Goal: Task Accomplishment & Management: Complete application form

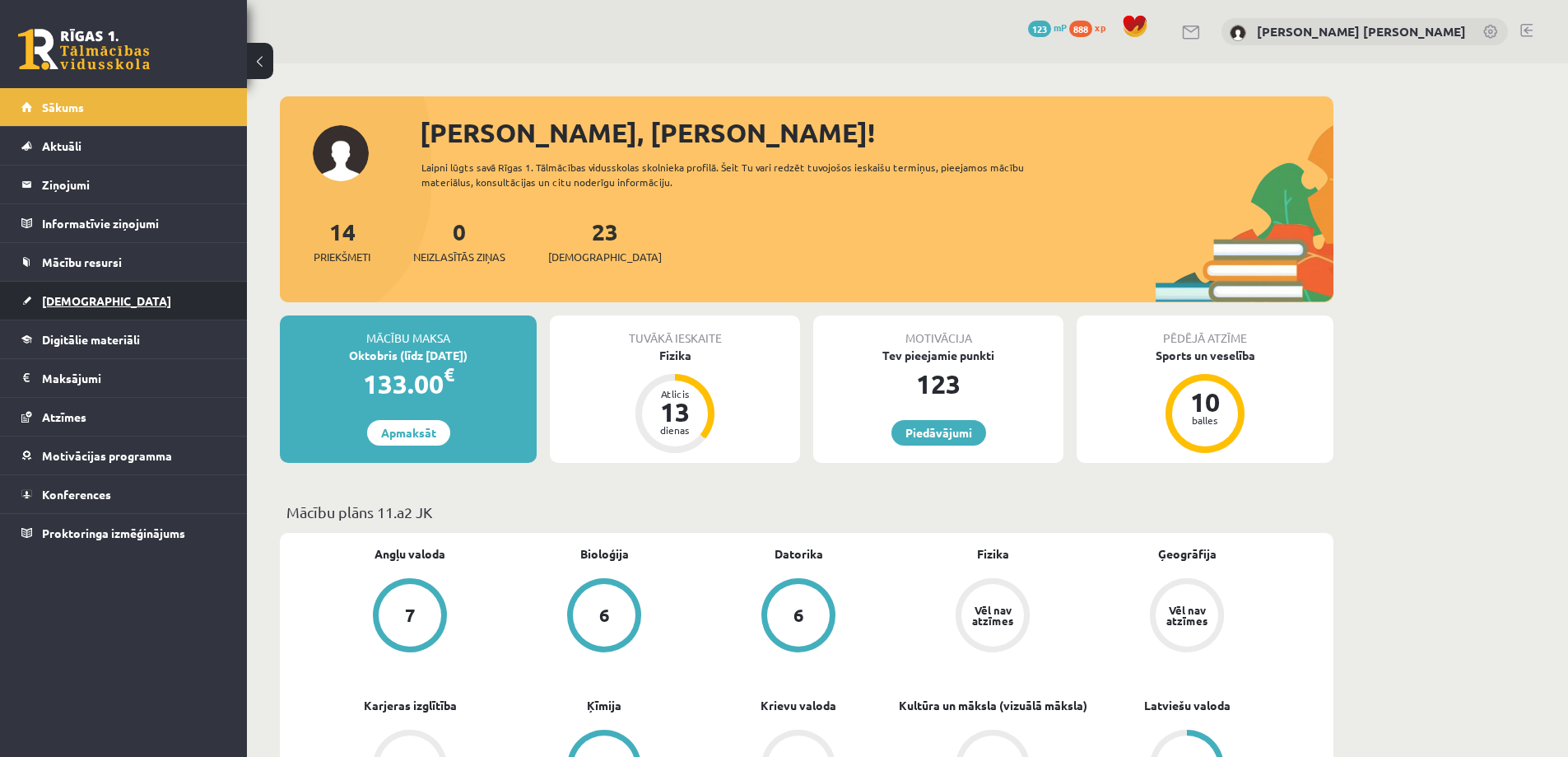
click at [133, 299] on link "[DEMOGRAPHIC_DATA]" at bounding box center [124, 300] width 205 height 38
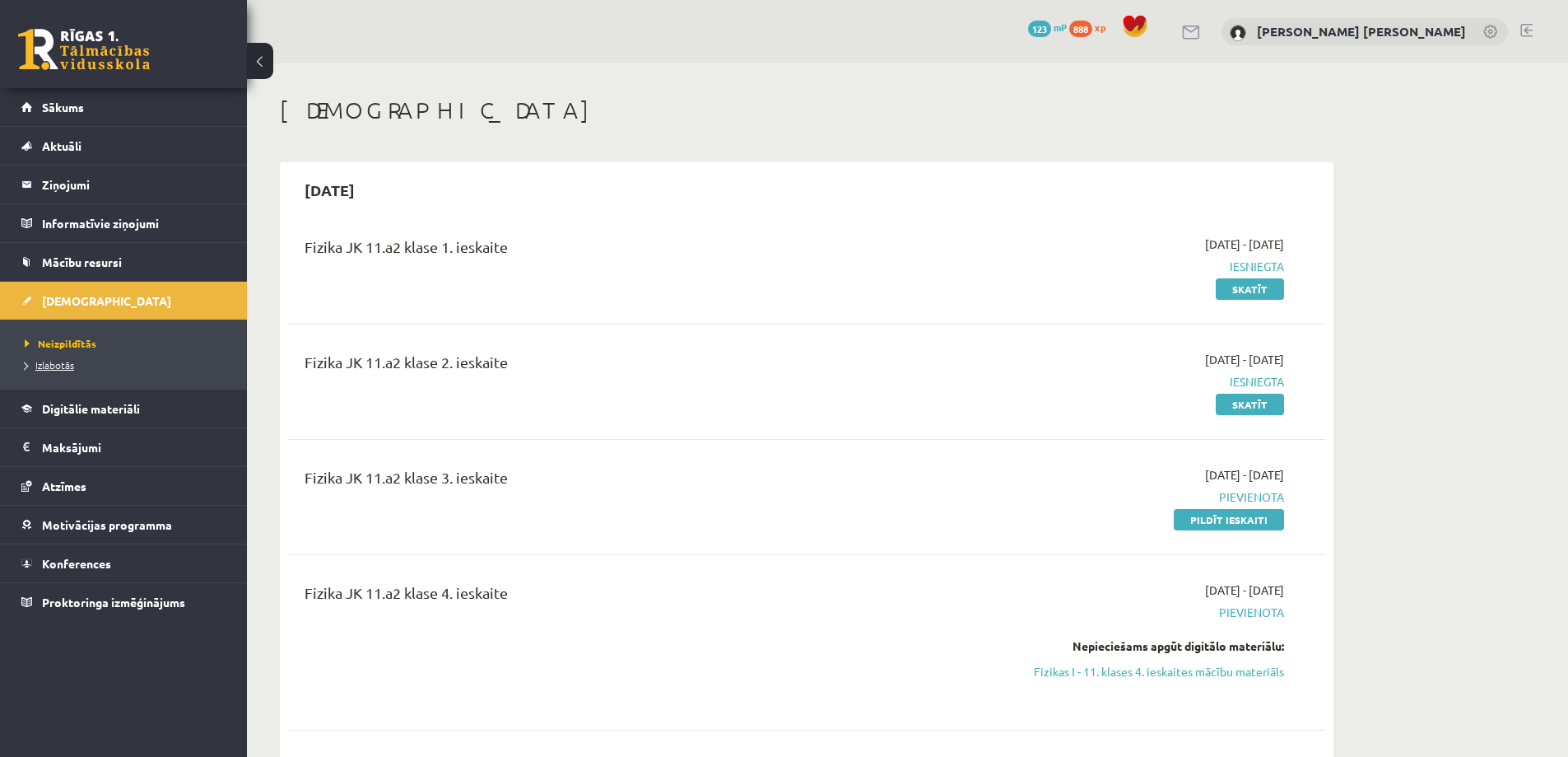
click at [58, 363] on span "Izlabotās" at bounding box center [49, 364] width 50 height 13
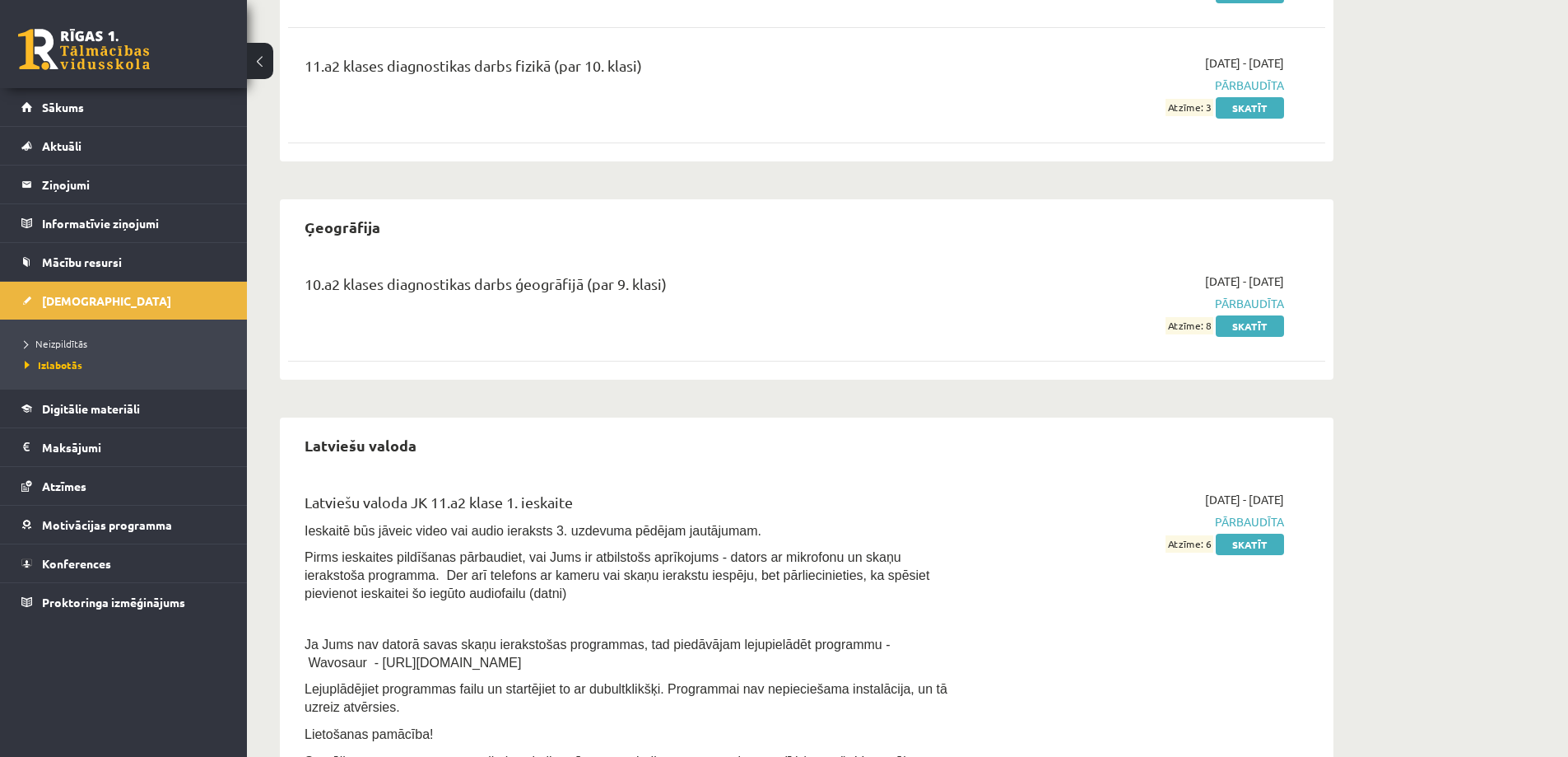
scroll to position [494, 0]
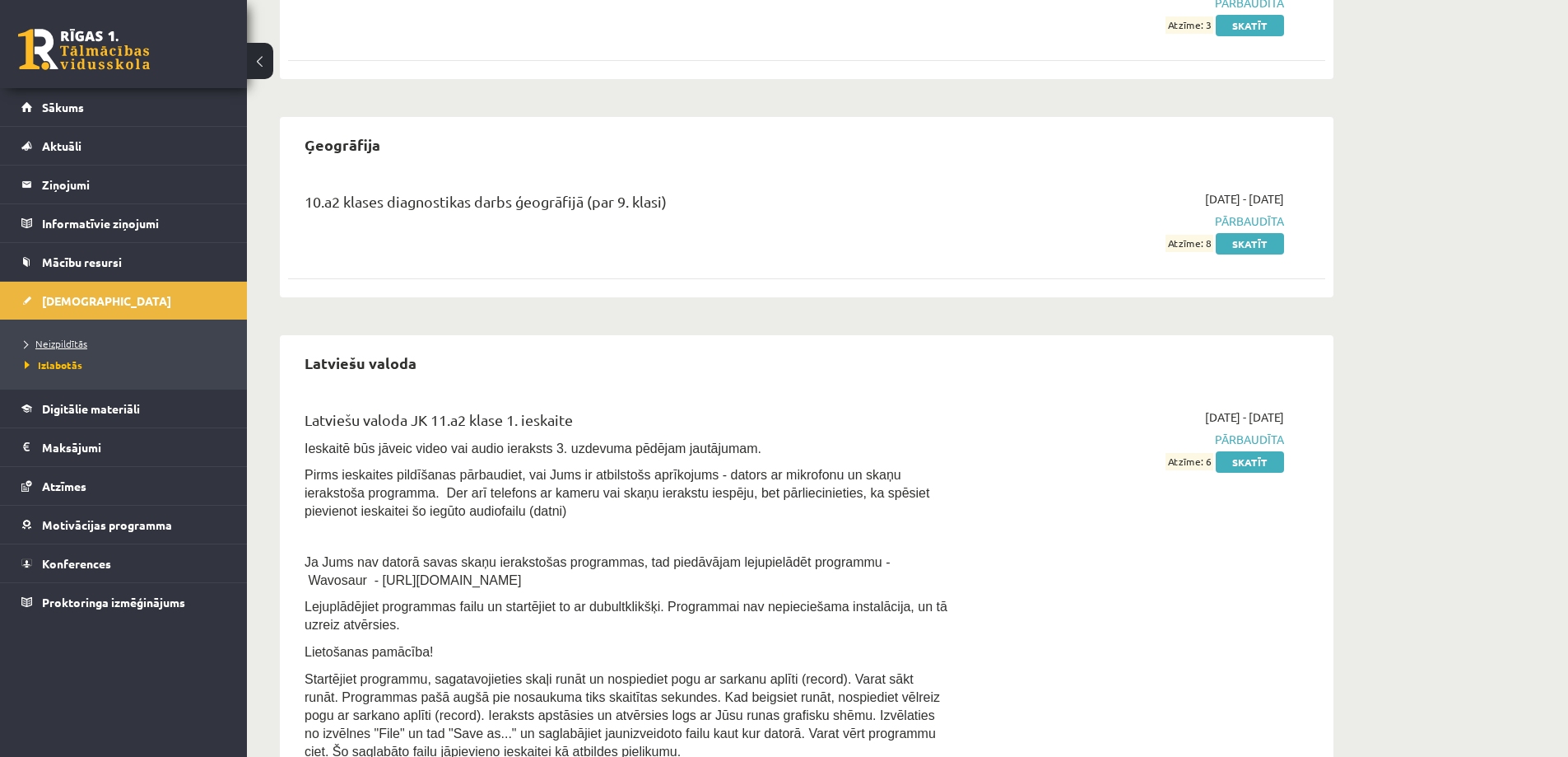
click at [78, 340] on span "Neizpildītās" at bounding box center [56, 342] width 63 height 13
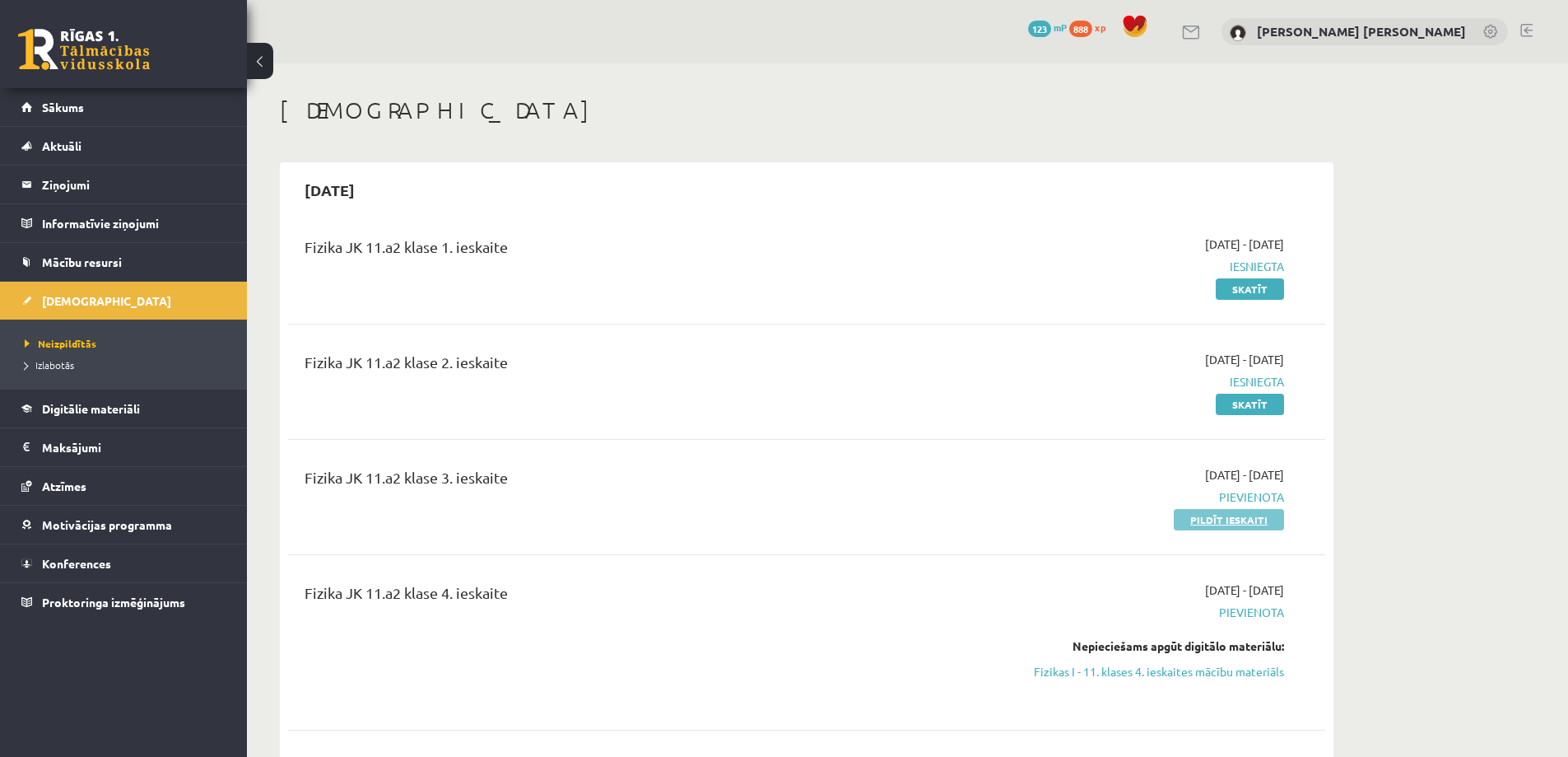
click at [1225, 513] on link "Pildīt ieskaiti" at bounding box center [1229, 519] width 110 height 22
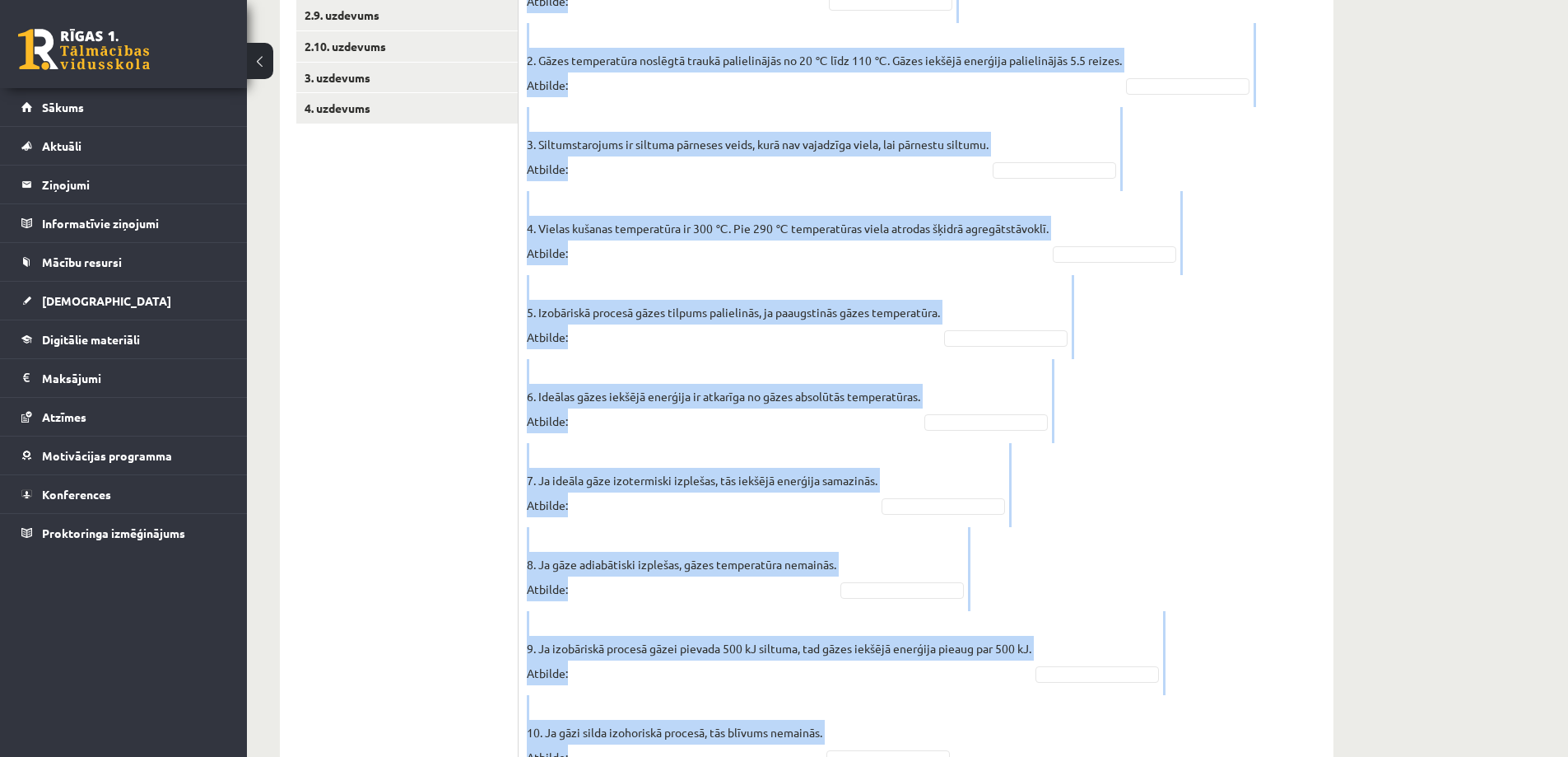
scroll to position [639, 0]
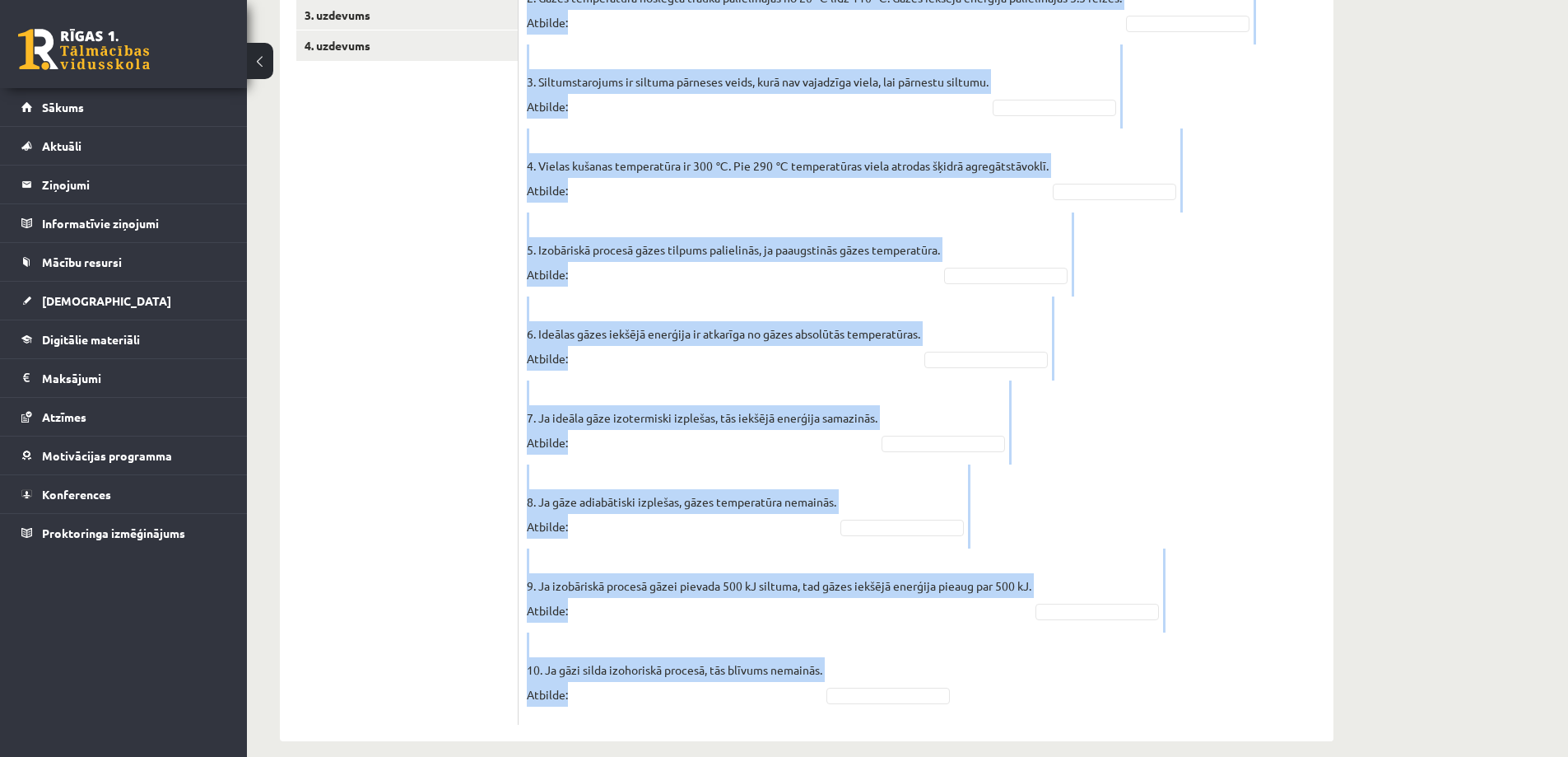
drag, startPoint x: 540, startPoint y: 223, endPoint x: 722, endPoint y: 665, distance: 478.0
click at [722, 665] on fieldset "1. pV grafikā uz gāzes veikto darbu norāda grafika slīpums. Atbilde: 2. Gāzes t…" at bounding box center [926, 309] width 799 height 816
copy fieldset "pV grafikā uz gāzes veikto darbu norāda grafika slīpums. Atbilde: 2. Gāzes temp…"
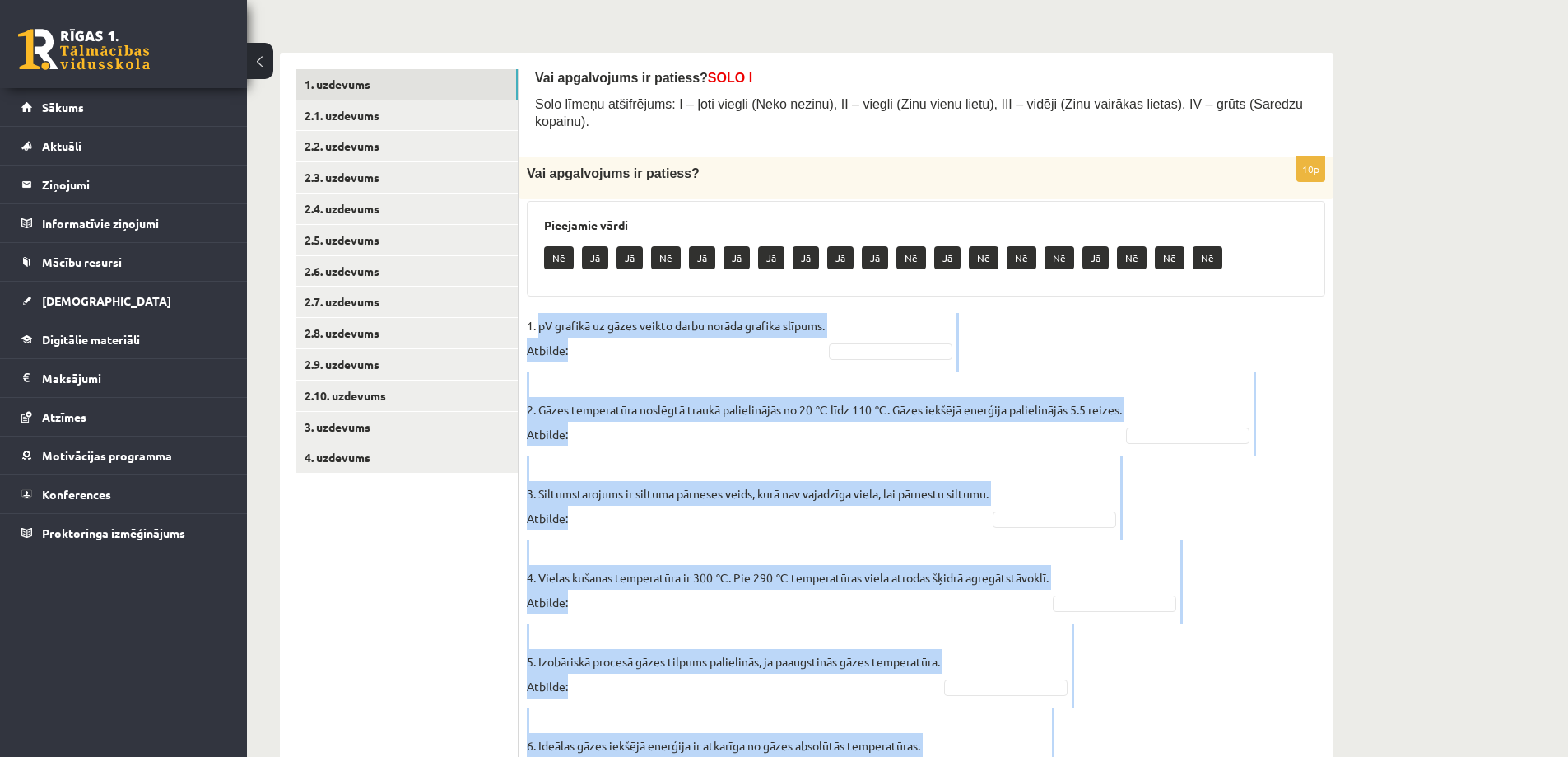
click at [1052, 331] on fieldset "1. pV grafikā uz gāzes veikto darbu norāda grafika slīpums. Atbilde: 2. Gāzes t…" at bounding box center [926, 721] width 799 height 816
click at [868, 284] on div "10p Vai apgalvojums ir patiess? Pieejamie vārdi Nē Jā Jā Nē Jā Jā Jā Jā Jā Jā N…" at bounding box center [926, 646] width 815 height 980
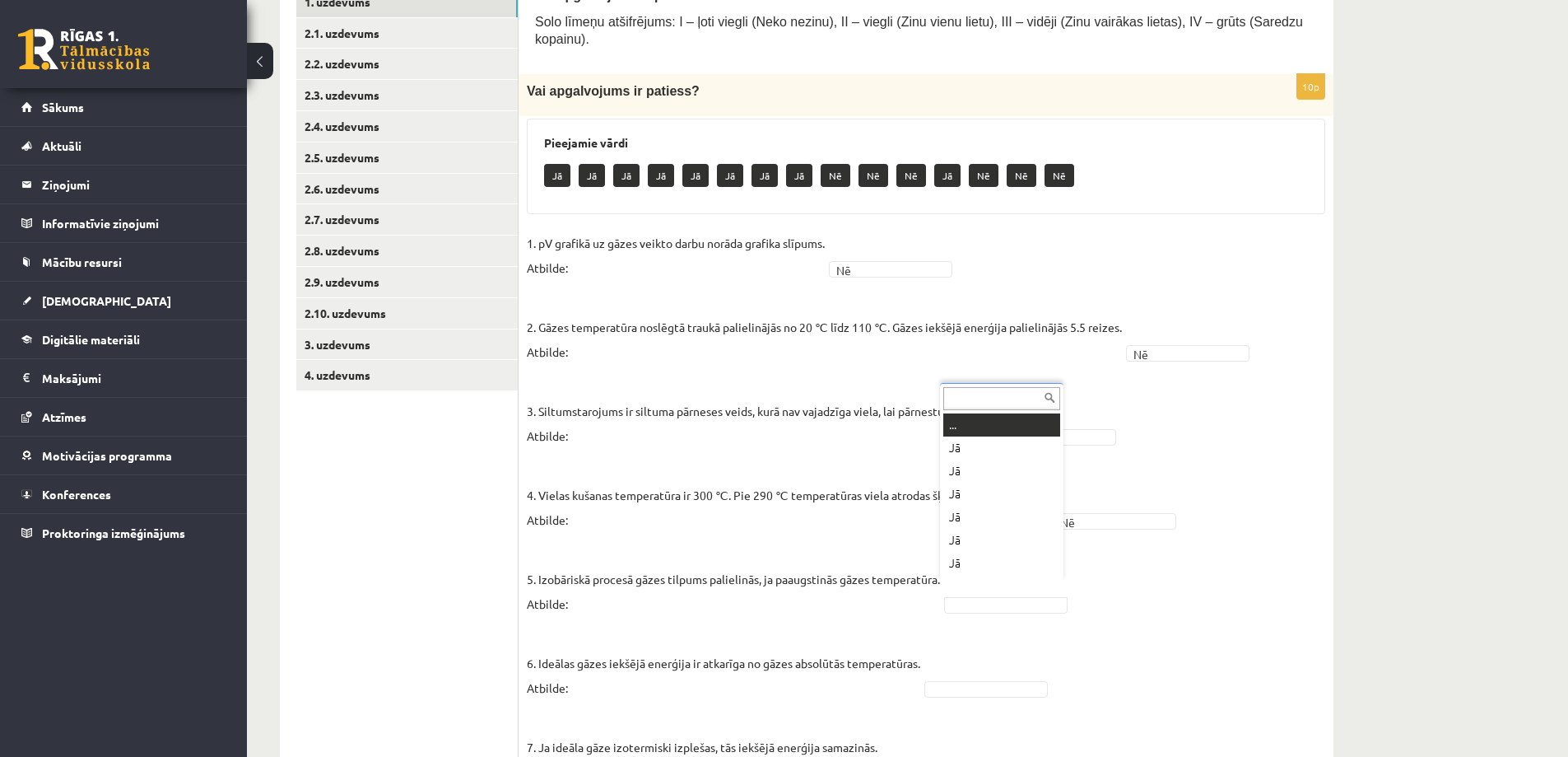
scroll to position [20, 0]
drag, startPoint x: 992, startPoint y: 524, endPoint x: 992, endPoint y: 554, distance: 30.0
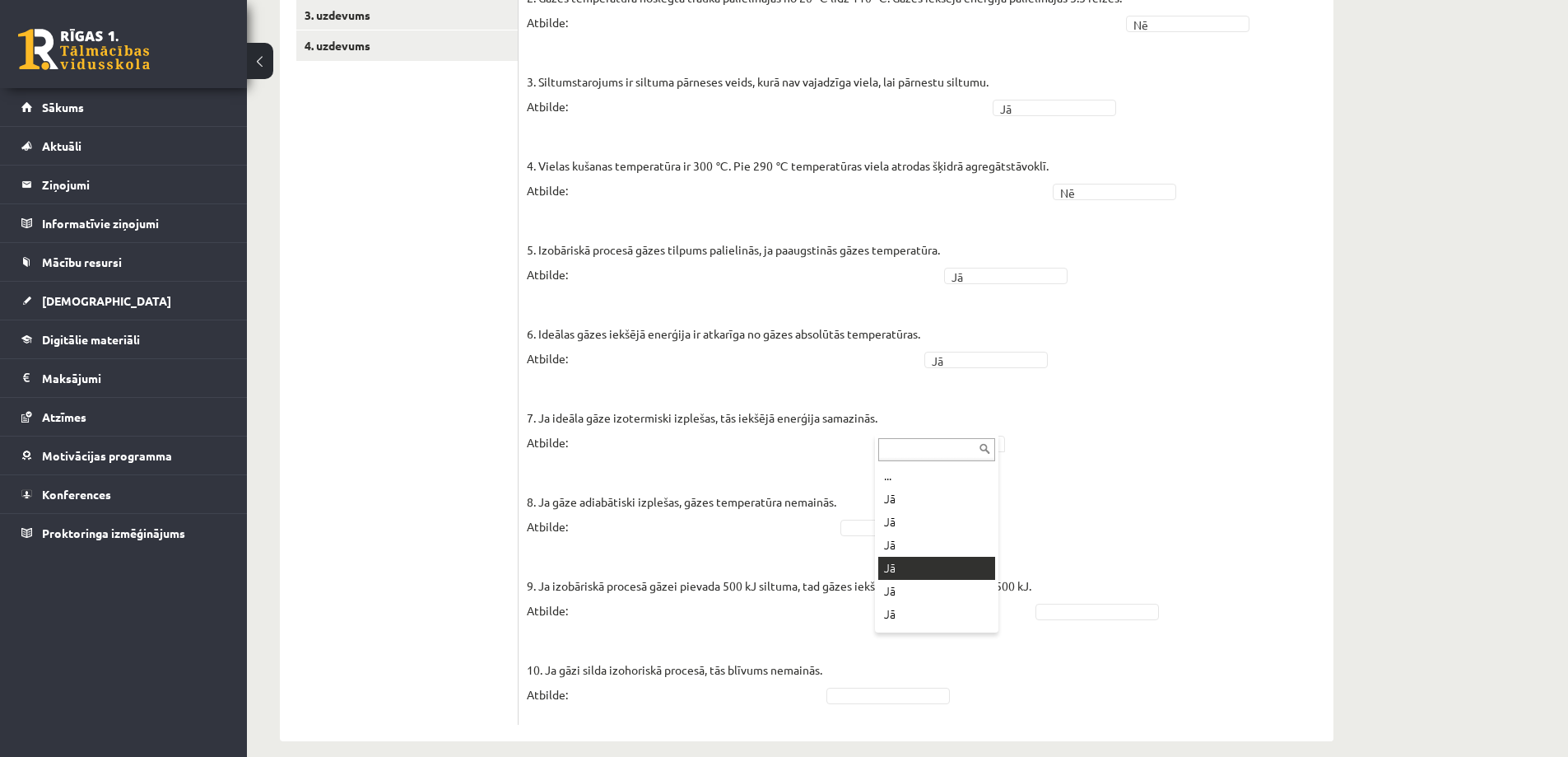
scroll to position [158, 0]
click at [895, 521] on fieldset "1. pV grafikā uz gāzes veikto darbu norāda grafika slīpums. Atbilde: Nē ** 2. G…" at bounding box center [926, 309] width 799 height 816
click at [1047, 606] on fieldset "1. pV grafikā uz gāzes veikto darbu norāda grafika slīpums. Atbilde: Nē ** 2. G…" at bounding box center [926, 309] width 799 height 816
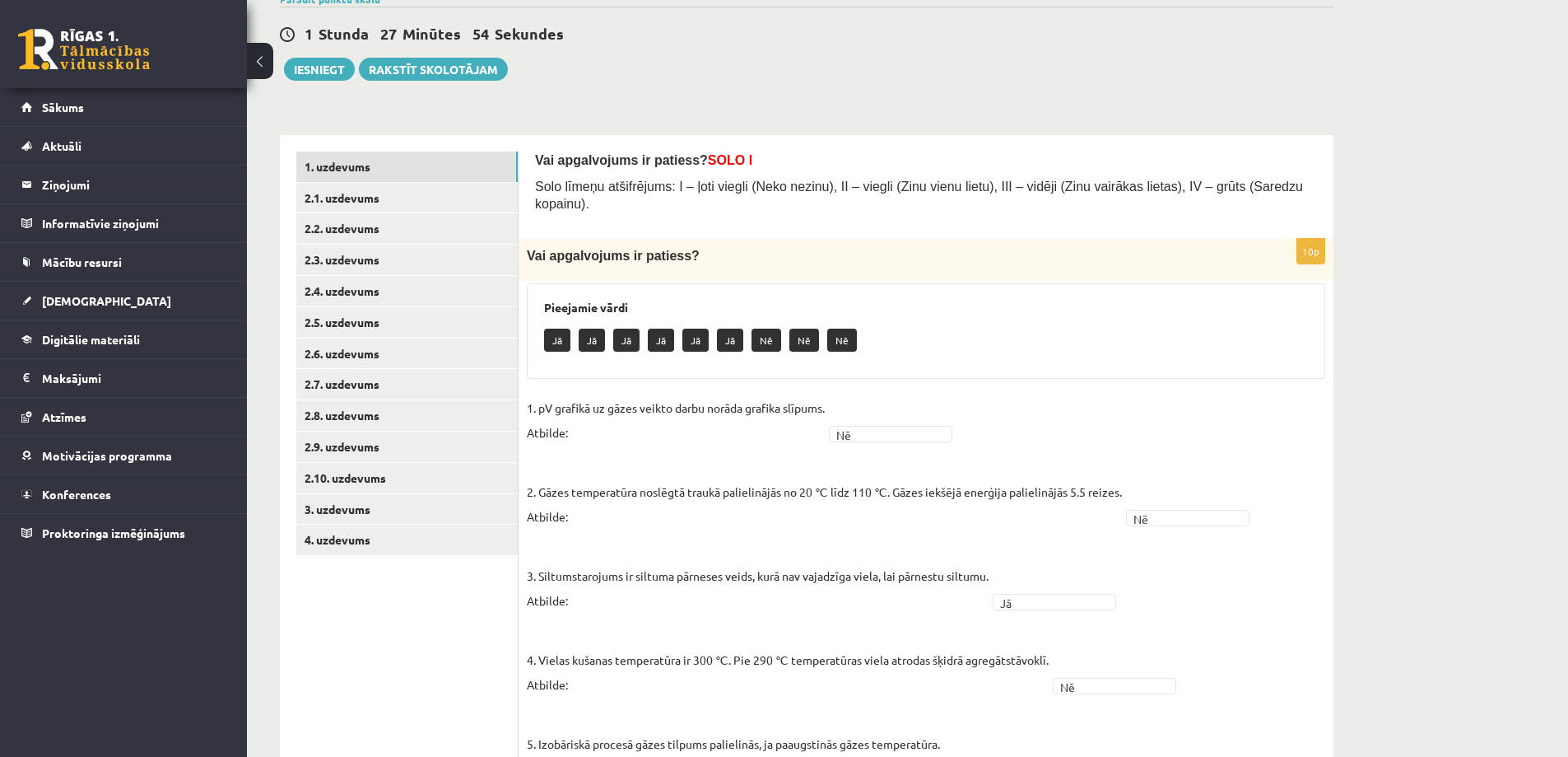
scroll to position [0, 0]
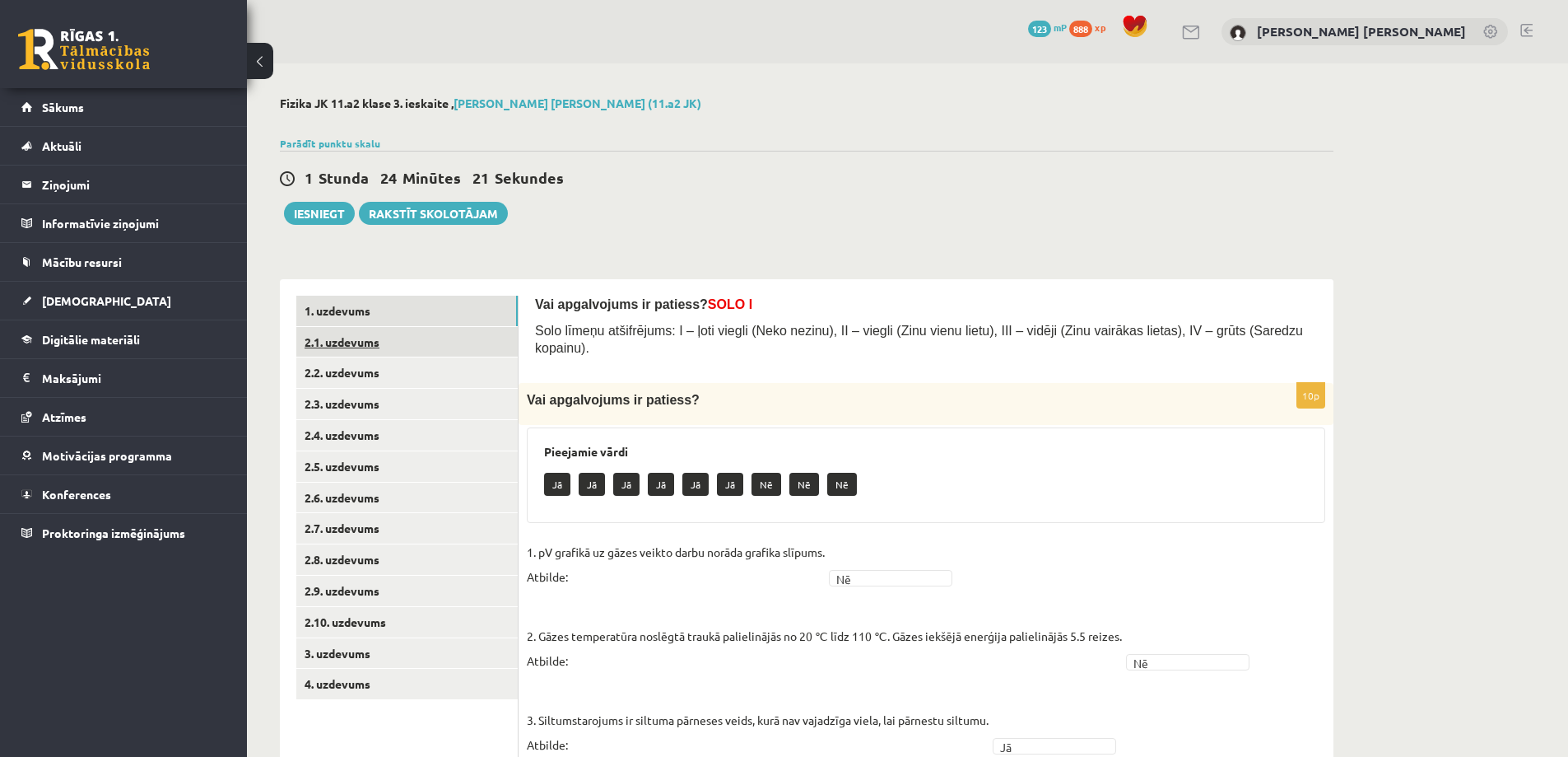
click at [404, 351] on link "2.1. uzdevums" at bounding box center [407, 341] width 222 height 30
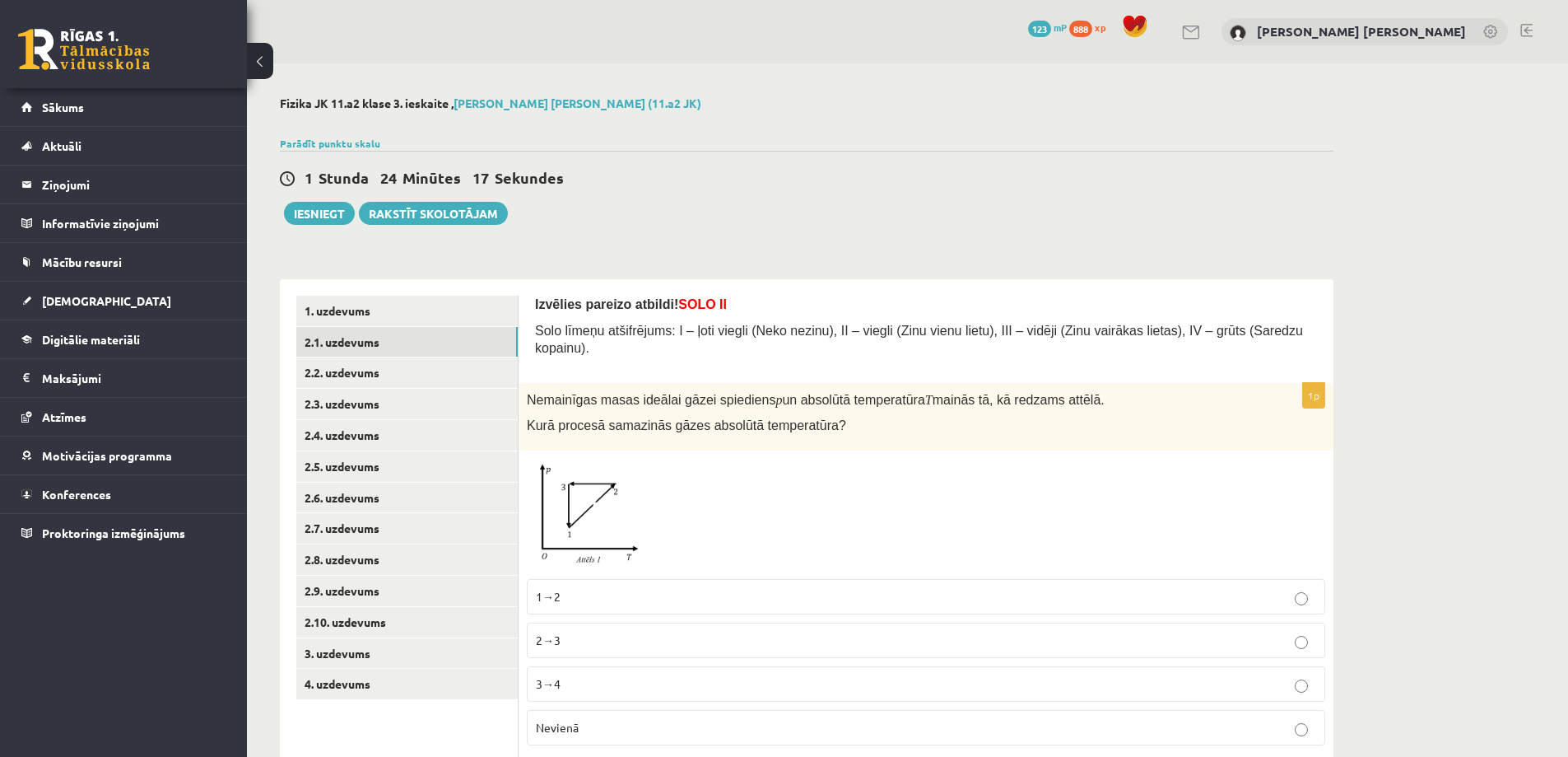
click at [1170, 299] on p "Izvēlies pareizo atbildi! SOLO II" at bounding box center [926, 304] width 782 height 18
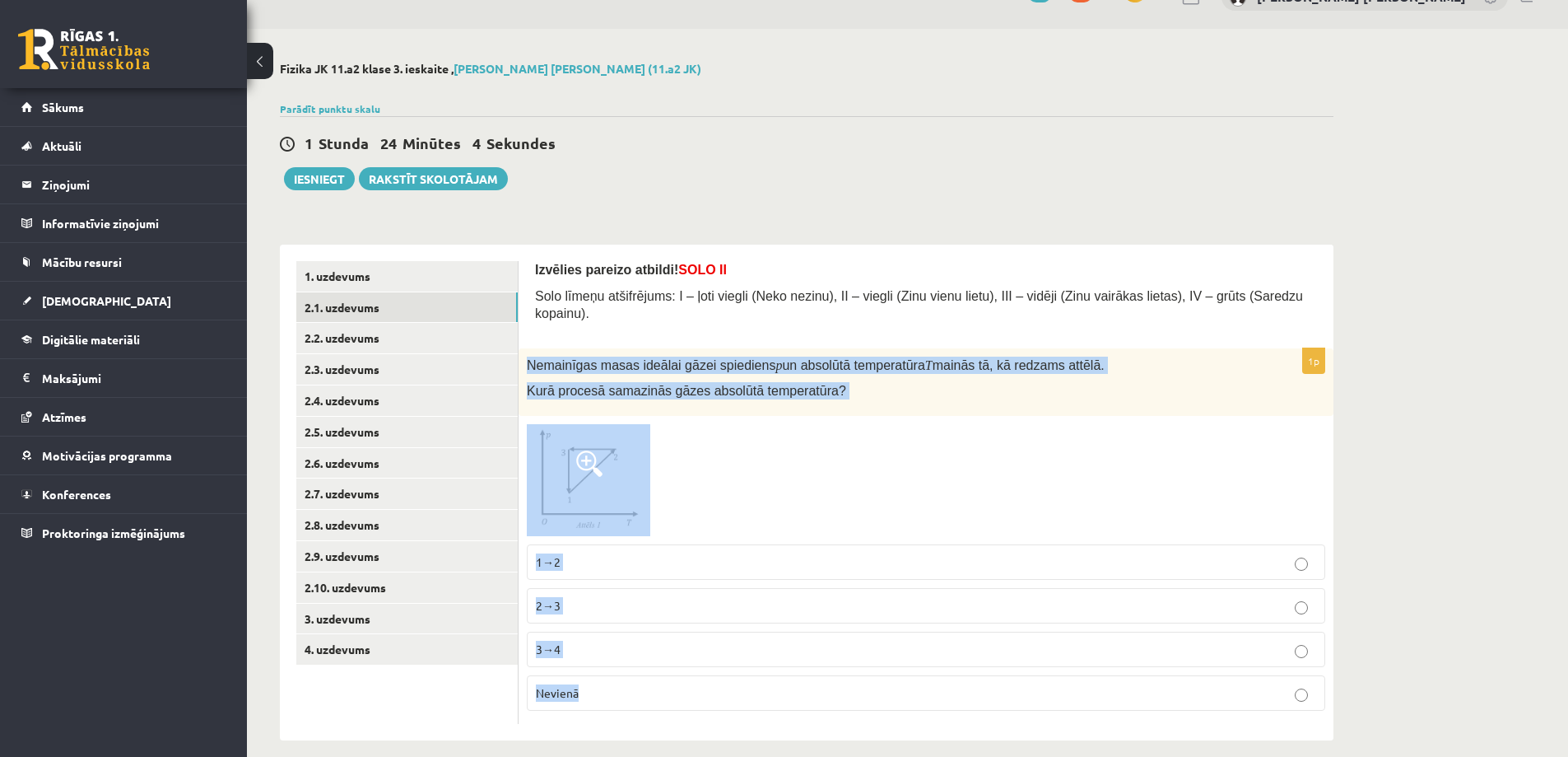
drag, startPoint x: 528, startPoint y: 344, endPoint x: 756, endPoint y: 670, distance: 397.8
click at [756, 670] on div "1p Nemainīgas masas ideālai gāzei spiediens p un absolūtā temperatūra T mainās …" at bounding box center [926, 536] width 815 height 376
copy div "Nemainīgas masas ideālai gāzei spiediens p un absolūtā temperatūra T mainās tā,…"
click at [612, 477] on img at bounding box center [588, 480] width 123 height 112
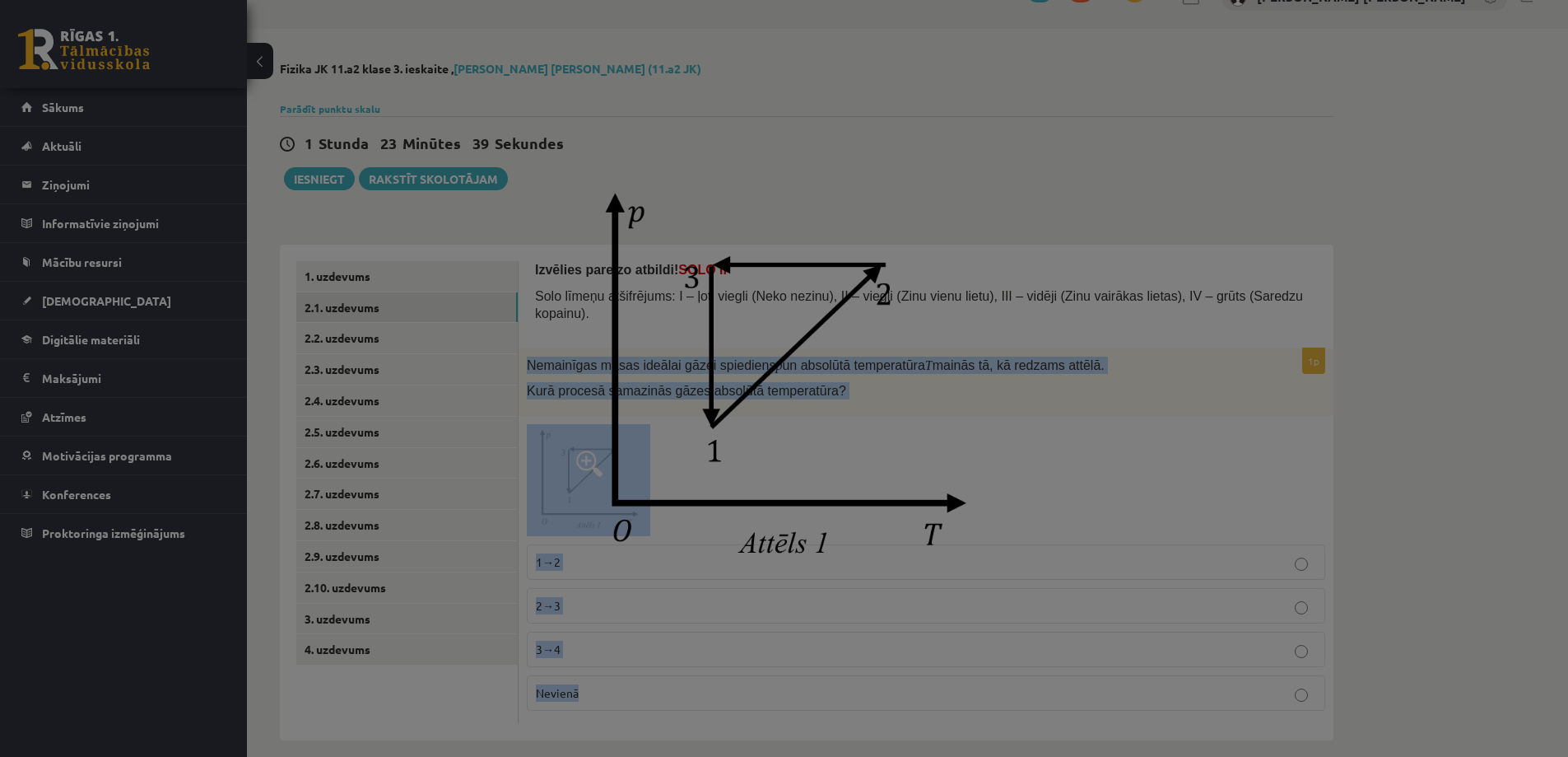
click at [723, 565] on img at bounding box center [784, 378] width 455 height 412
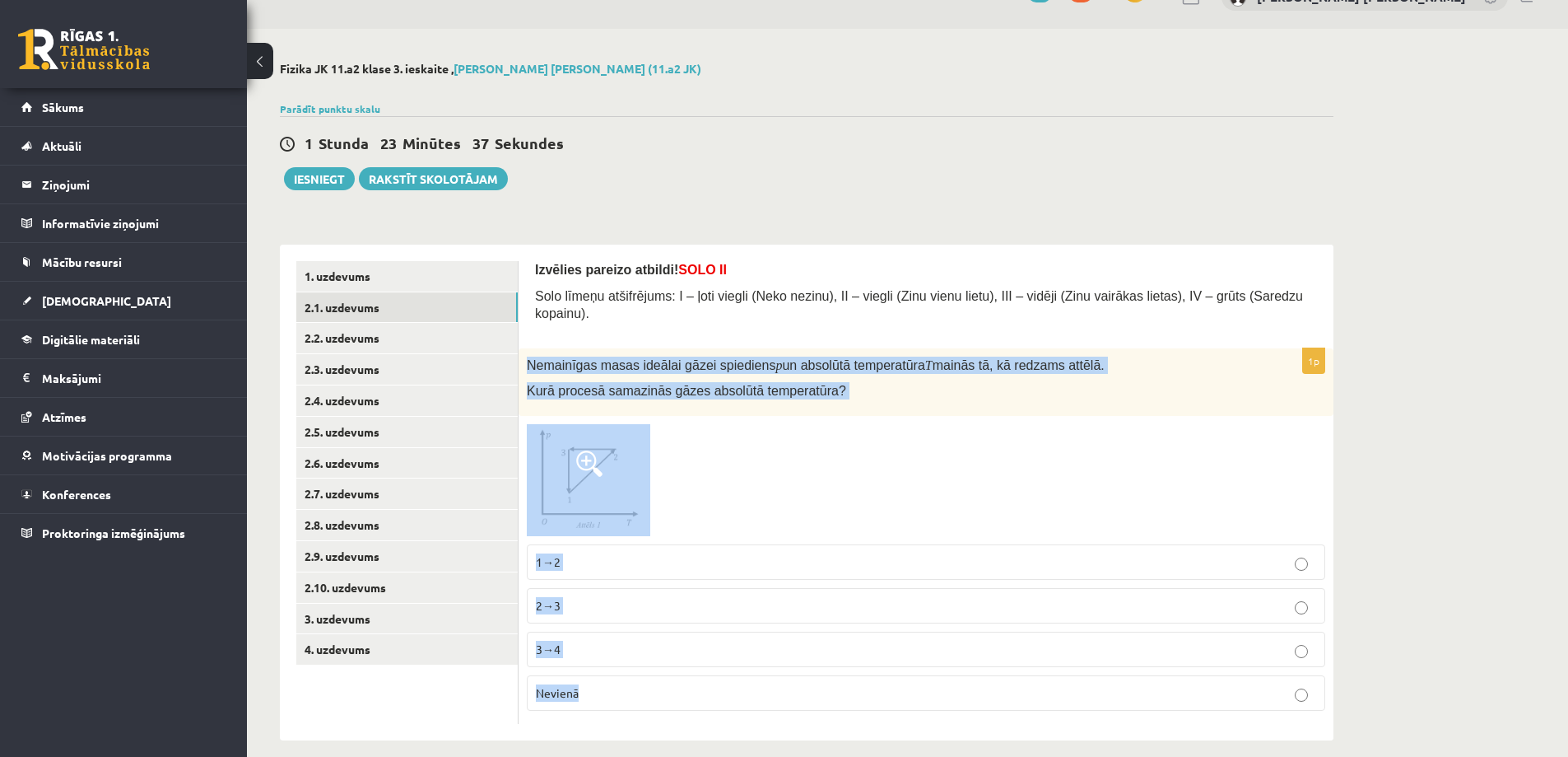
click at [743, 441] on div at bounding box center [926, 480] width 799 height 112
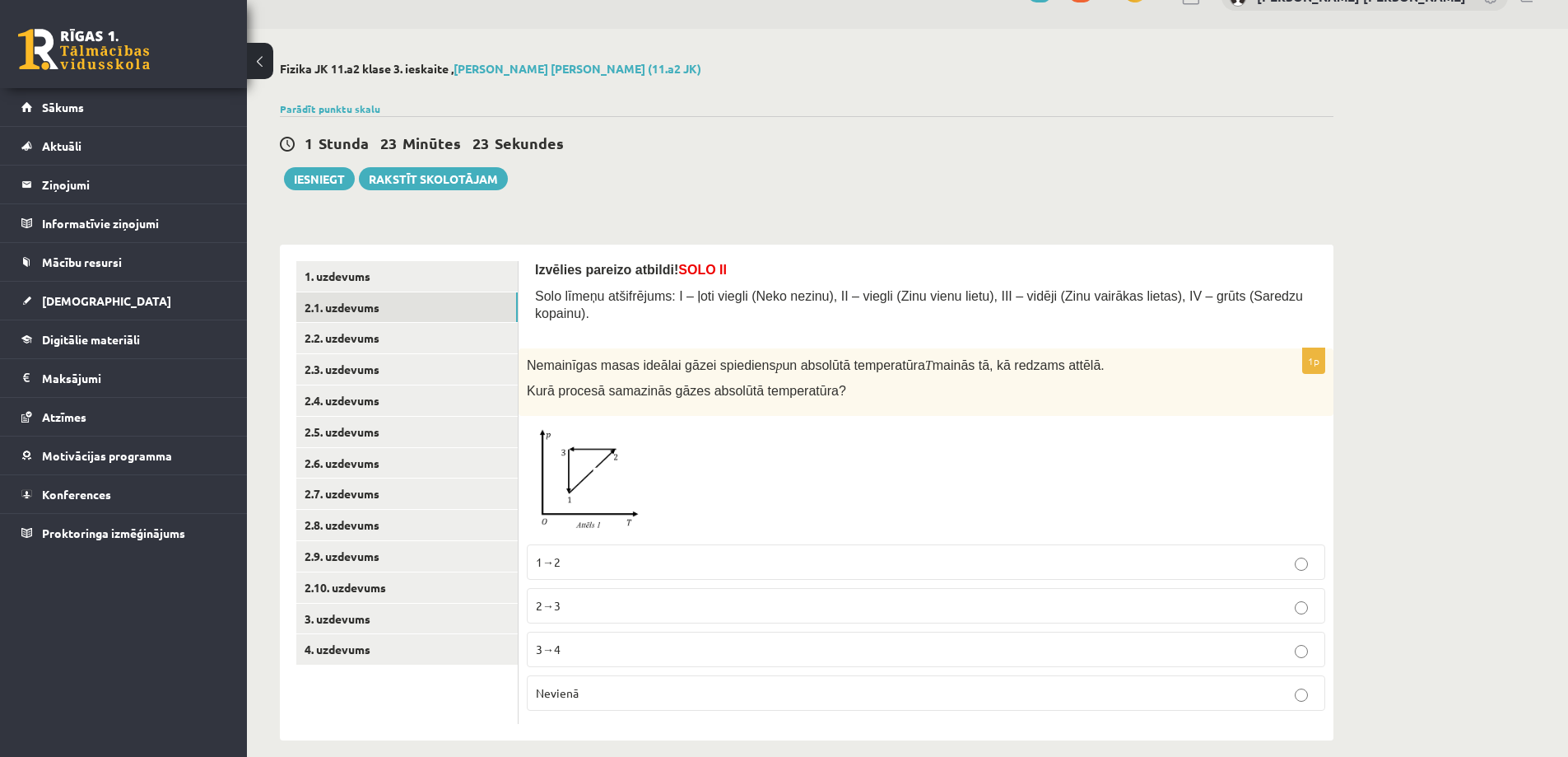
click at [557, 598] on span "2→3" at bounding box center [547, 604] width 24 height 15
click at [416, 348] on link "2.2. uzdevums" at bounding box center [407, 337] width 222 height 30
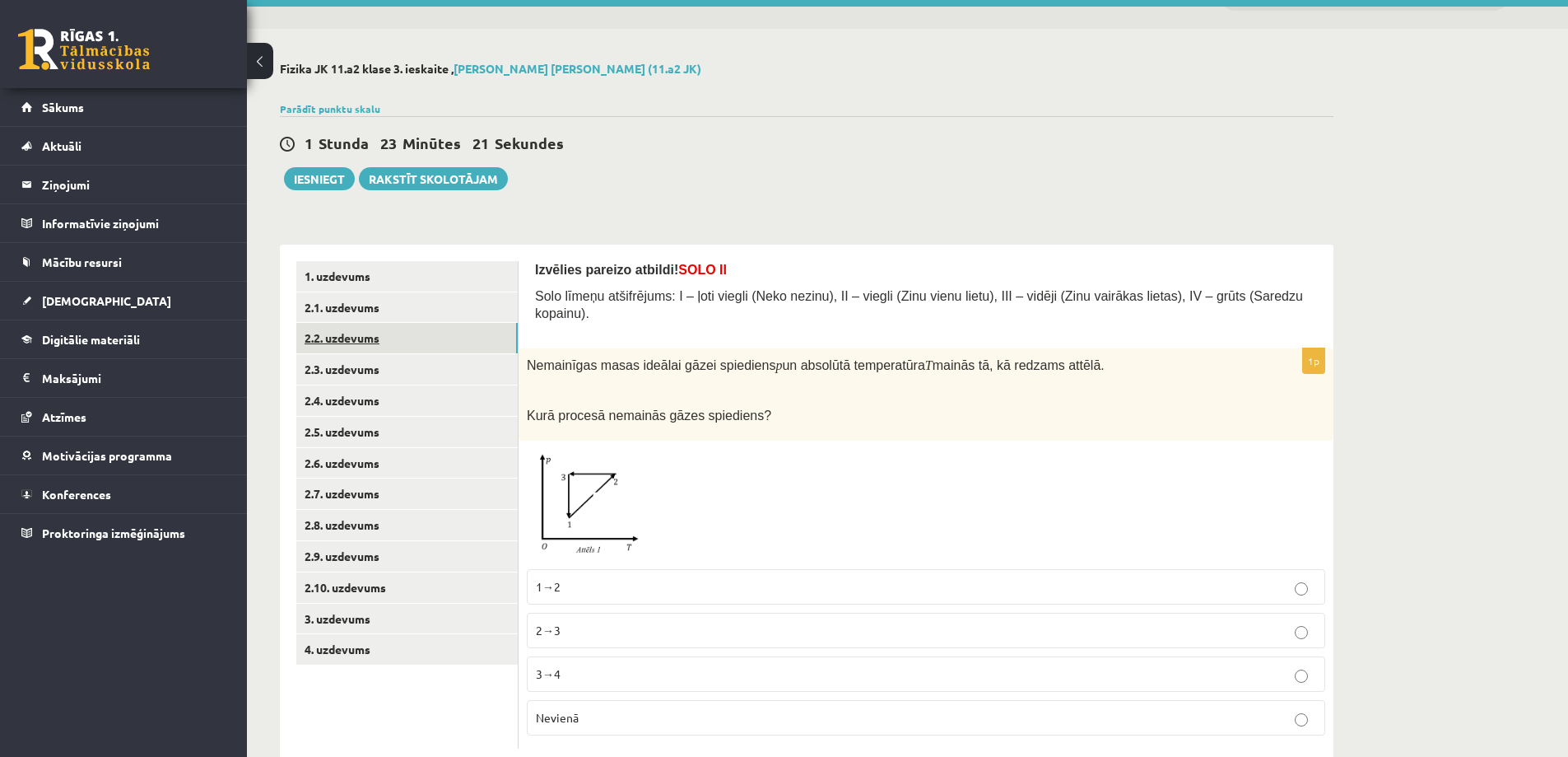
scroll to position [0, 0]
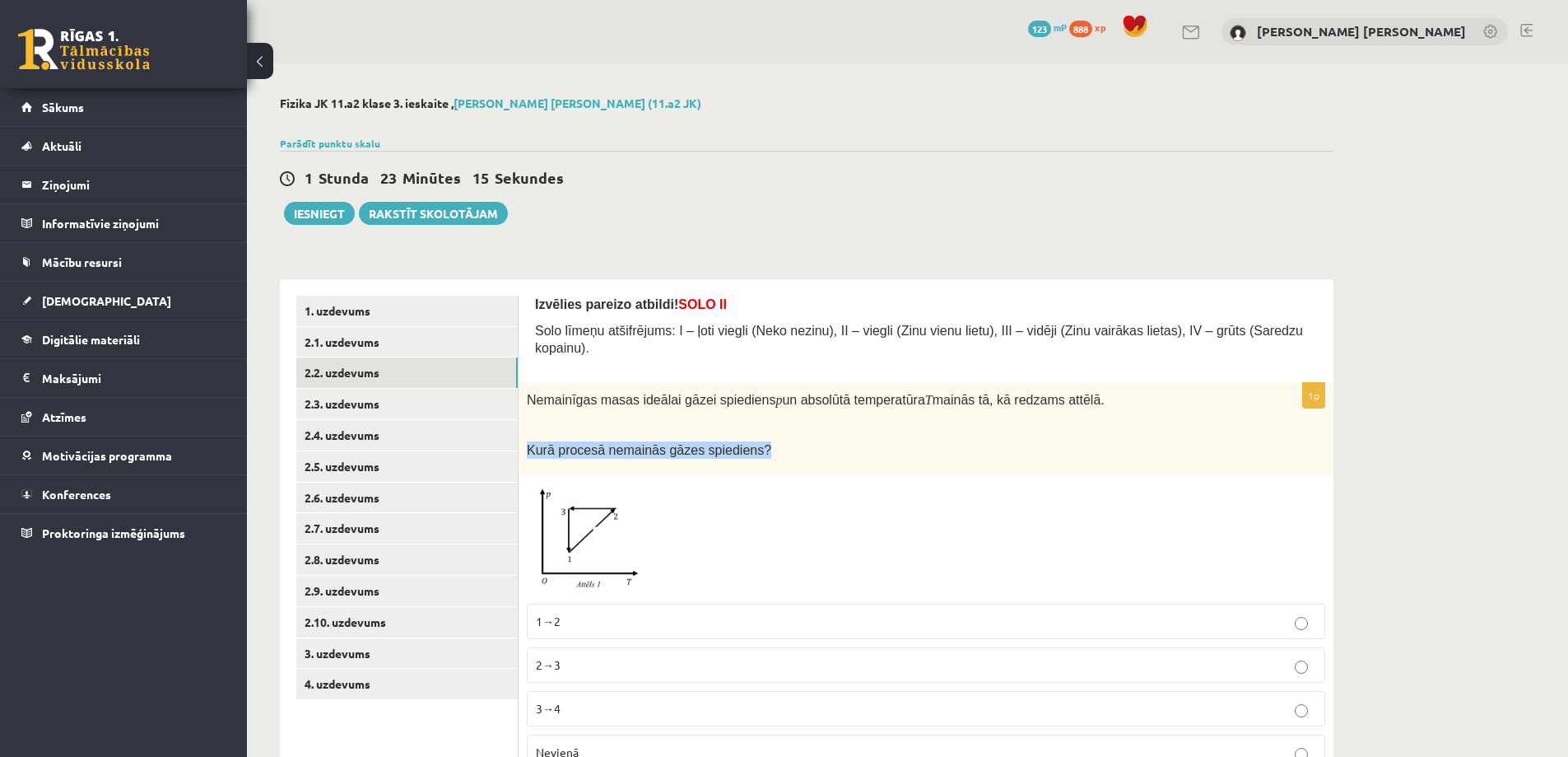
drag, startPoint x: 526, startPoint y: 430, endPoint x: 748, endPoint y: 445, distance: 222.5
click at [748, 445] on div "Nemainīgas masas ideālai gāzei spiediens p un absolūtā temperatūra T mainās tā,…" at bounding box center [926, 429] width 815 height 93
copy span "Kurā procesā nemainās gāzes spiediens?"
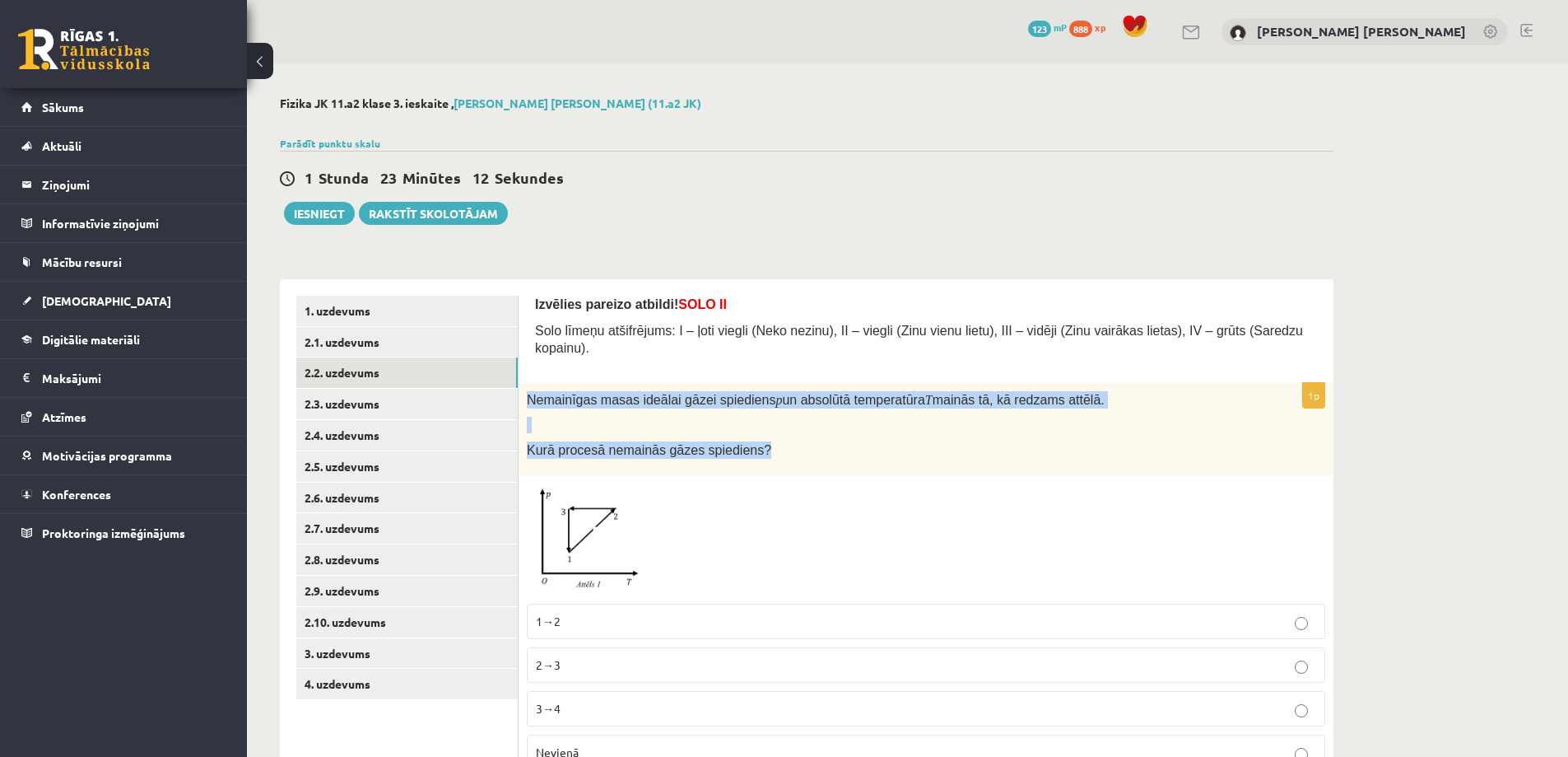
drag, startPoint x: 529, startPoint y: 378, endPoint x: 768, endPoint y: 449, distance: 249.3
click at [768, 449] on div "Nemainīgas masas ideālai gāzei spiediens p un absolūtā temperatūra T mainās tā,…" at bounding box center [926, 429] width 815 height 93
copy div "Nemainīgas masas ideālai gāzei spiediens p un absolūtā temperatūra T mainās tā,…"
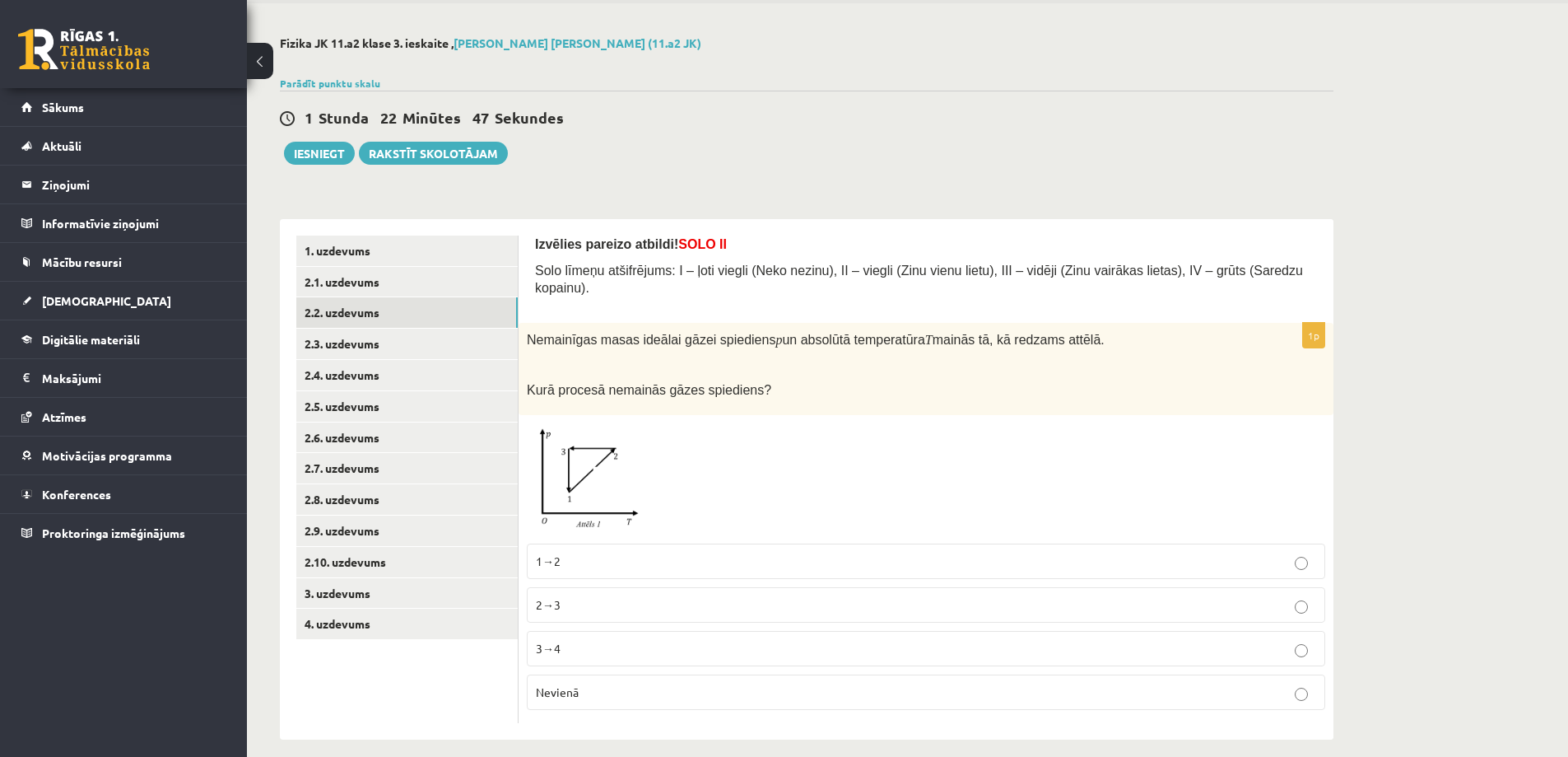
click at [543, 288] on div "Izvēlies pareizo atbildi! SOLO II Solo līmeņu atšifrējums: I – ļoti viegli (Nek…" at bounding box center [926, 271] width 782 height 70
click at [581, 597] on p "2→3" at bounding box center [926, 605] width 780 height 18
click at [404, 284] on link "2.1. uzdevums" at bounding box center [407, 282] width 222 height 30
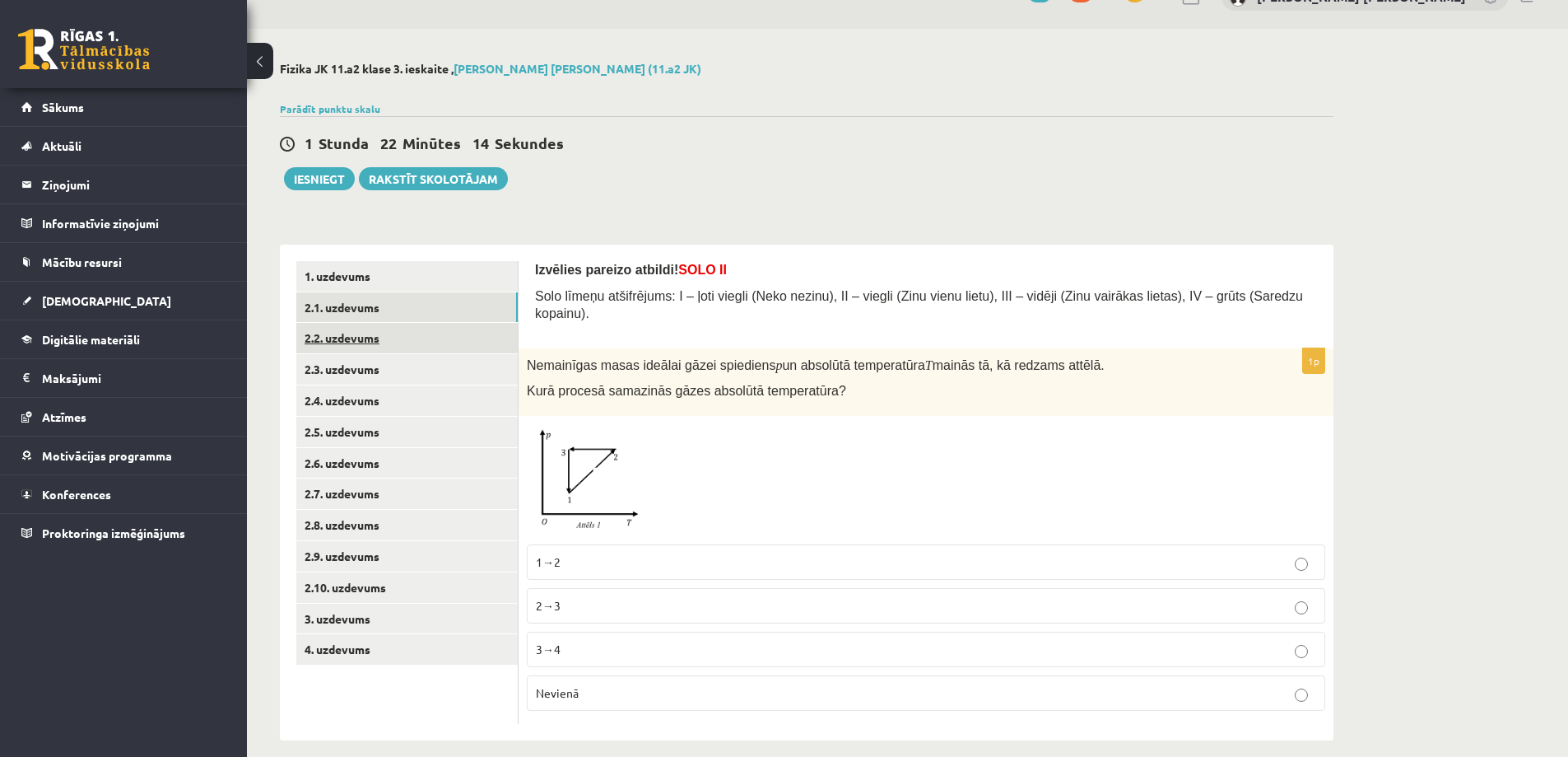
click at [403, 333] on link "2.2. uzdevums" at bounding box center [407, 337] width 222 height 30
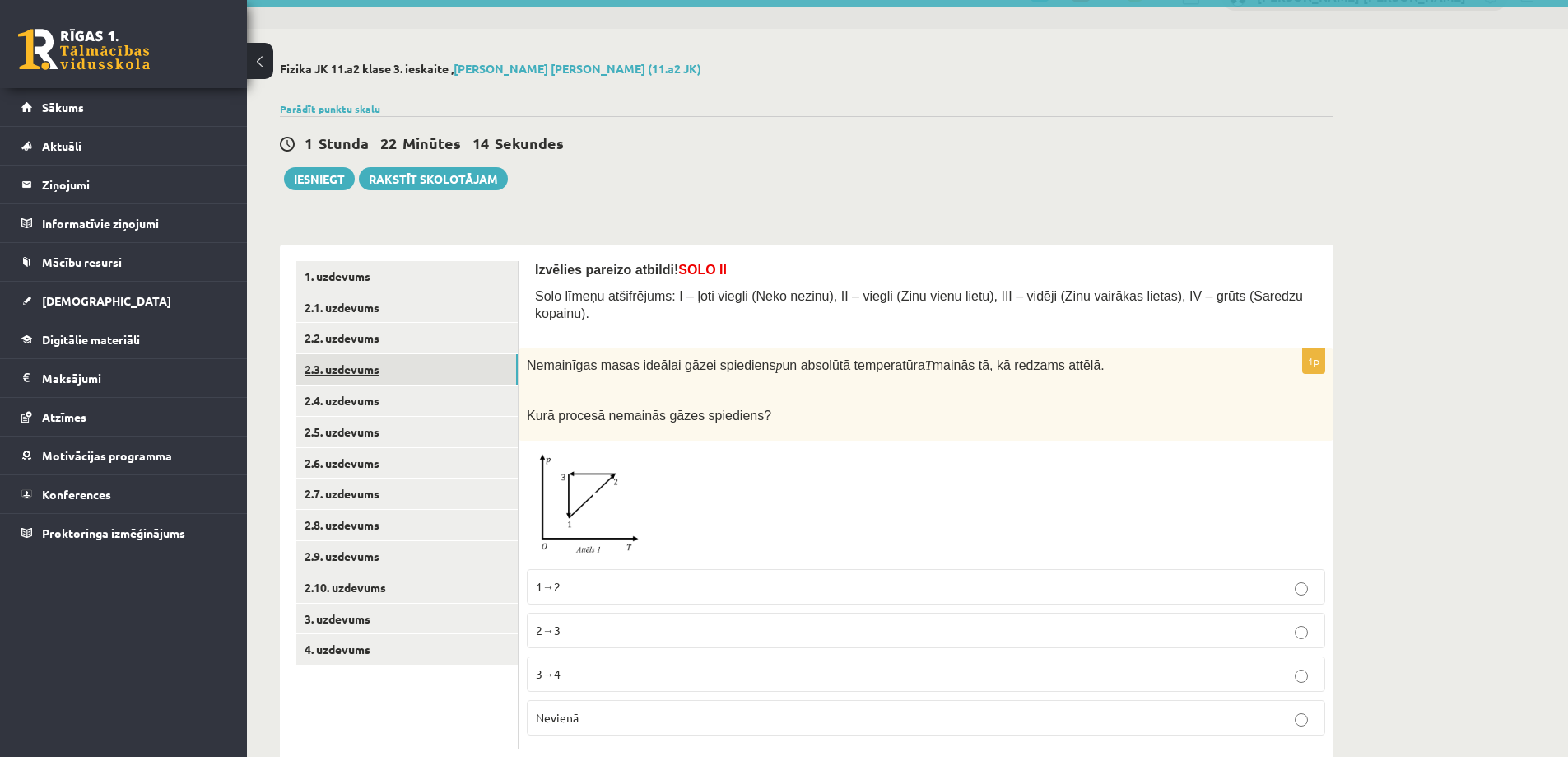
click at [404, 378] on link "2.3. uzdevums" at bounding box center [407, 369] width 222 height 30
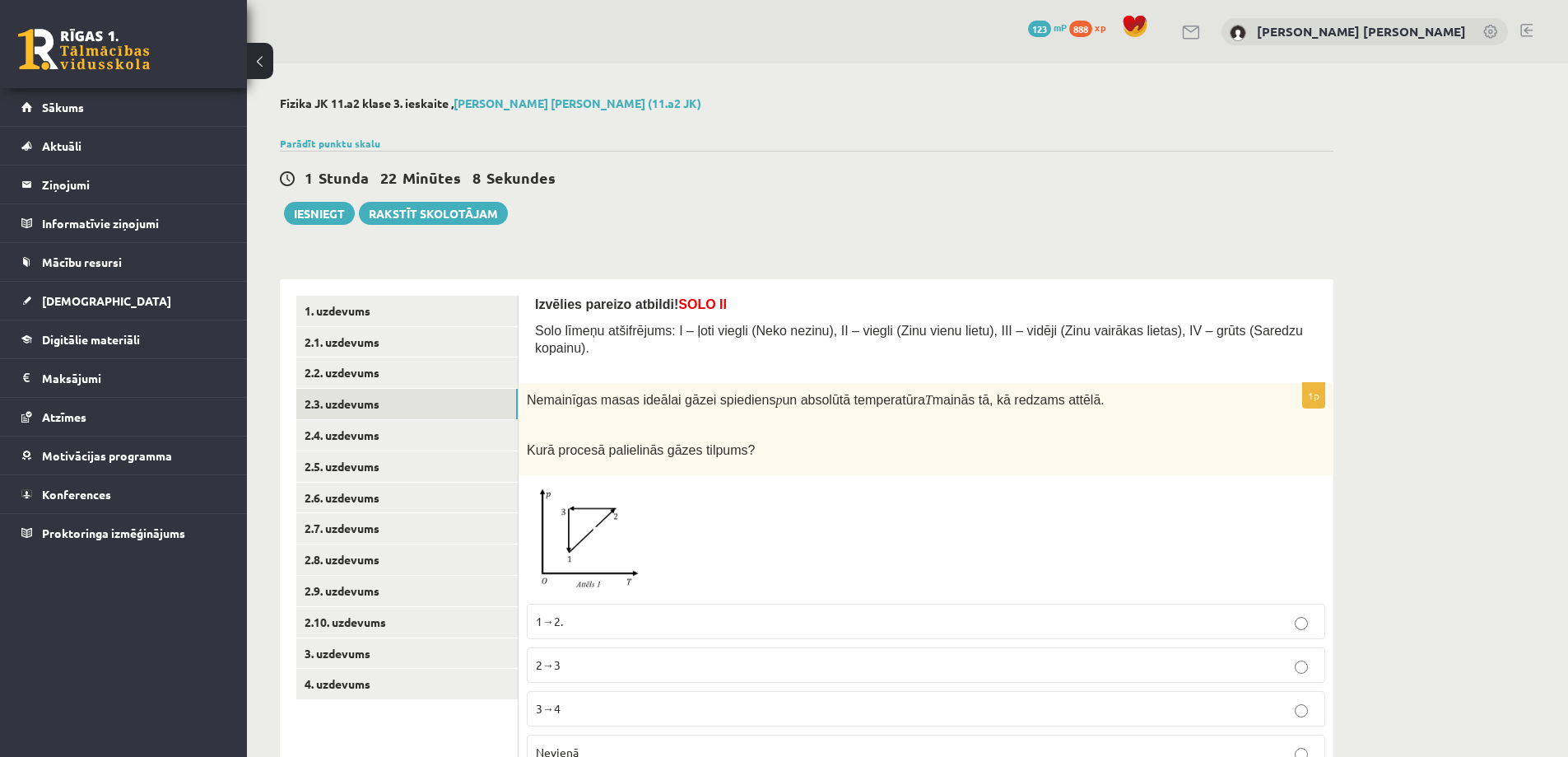
scroll to position [60, 0]
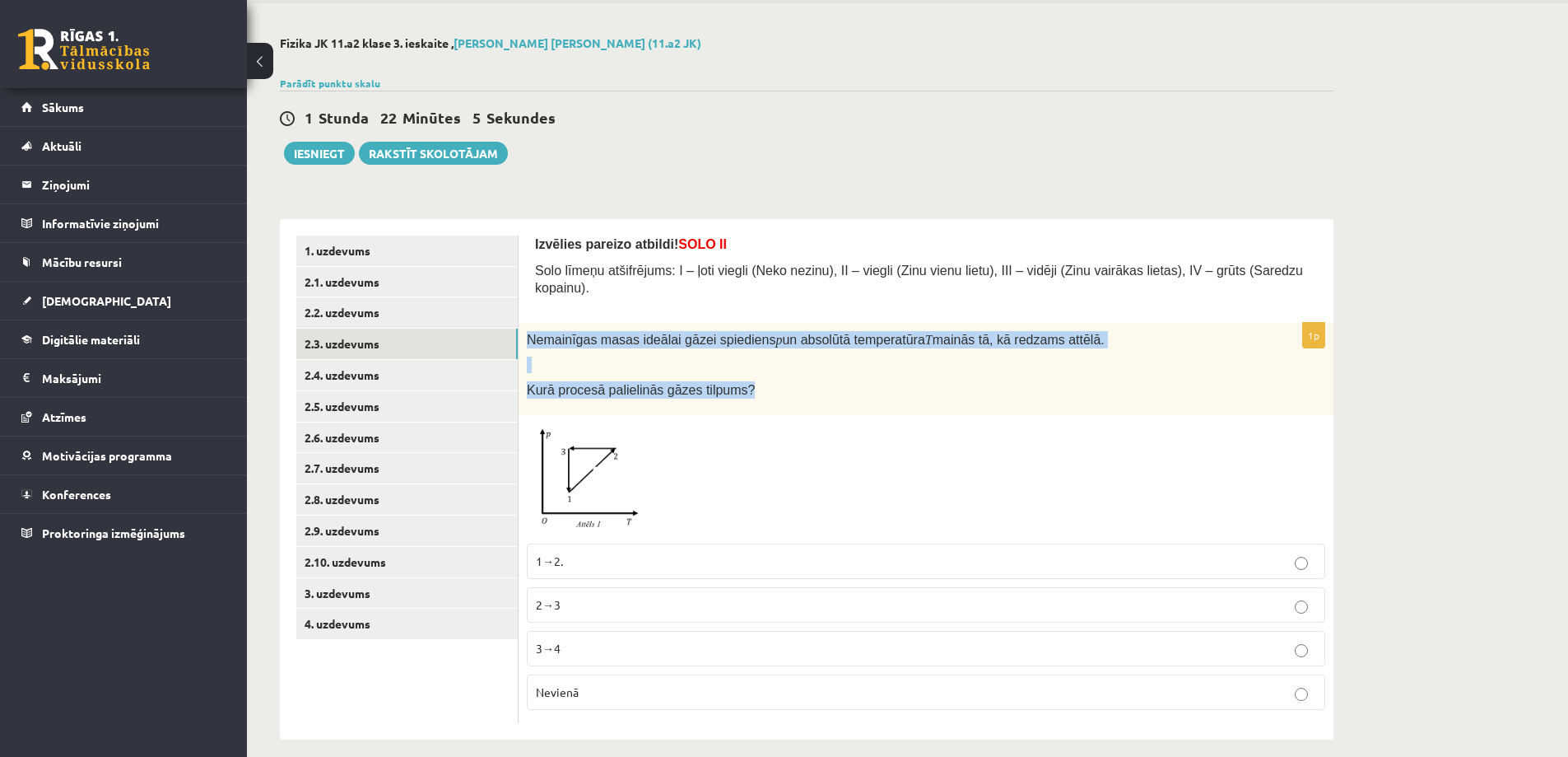
drag, startPoint x: 527, startPoint y: 318, endPoint x: 739, endPoint y: 363, distance: 216.7
click at [739, 363] on div "Nemainīgas masas ideālai gāzei spiediens p un absolūtā temperatūra T mainās tā,…" at bounding box center [926, 369] width 815 height 93
copy div "Nemainīgas masas ideālai gāzei spiediens p un absolūtā temperatūra T mainās tā,…"
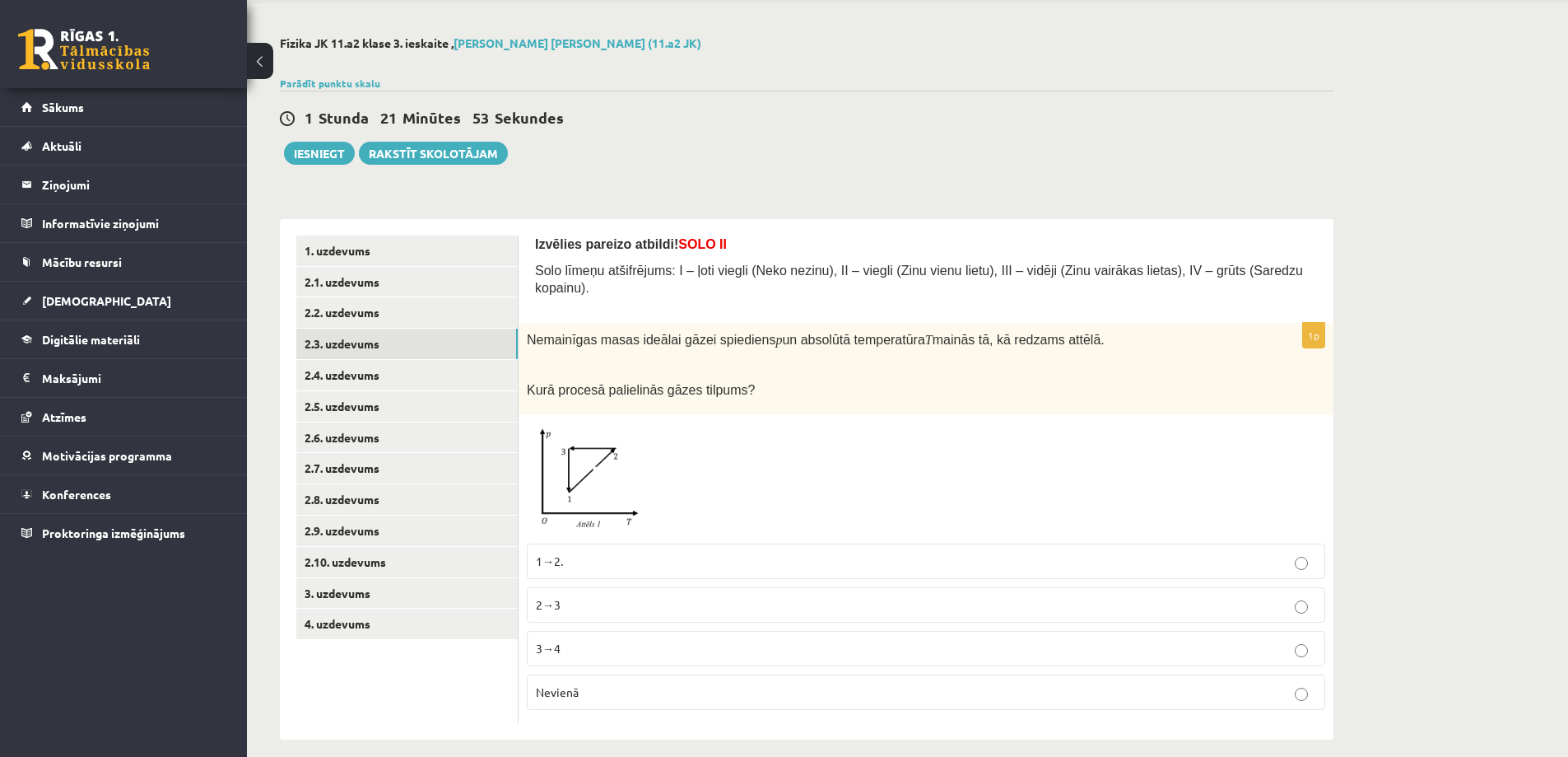
click at [690, 455] on div at bounding box center [926, 479] width 799 height 112
click at [586, 450] on span at bounding box center [588, 463] width 26 height 26
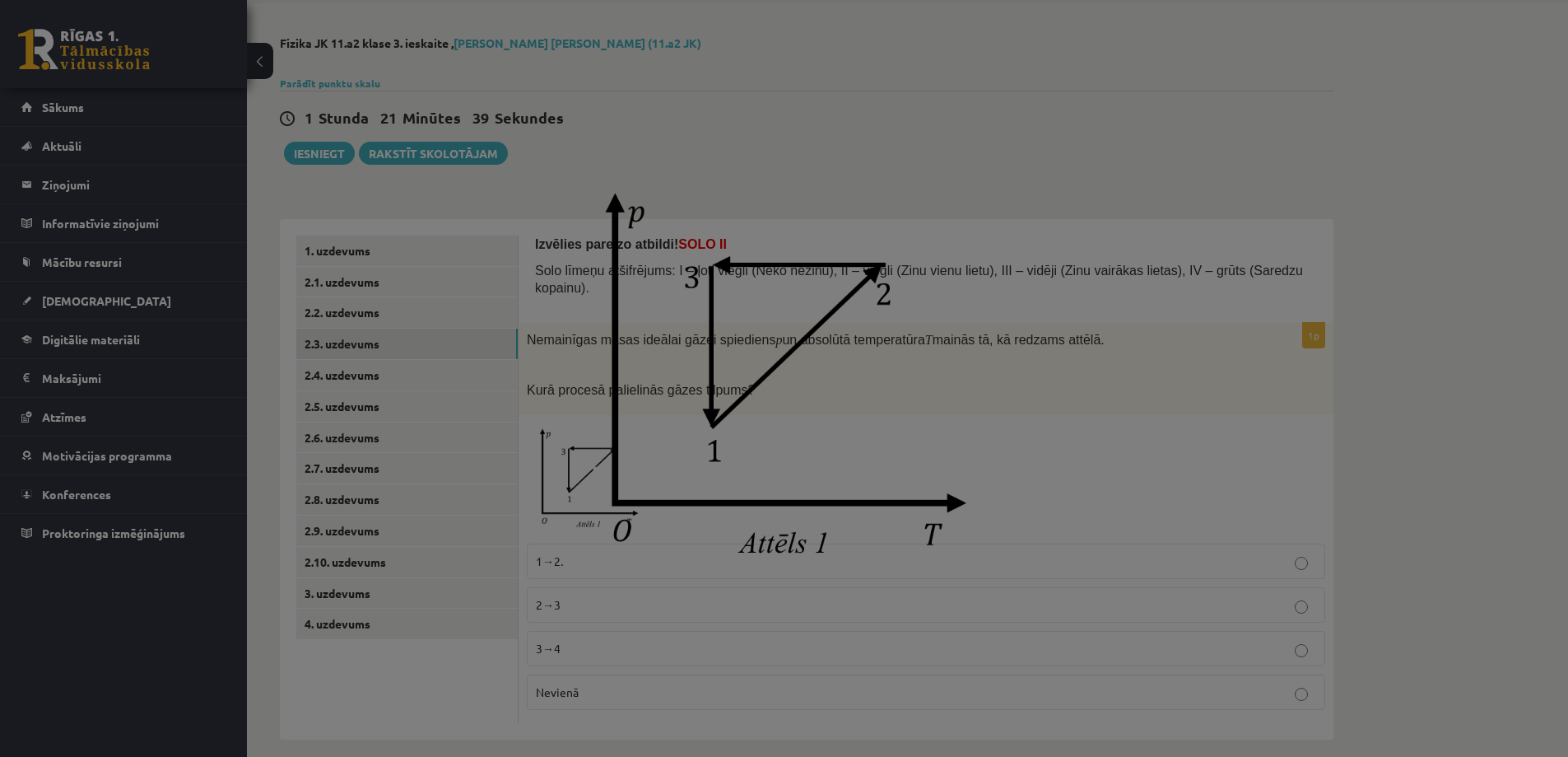
click at [585, 444] on img at bounding box center [784, 378] width 455 height 412
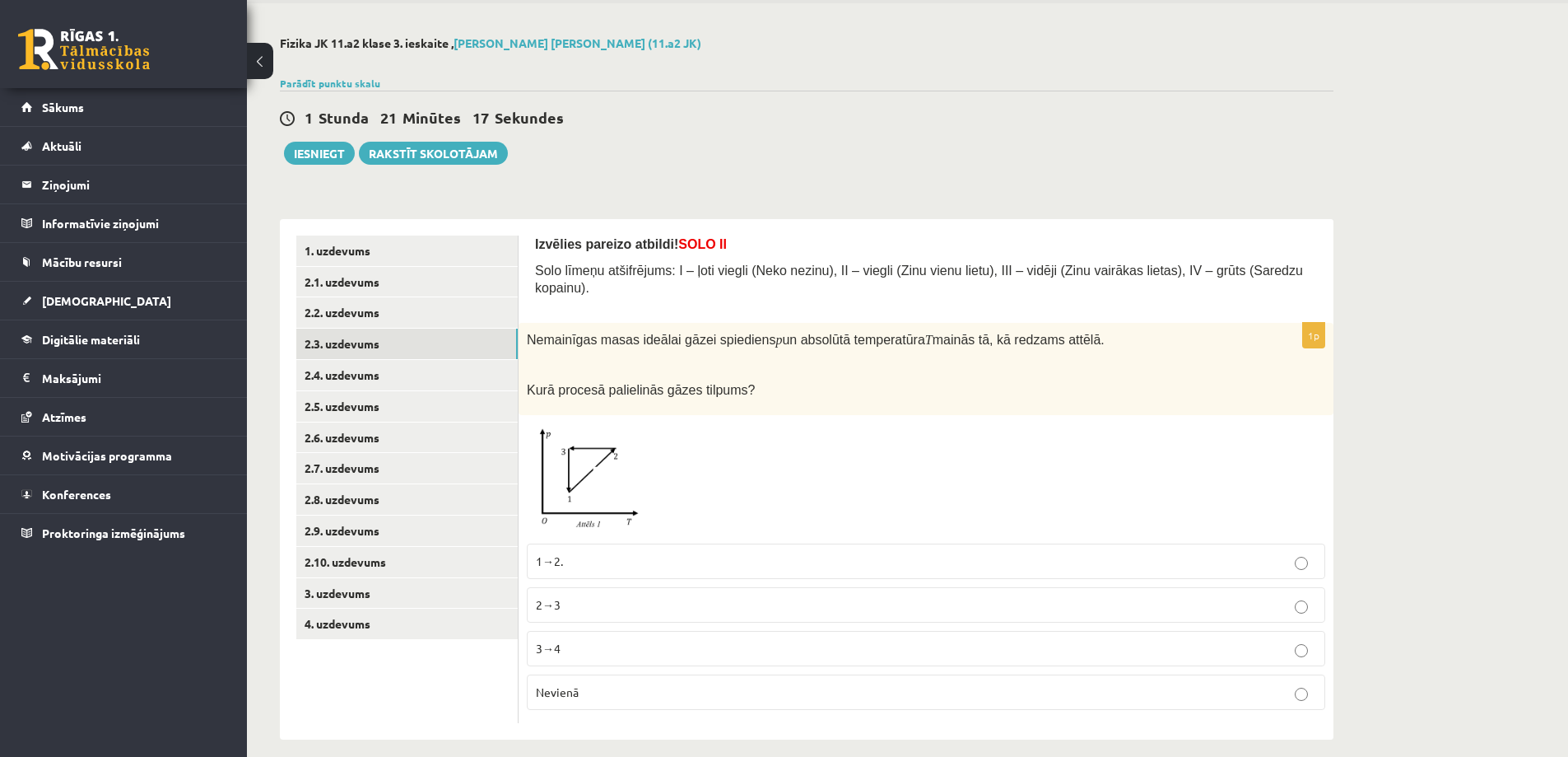
click at [587, 684] on p "Nevienā" at bounding box center [926, 692] width 780 height 18
click at [398, 369] on link "2.4. uzdevums" at bounding box center [407, 375] width 222 height 30
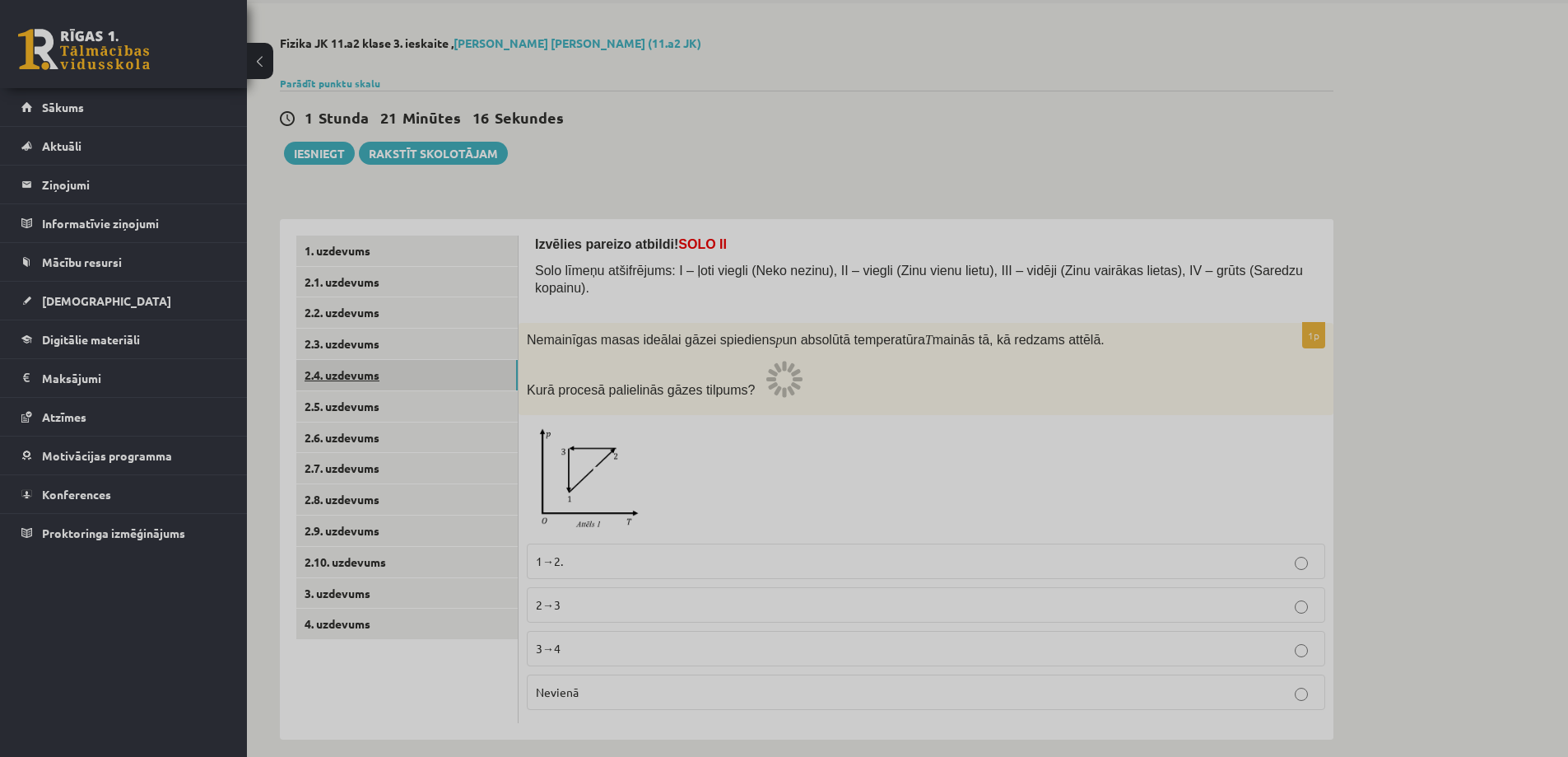
scroll to position [0, 0]
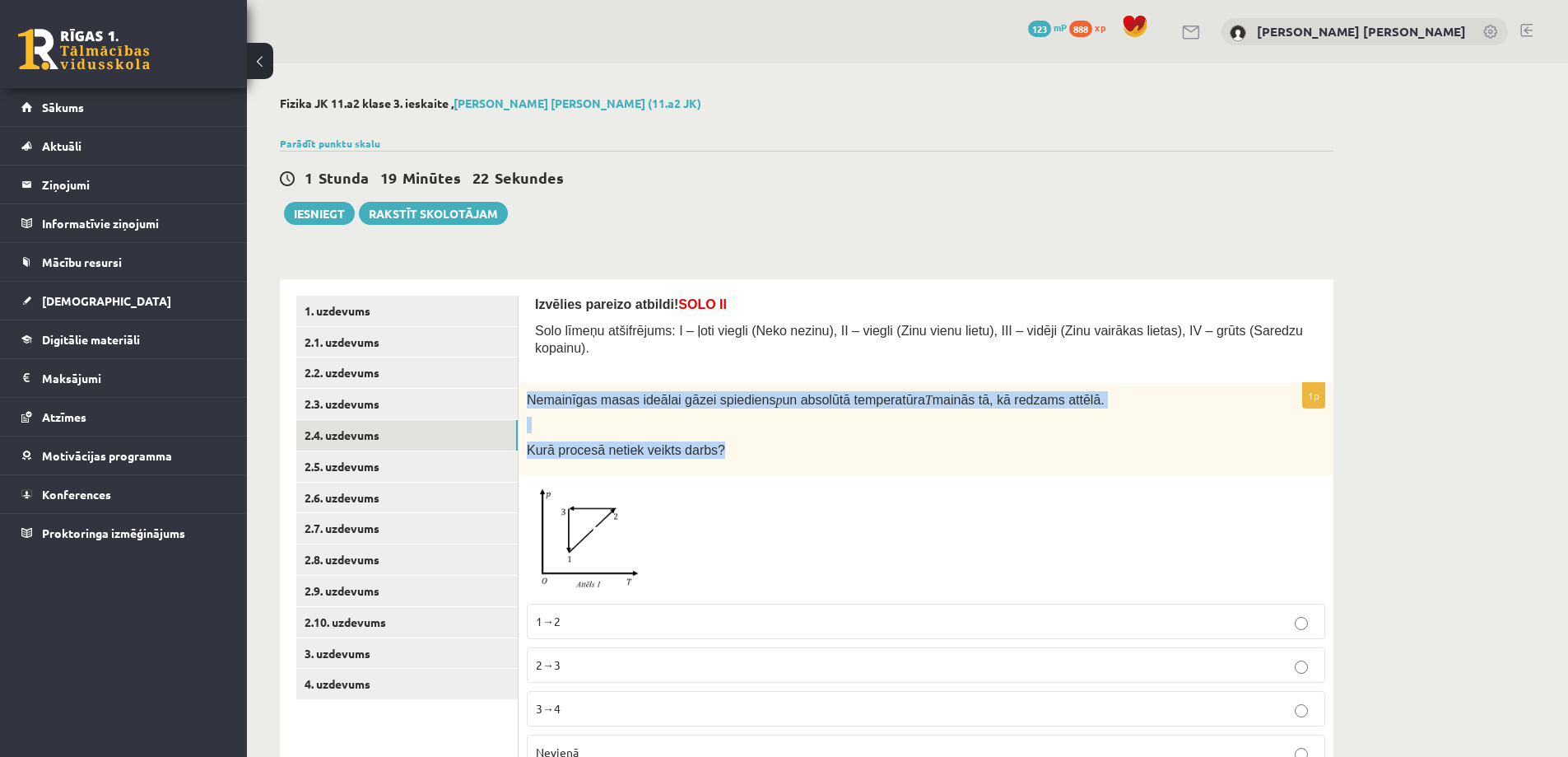
drag, startPoint x: 526, startPoint y: 378, endPoint x: 710, endPoint y: 448, distance: 196.9
click at [710, 448] on div "Nemainīgas masas ideālai gāzei spiediens p un absolūtā temperatūra T mainās tā,…" at bounding box center [926, 429] width 815 height 93
copy div "Nemainīgas masas ideālai gāzei spiediens p un absolūtā temperatūra T mainās tā,…"
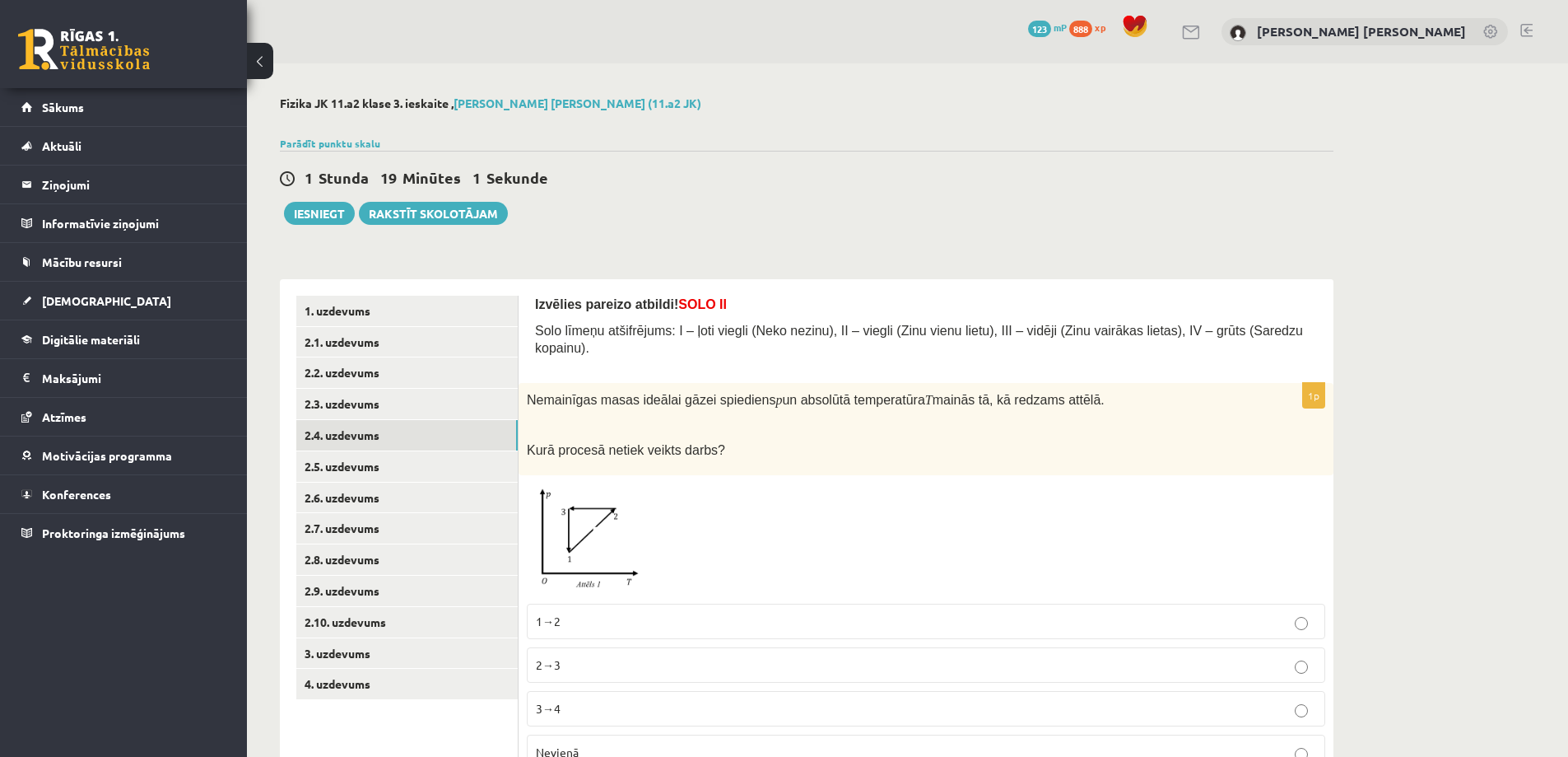
click at [667, 512] on div at bounding box center [926, 539] width 799 height 112
click at [583, 656] on p "2→3" at bounding box center [926, 665] width 780 height 18
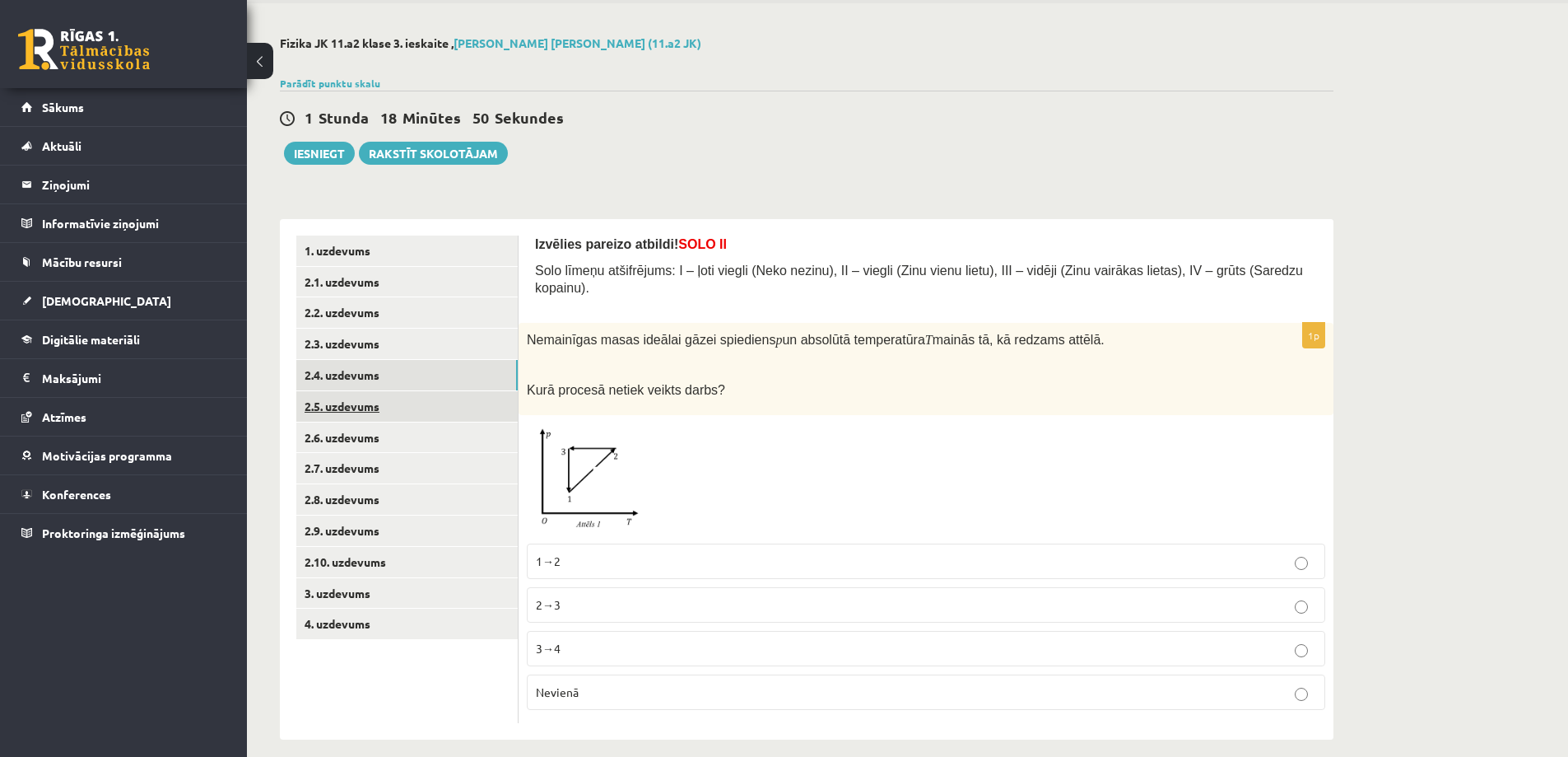
click at [398, 419] on link "2.5. uzdevums" at bounding box center [407, 406] width 222 height 30
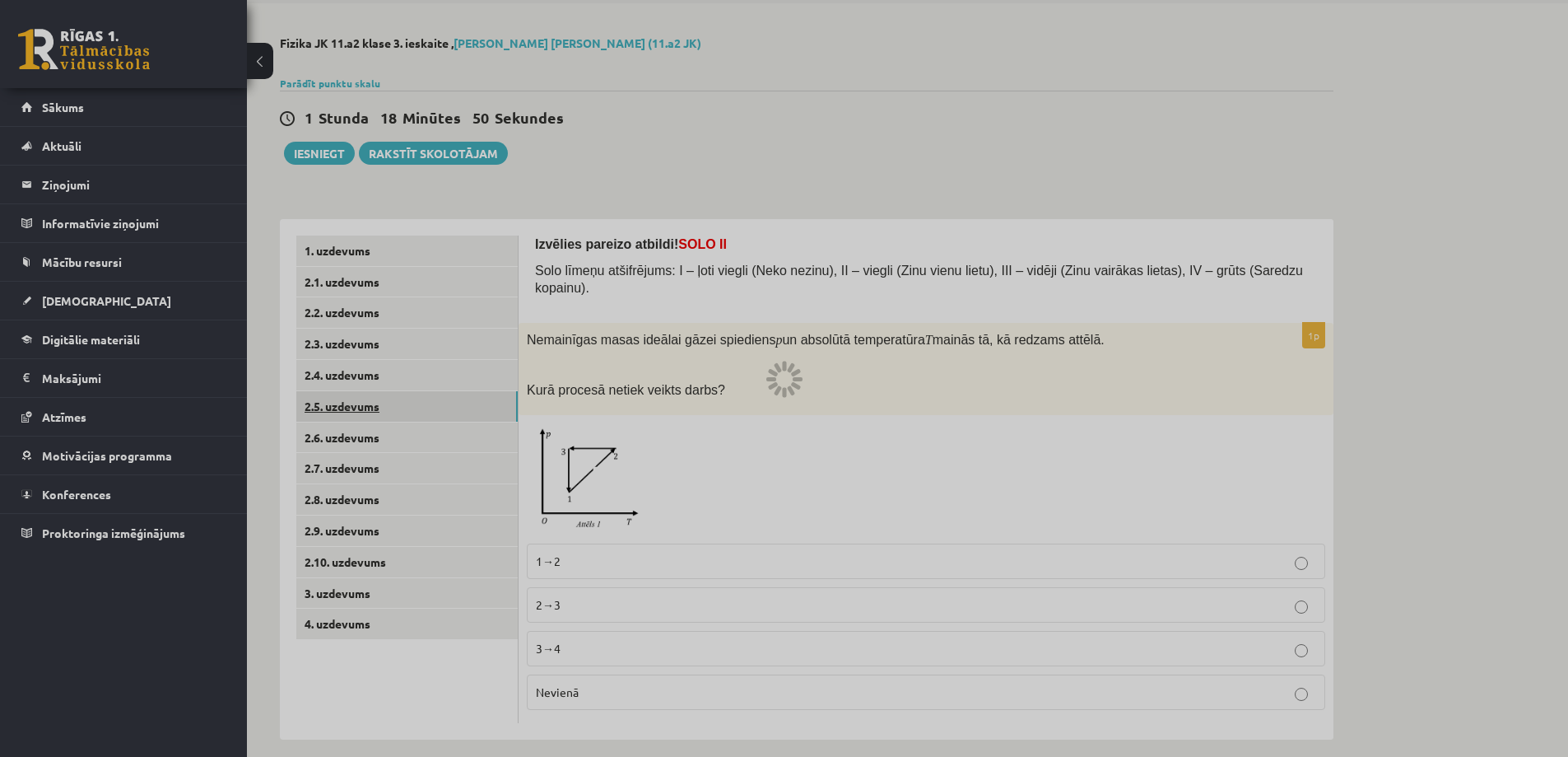
scroll to position [0, 0]
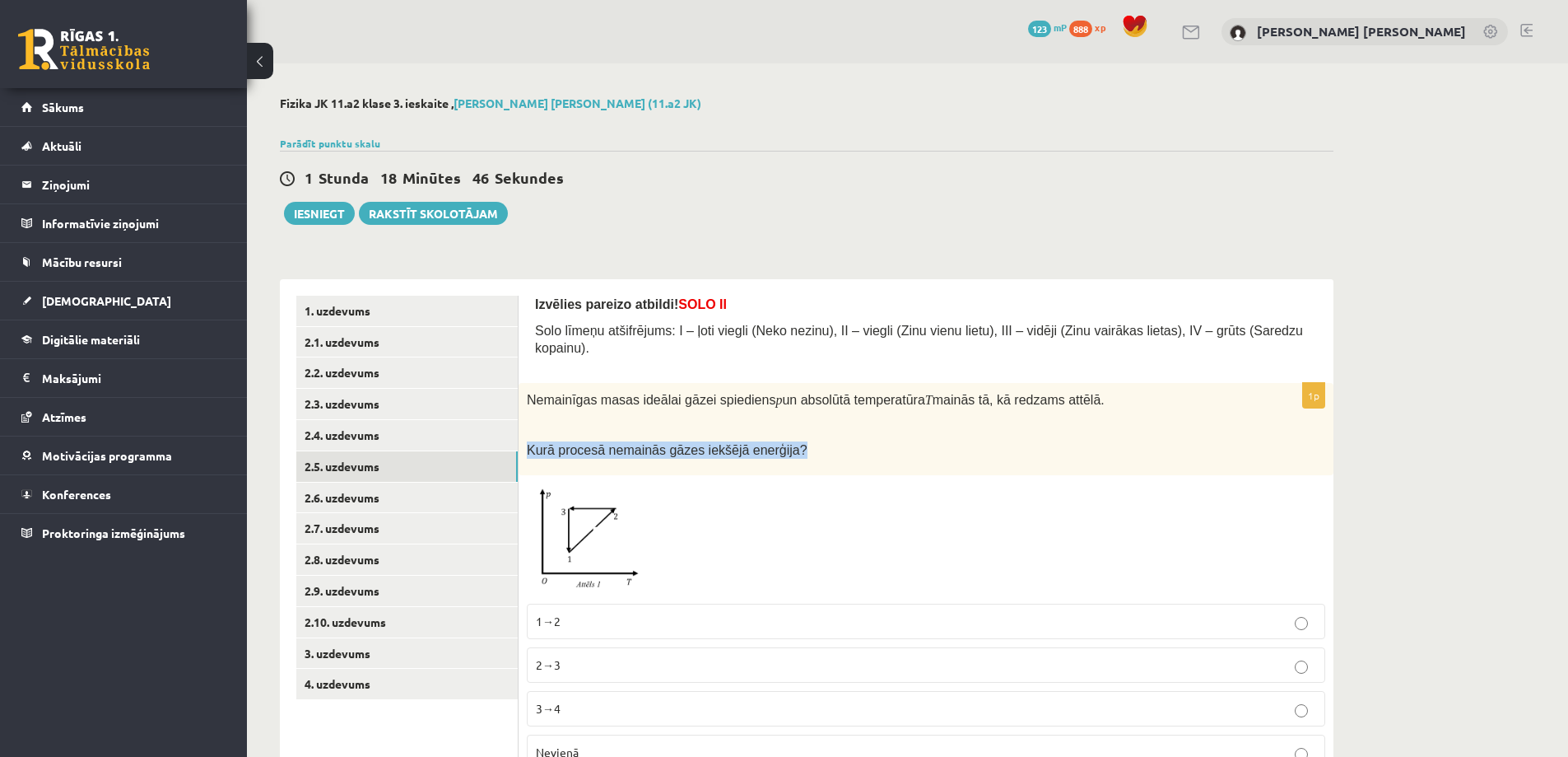
drag, startPoint x: 525, startPoint y: 431, endPoint x: 779, endPoint y: 442, distance: 254.2
click at [779, 442] on div "Nemainīgas masas ideālai gāzei spiediens p un absolūtā temperatūra T mainās tā,…" at bounding box center [926, 429] width 815 height 93
copy span "Kurā procesā nemainās gāzes iekšējā enerģija?"
click at [644, 541] on img at bounding box center [588, 539] width 123 height 112
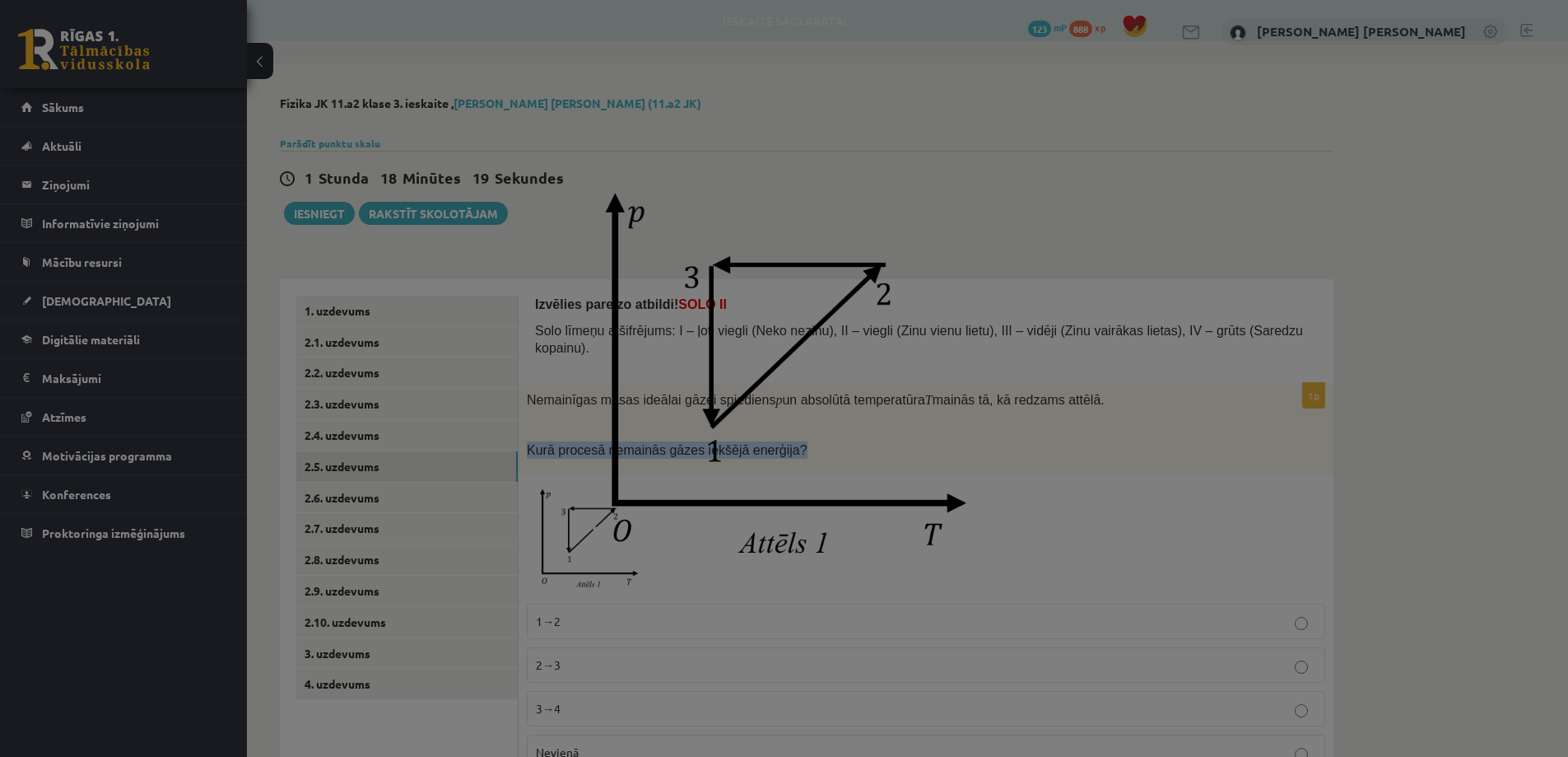
click at [587, 538] on img at bounding box center [784, 378] width 455 height 412
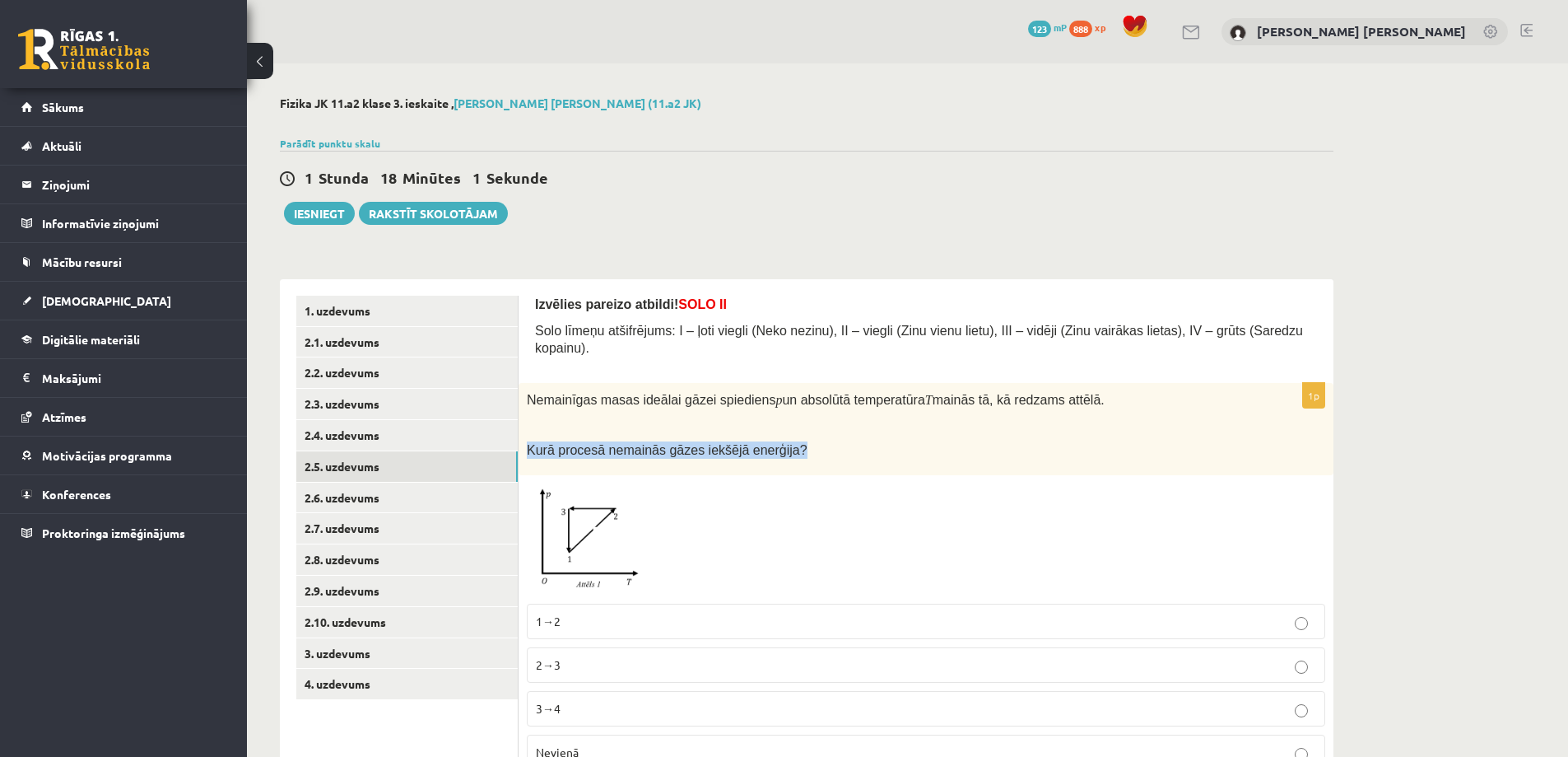
scroll to position [60, 0]
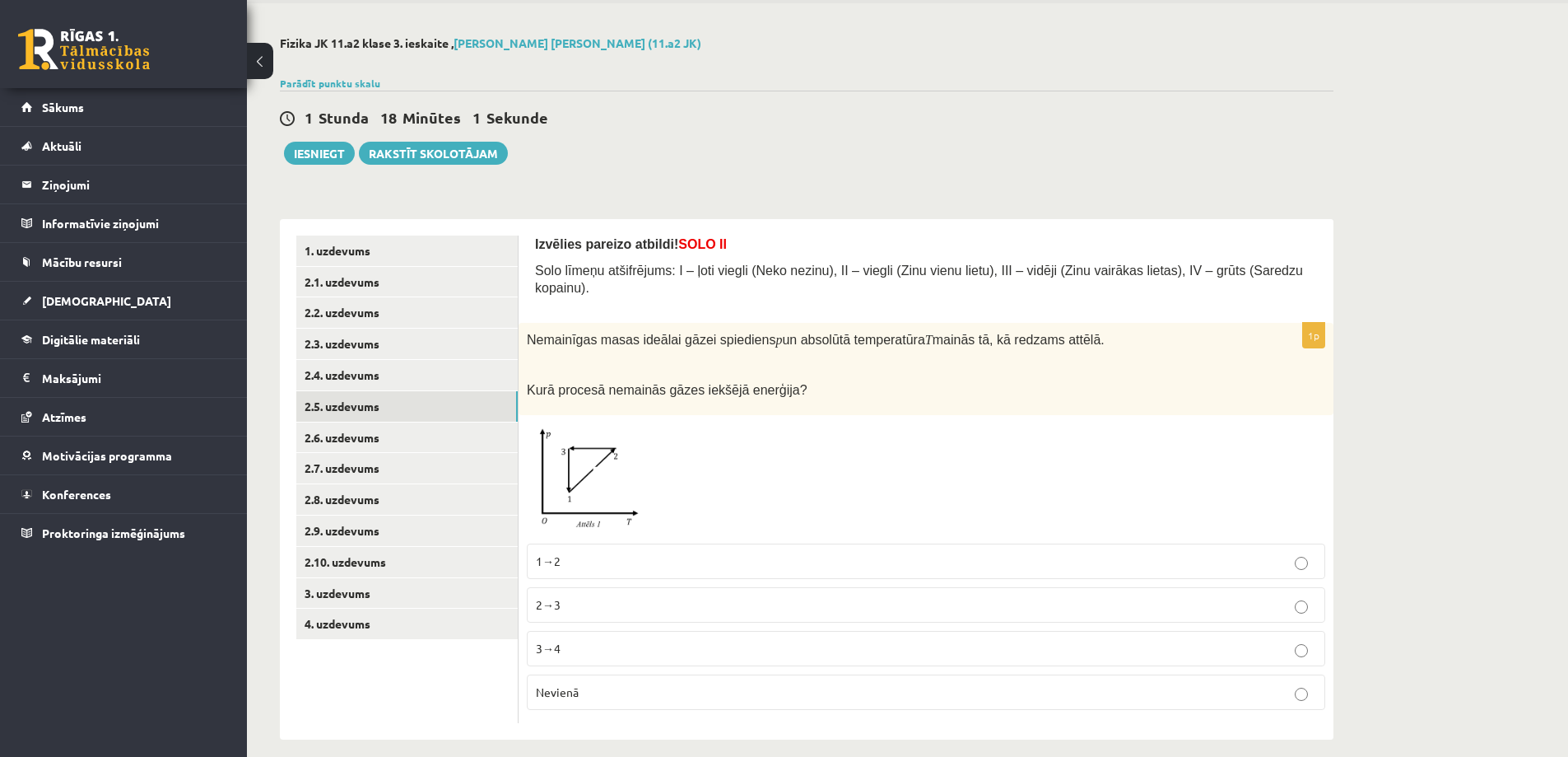
click at [586, 684] on p "Nevienā" at bounding box center [926, 692] width 780 height 18
click at [428, 440] on link "2.6. uzdevums" at bounding box center [407, 437] width 222 height 30
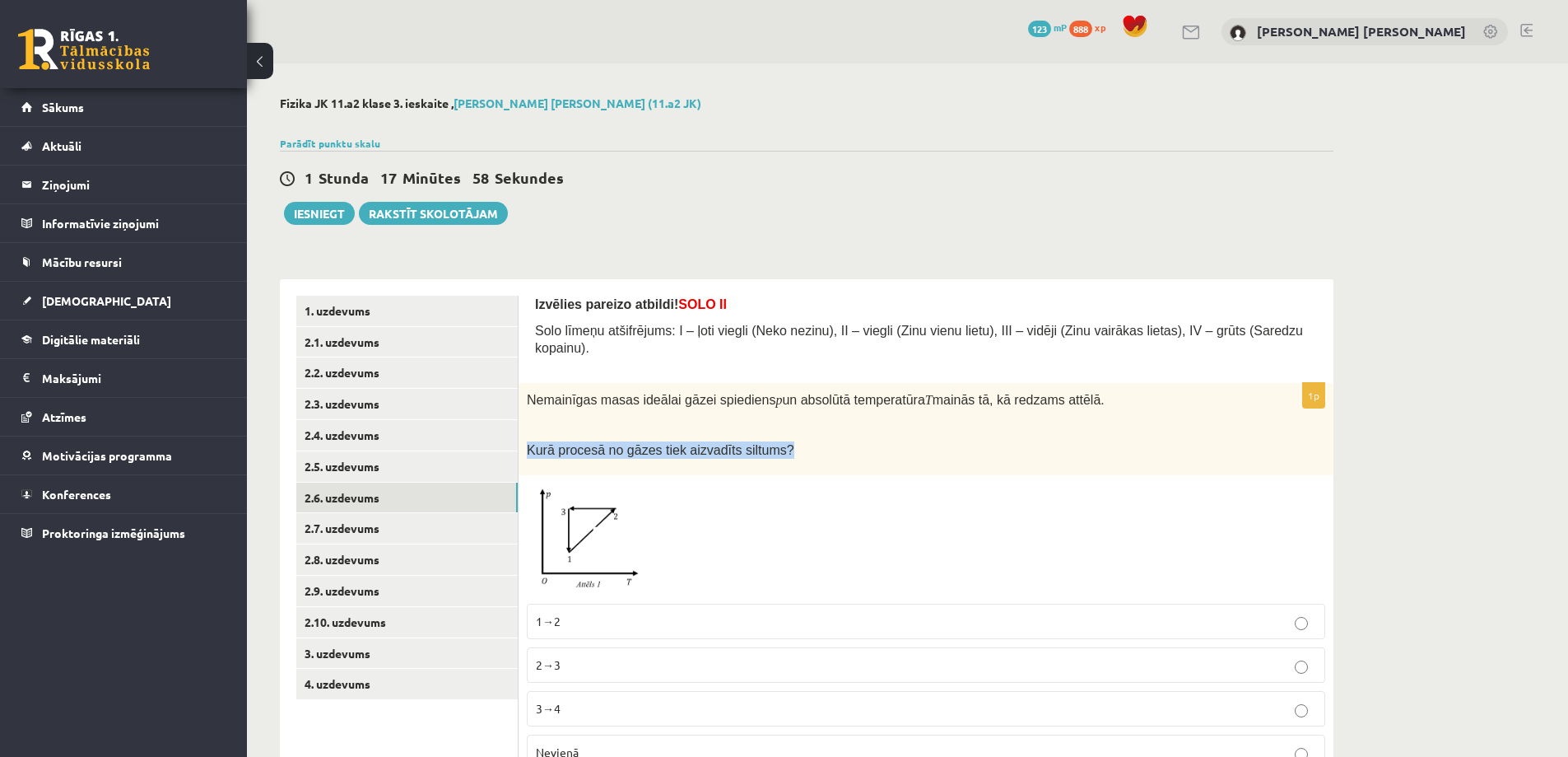
drag, startPoint x: 529, startPoint y: 430, endPoint x: 768, endPoint y: 439, distance: 239.2
click at [768, 441] on p "Kurā procesā no gāzes tiek aizvadīts siltums?" at bounding box center [885, 450] width 717 height 18
copy span "Kurā procesā no gāzes tiek aizvadīts siltums?"
click at [727, 533] on div at bounding box center [926, 539] width 799 height 112
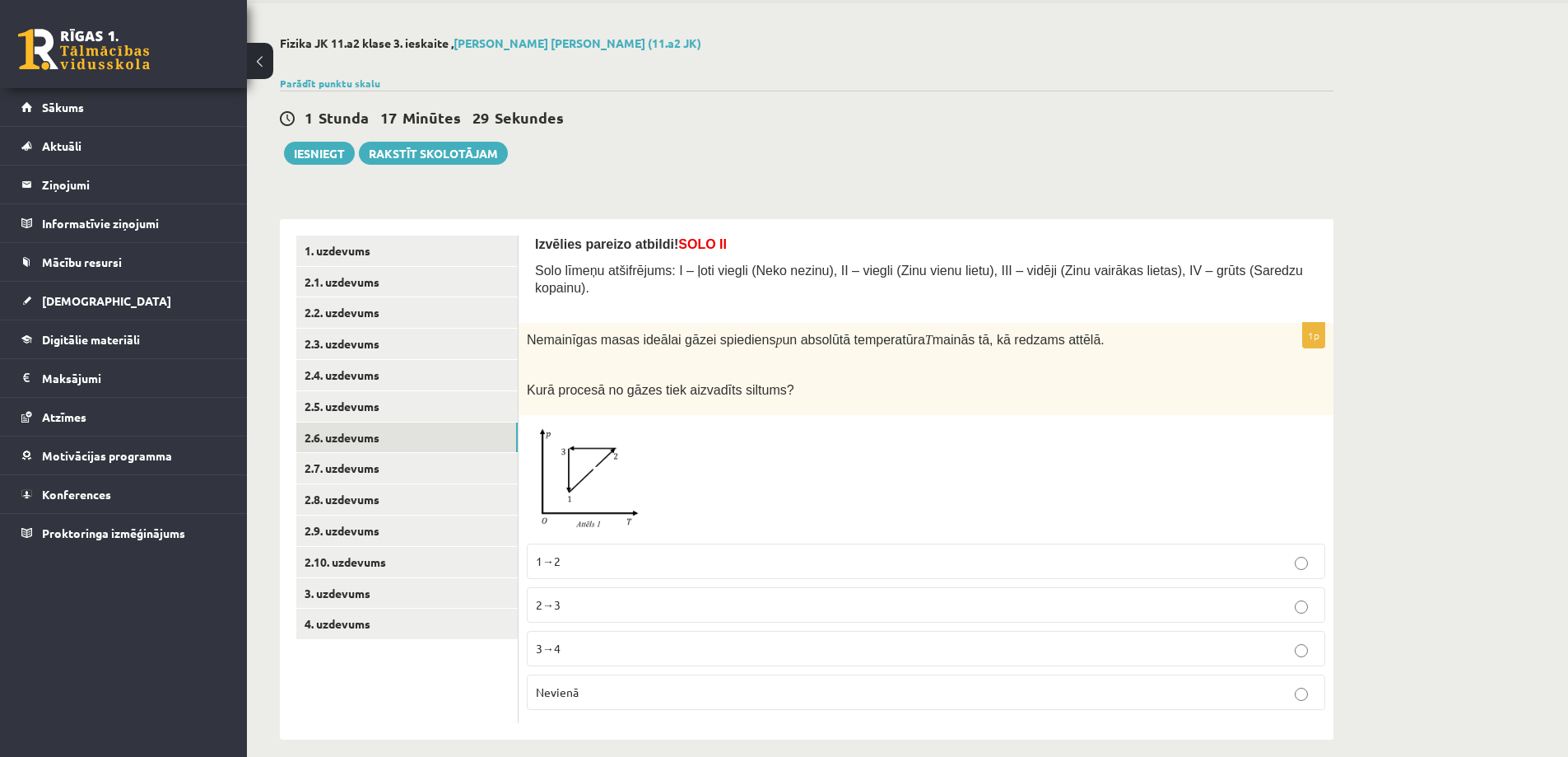
click at [592, 597] on p "2→3" at bounding box center [926, 605] width 780 height 18
click at [456, 467] on link "2.7. uzdevums" at bounding box center [407, 468] width 222 height 30
drag, startPoint x: 533, startPoint y: 374, endPoint x: 742, endPoint y: 384, distance: 209.2
click at [742, 384] on div "Nemainīgas masas ideālai gāzei spiediens p un absolūtā temperatūra T mainās tā,…" at bounding box center [926, 369] width 815 height 93
copy span "Kurā procesā samazinās gāzes blīvums?"
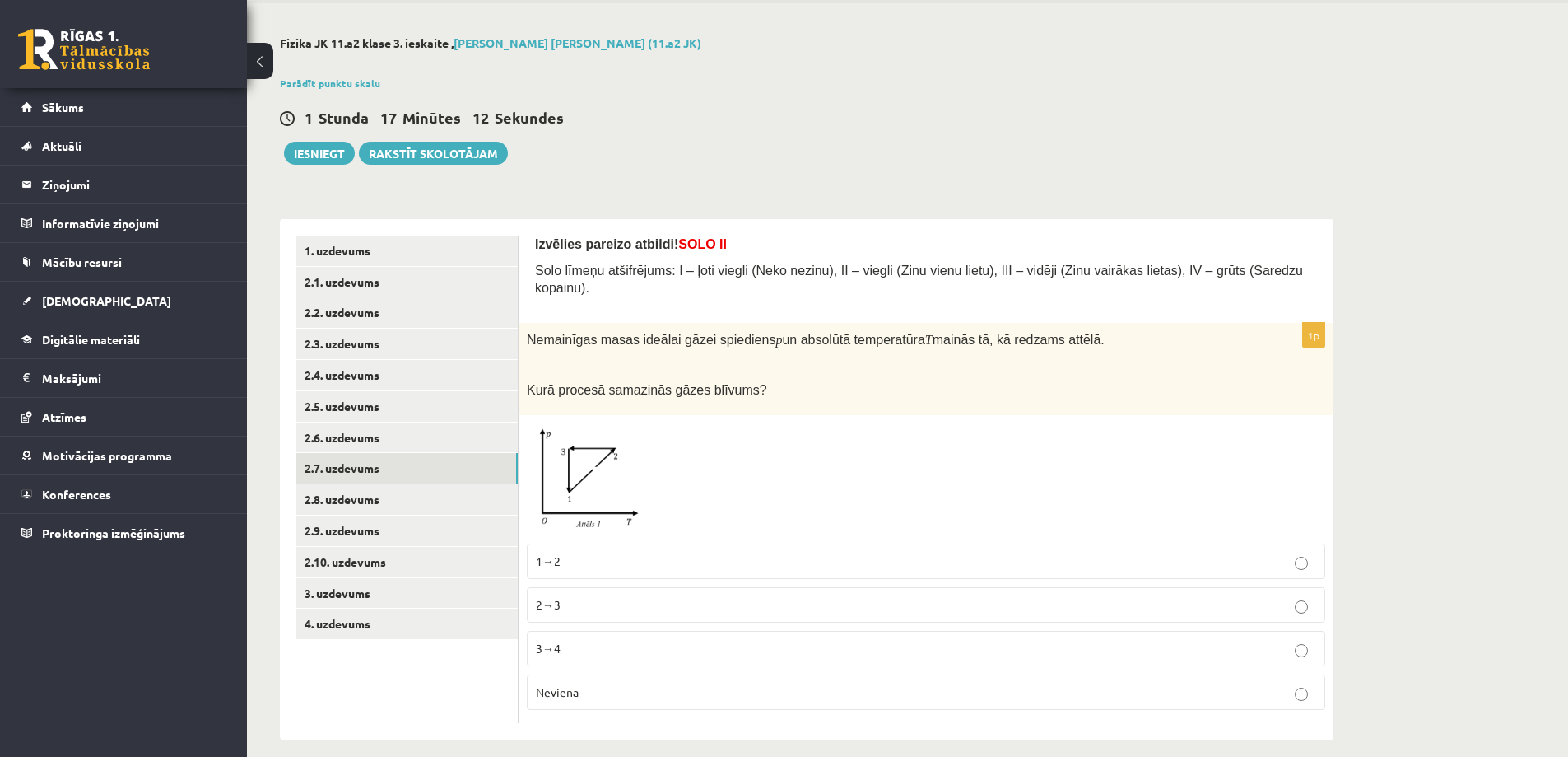
click at [592, 640] on p "3→4" at bounding box center [926, 648] width 780 height 18
click at [446, 507] on link "2.8. uzdevums" at bounding box center [407, 499] width 222 height 30
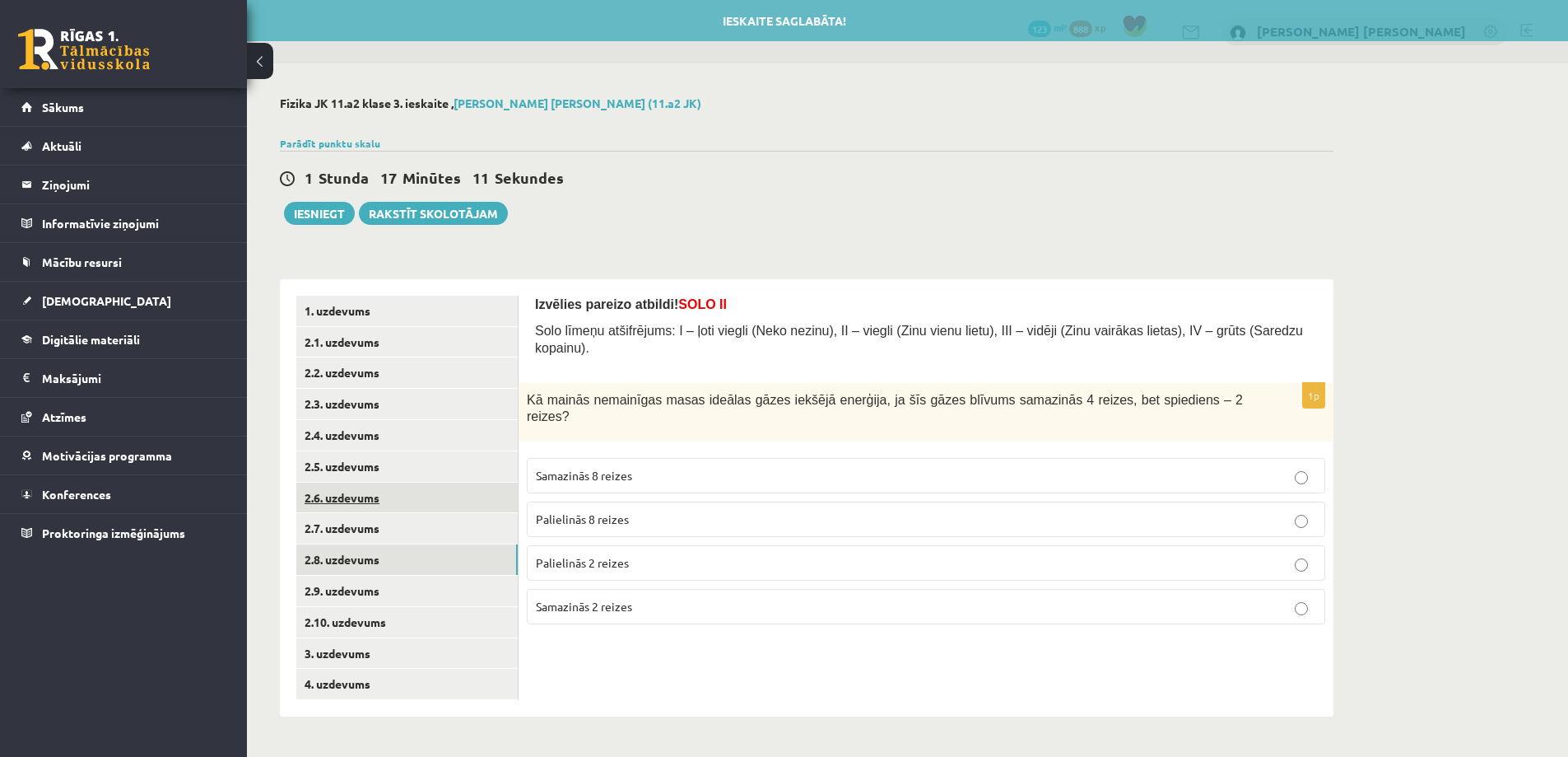
scroll to position [0, 0]
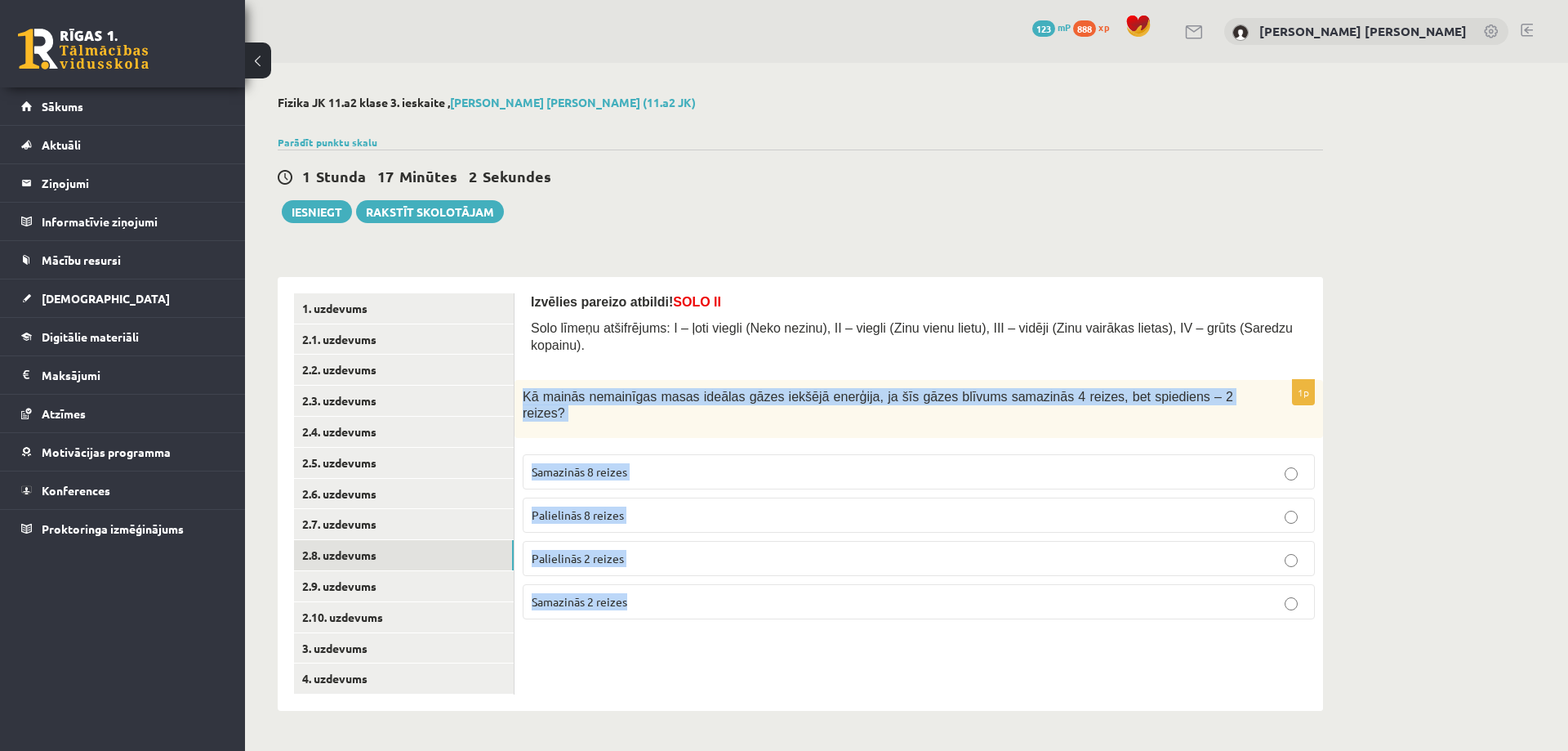
drag, startPoint x: 520, startPoint y: 370, endPoint x: 768, endPoint y: 555, distance: 309.4
click at [768, 555] on div "1p Kā mainās nemainīgas masas ideālas gāzes iekšējā enerģija, ja šīs gāzes blīv…" at bounding box center [918, 506] width 809 height 253
copy div "Kā mainās nemainīgas masas ideālas gāzes iekšējā enerģija, ja šīs gāzes blīvums…"
click at [635, 506] on p "Palielinās 8 reizes" at bounding box center [918, 515] width 774 height 17
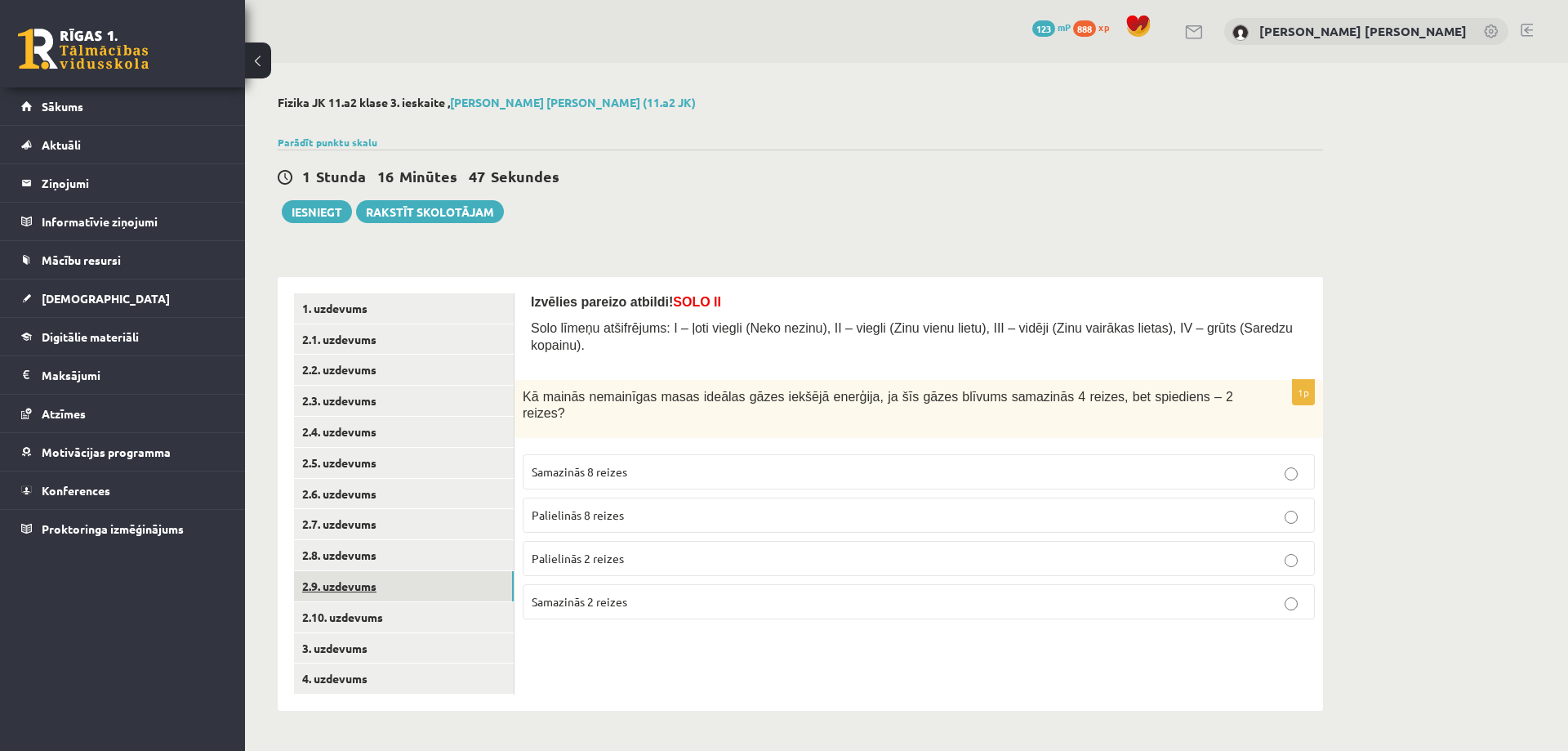
click at [414, 579] on link "2.9. uzdevums" at bounding box center [403, 586] width 220 height 30
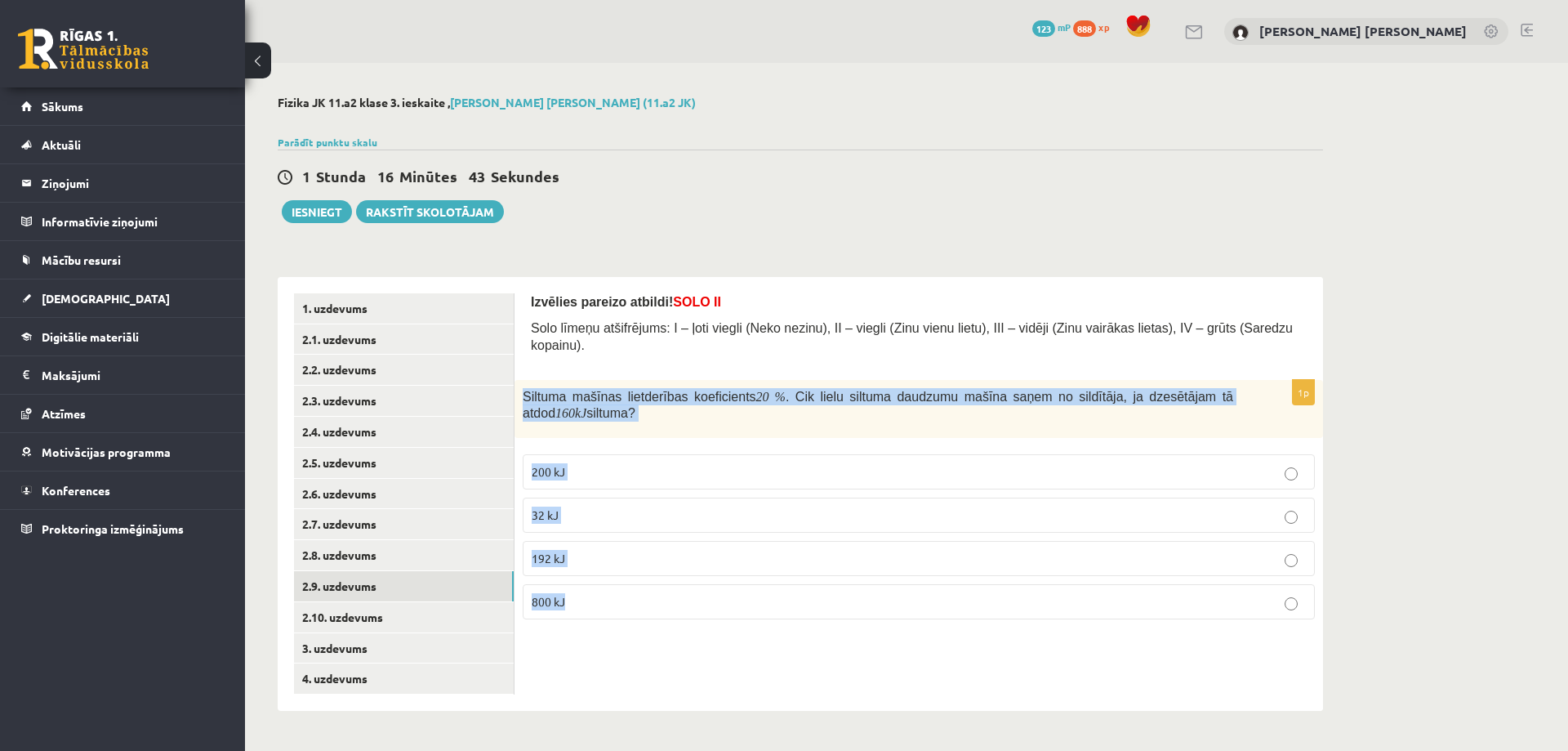
drag, startPoint x: 523, startPoint y: 373, endPoint x: 690, endPoint y: 632, distance: 308.2
click at [690, 632] on div "Izvēlies pareizo atbildi! SOLO II Solo līmeņu atšifrējums: I – ļoti viegli (Nek…" at bounding box center [918, 493] width 809 height 434
click at [654, 584] on label "800 kJ" at bounding box center [918, 602] width 792 height 35
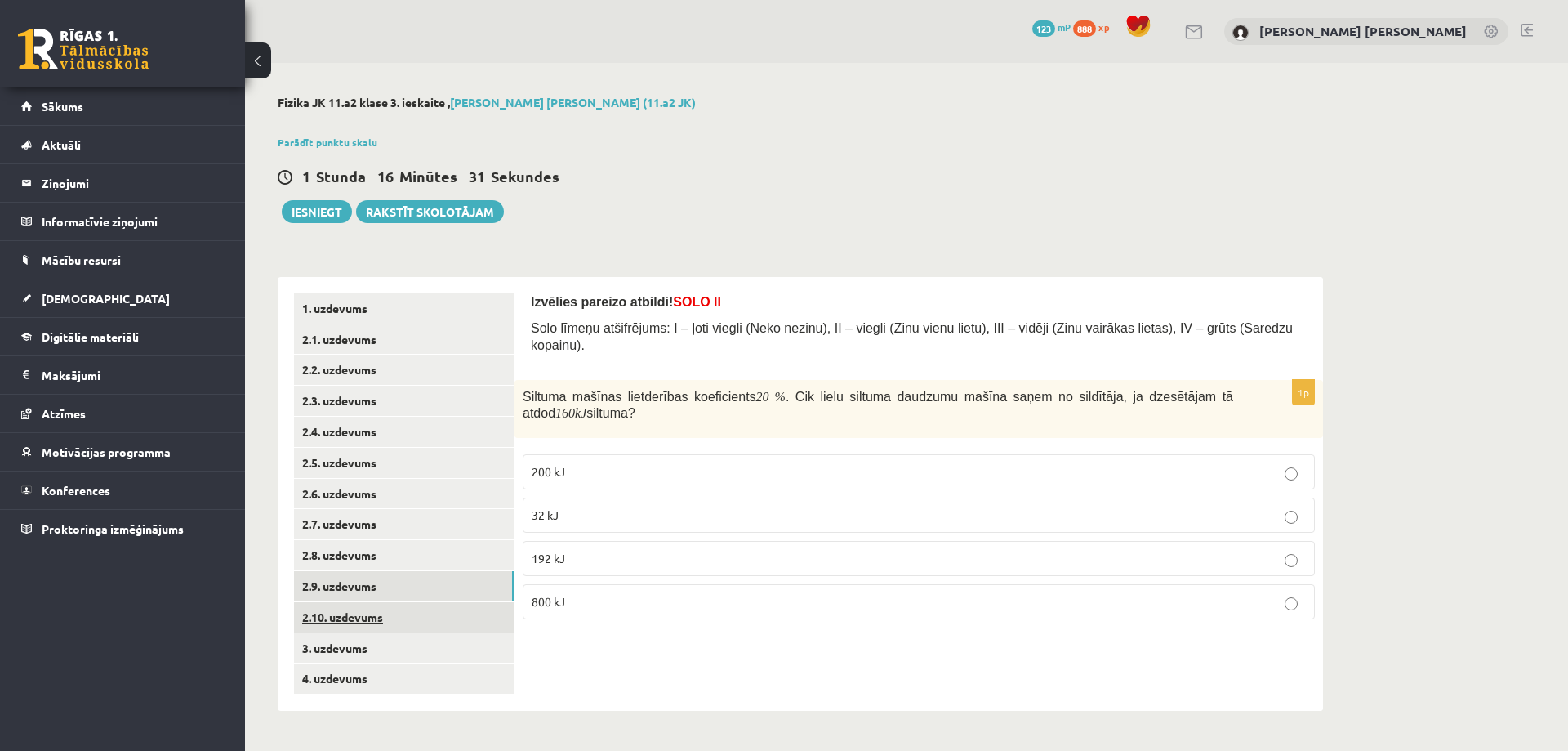
click at [426, 618] on link "2.10. uzdevums" at bounding box center [403, 617] width 220 height 30
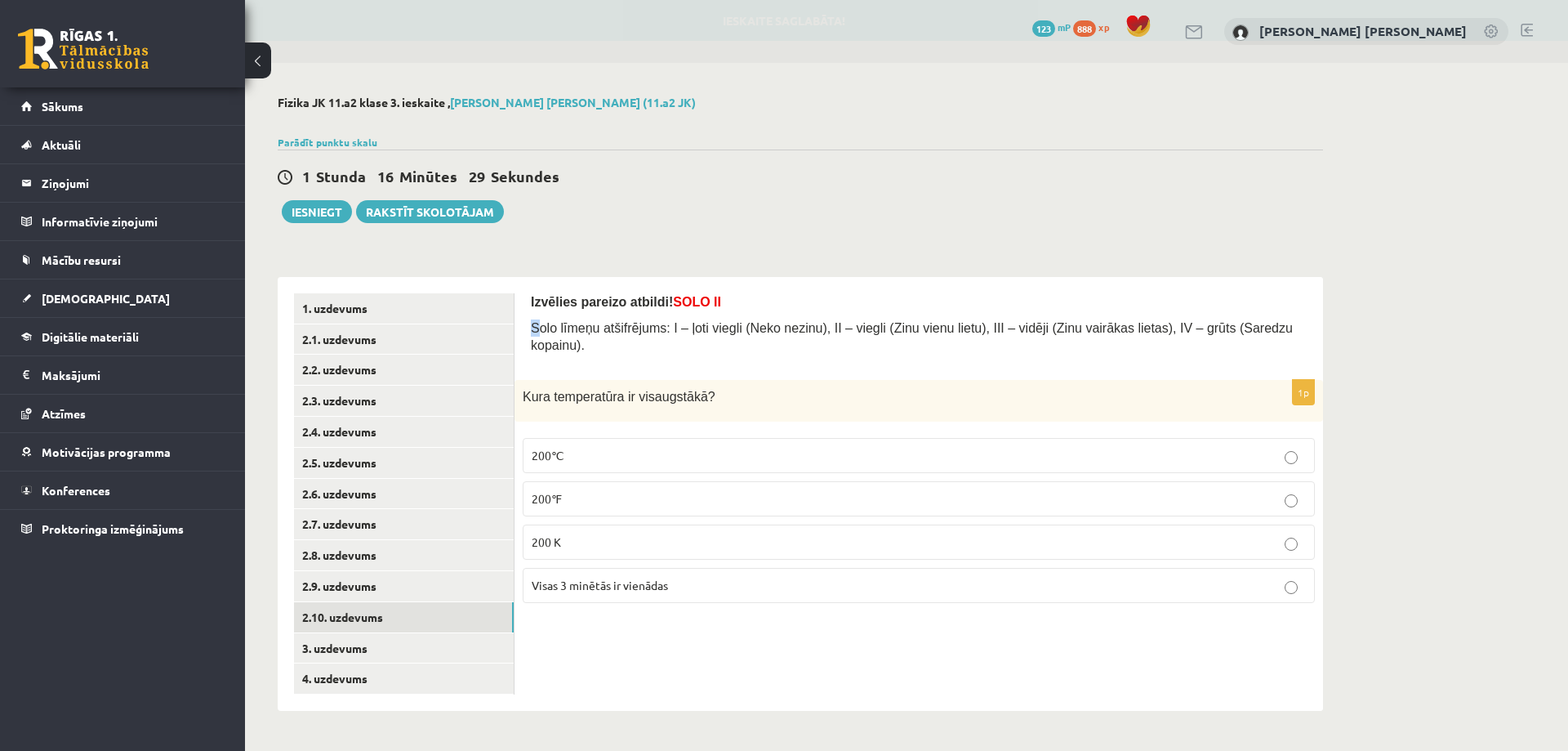
click at [534, 326] on span "Solo līmeņu atšifrējums: I – ļoti viegli (Neko nezinu), II – viegli (Zinu vienu…" at bounding box center [912, 337] width 762 height 31
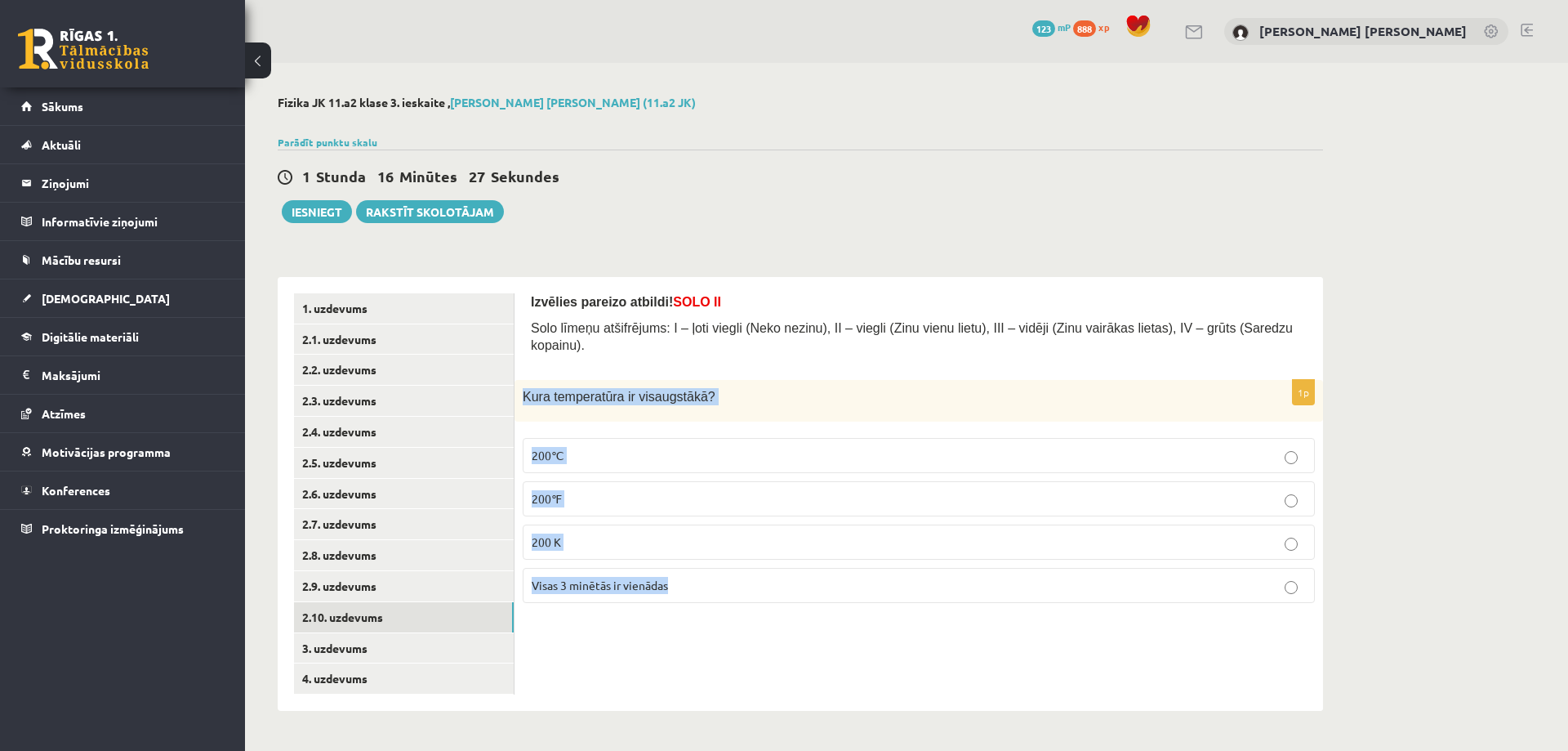
drag, startPoint x: 520, startPoint y: 373, endPoint x: 815, endPoint y: 566, distance: 352.5
click at [815, 566] on div "1p Kura temperatūra ir visaugstākā? 200℃ 200℉ 200 K Visas 3 minētās ir vienādas" at bounding box center [918, 498] width 809 height 236
click at [636, 438] on label "200℃" at bounding box center [918, 455] width 792 height 35
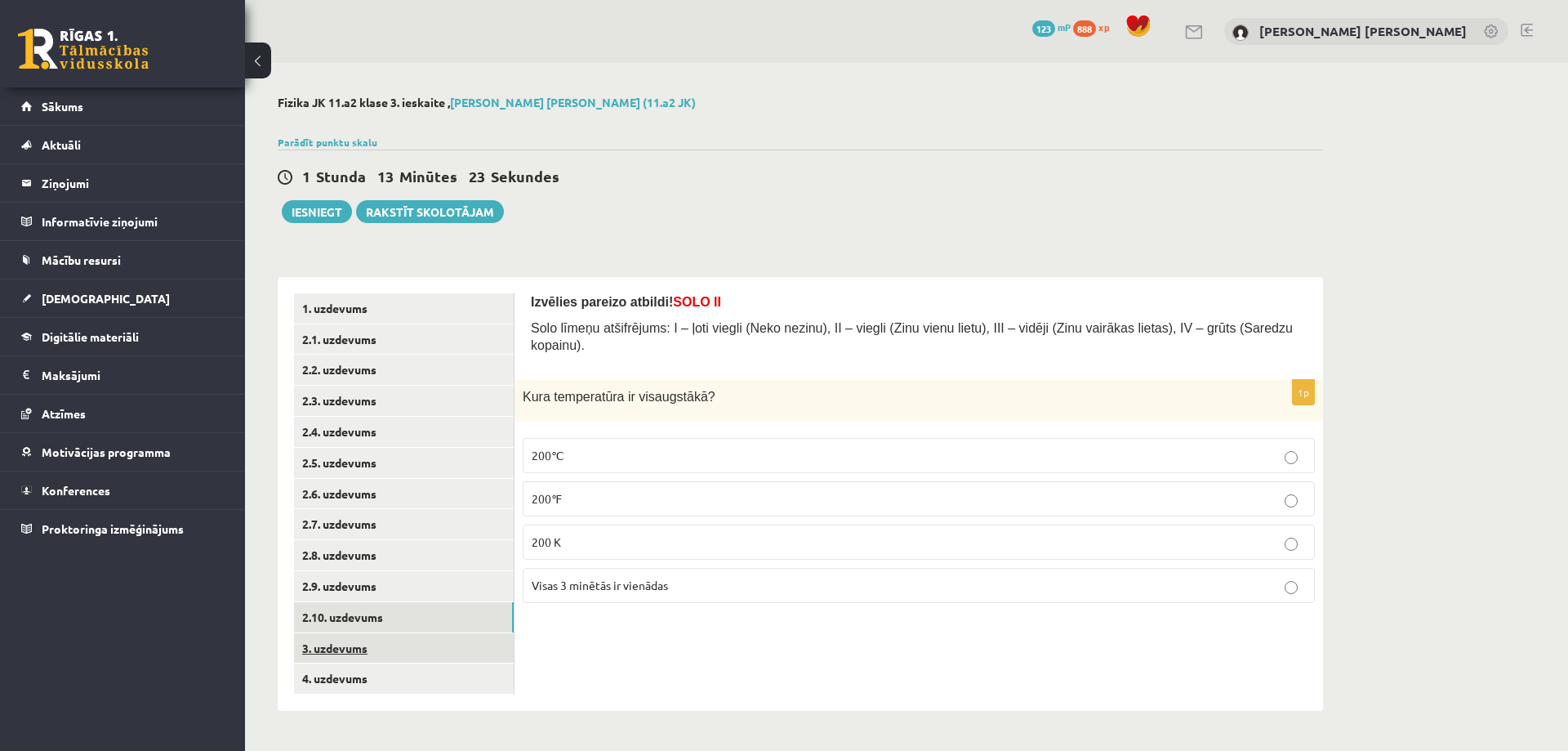
click at [405, 649] on link "3. uzdevums" at bounding box center [403, 648] width 220 height 30
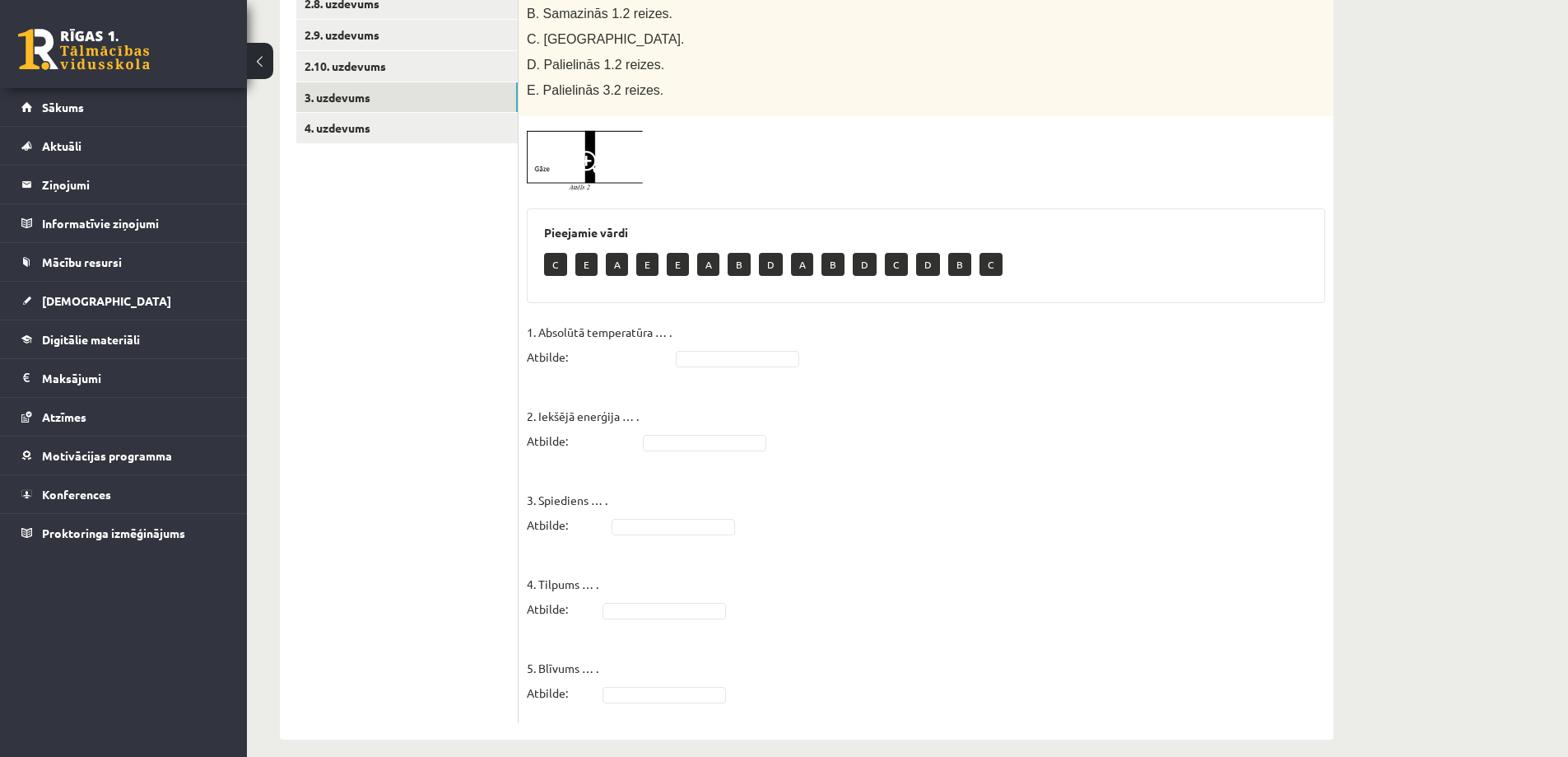
scroll to position [391, 0]
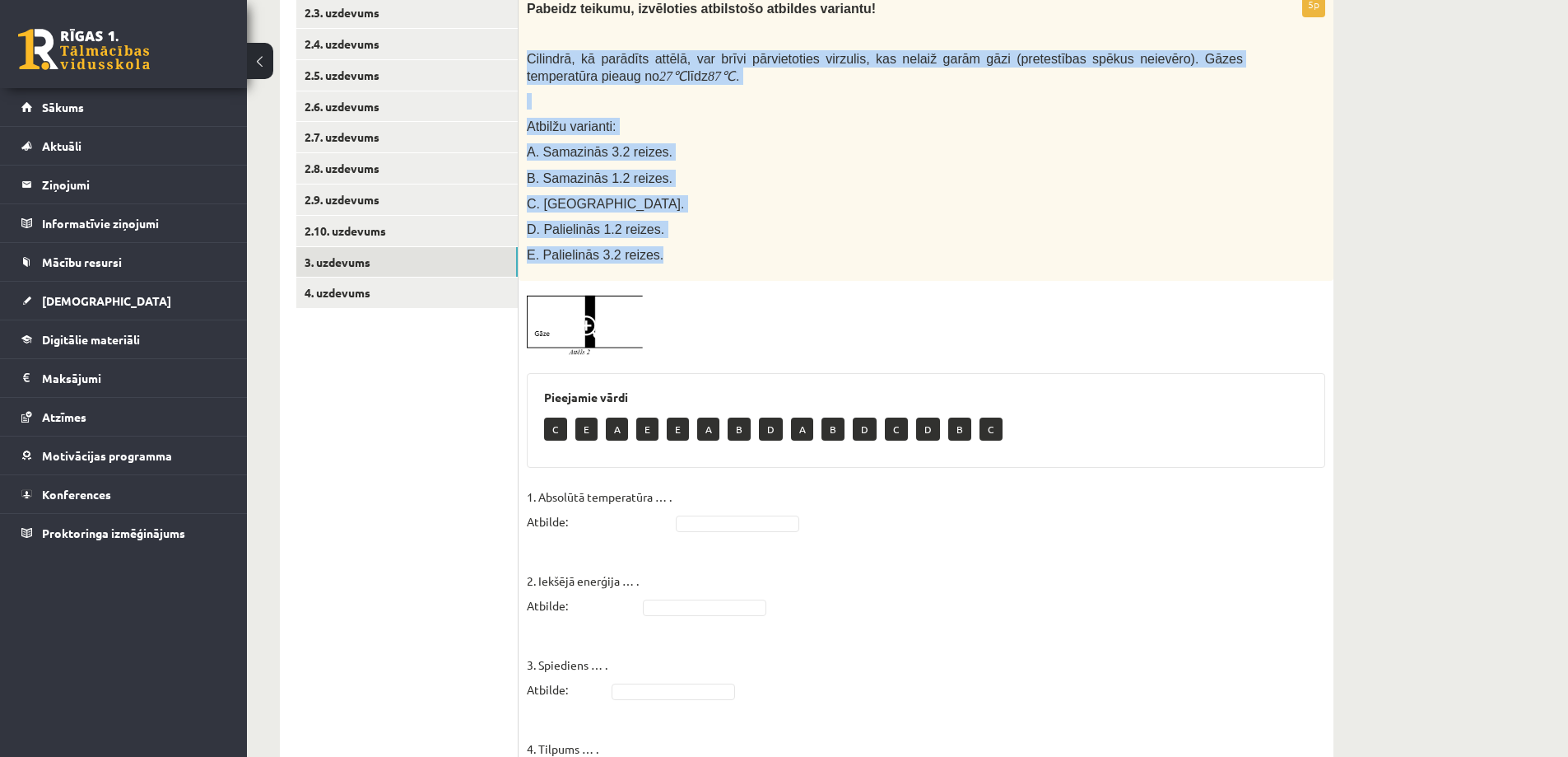
drag, startPoint x: 527, startPoint y: 37, endPoint x: 689, endPoint y: 234, distance: 255.1
click at [689, 234] on div "Pabeidz teikumu, izvēloties atbilstošo atbildes variantu! Cilindrā, kā parādīts…" at bounding box center [926, 137] width 815 height 289
click at [560, 313] on img at bounding box center [588, 326] width 123 height 73
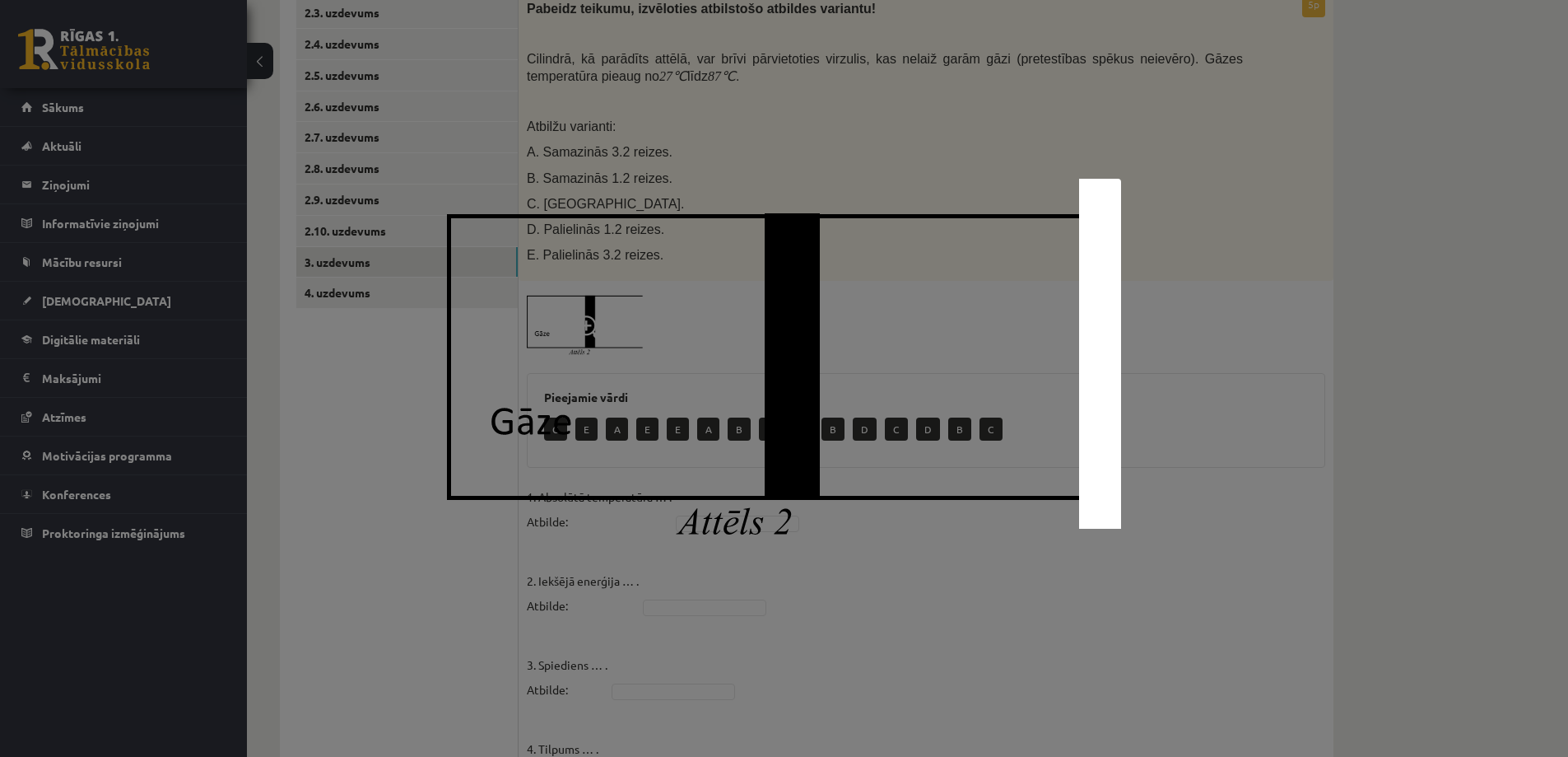
click at [409, 347] on div at bounding box center [784, 378] width 1568 height 757
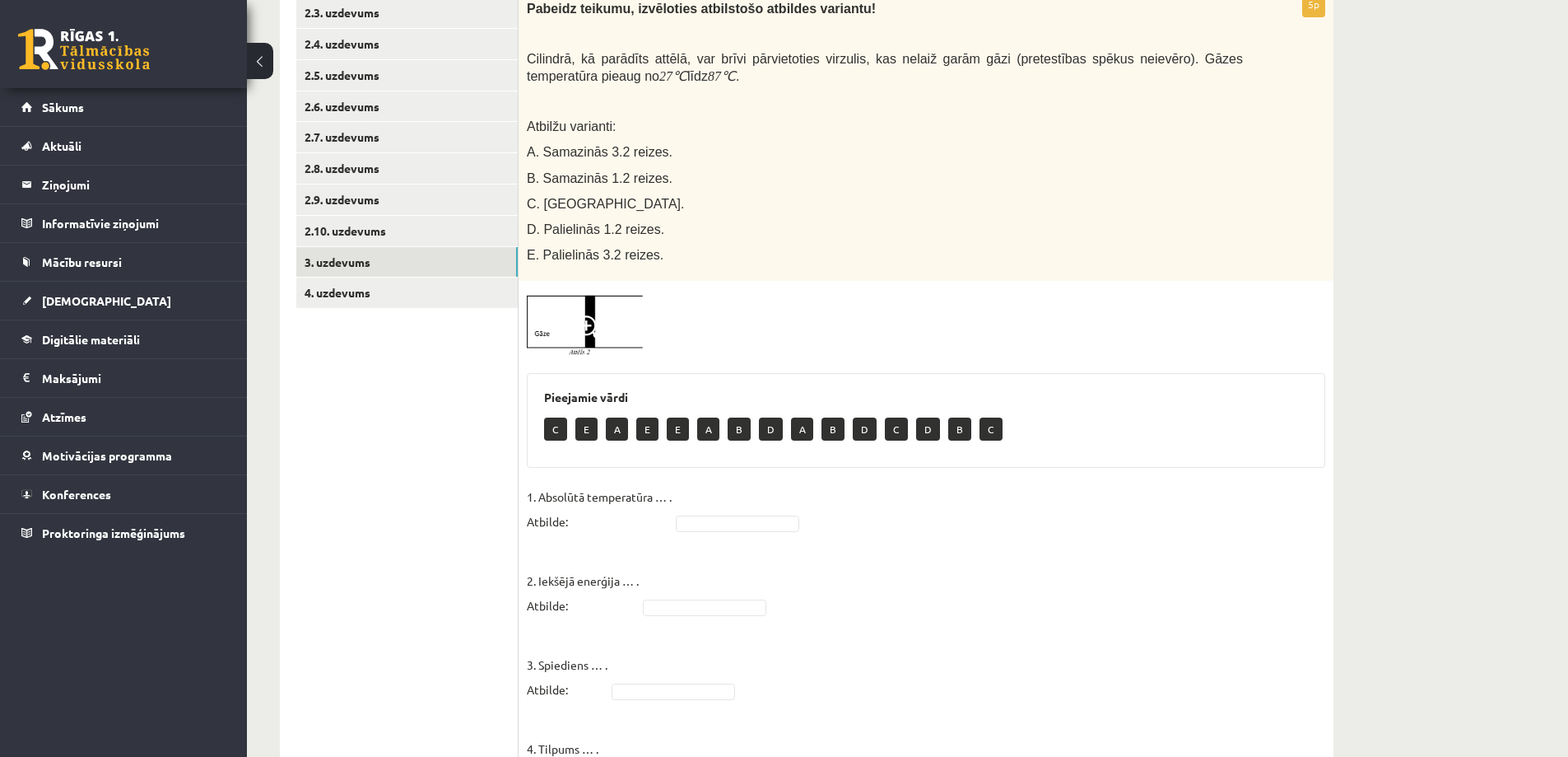
drag, startPoint x: 596, startPoint y: 305, endPoint x: 556, endPoint y: 299, distance: 40.4
click at [556, 299] on img at bounding box center [588, 326] width 123 height 73
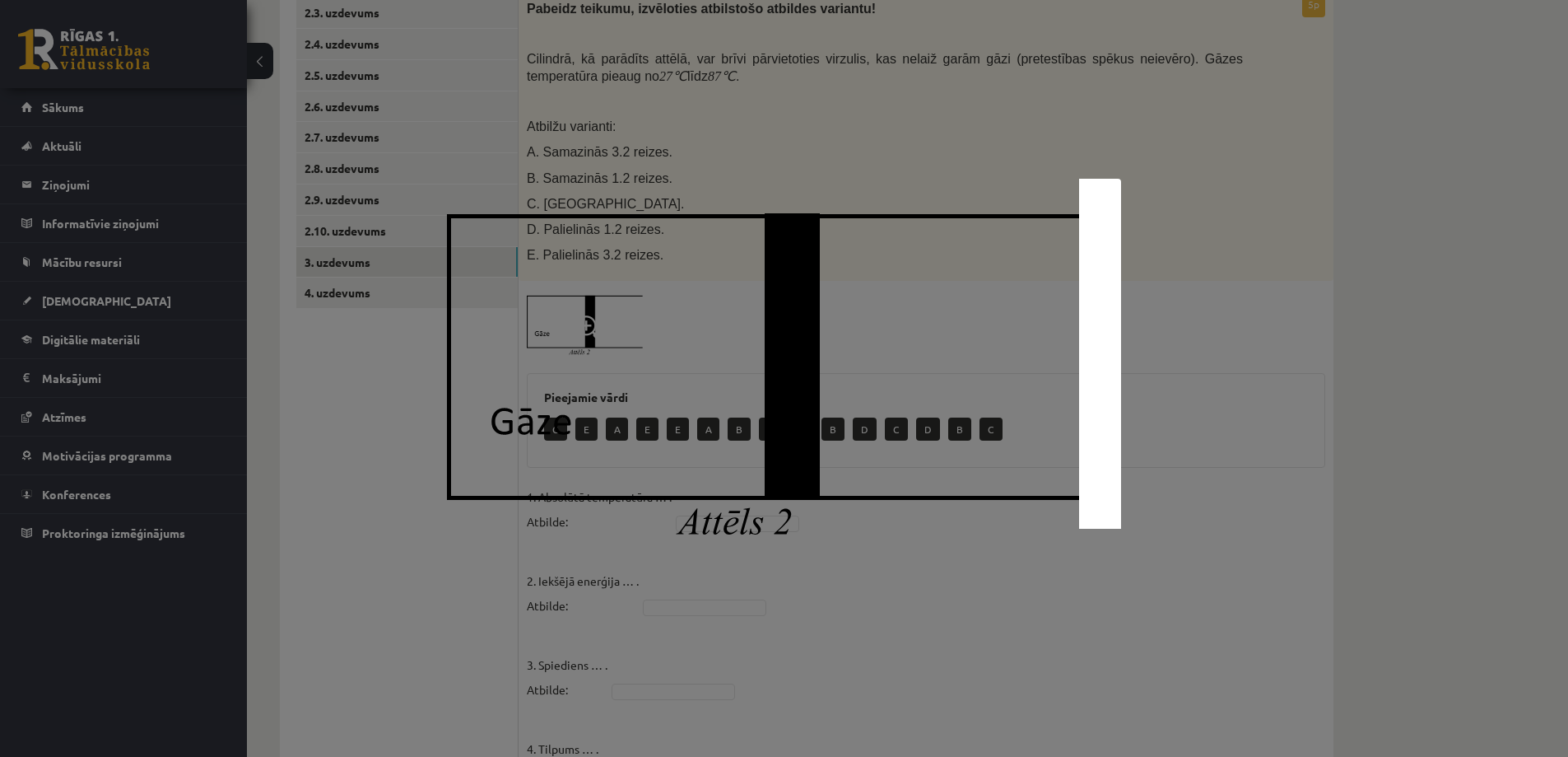
click at [577, 545] on img at bounding box center [784, 378] width 675 height 400
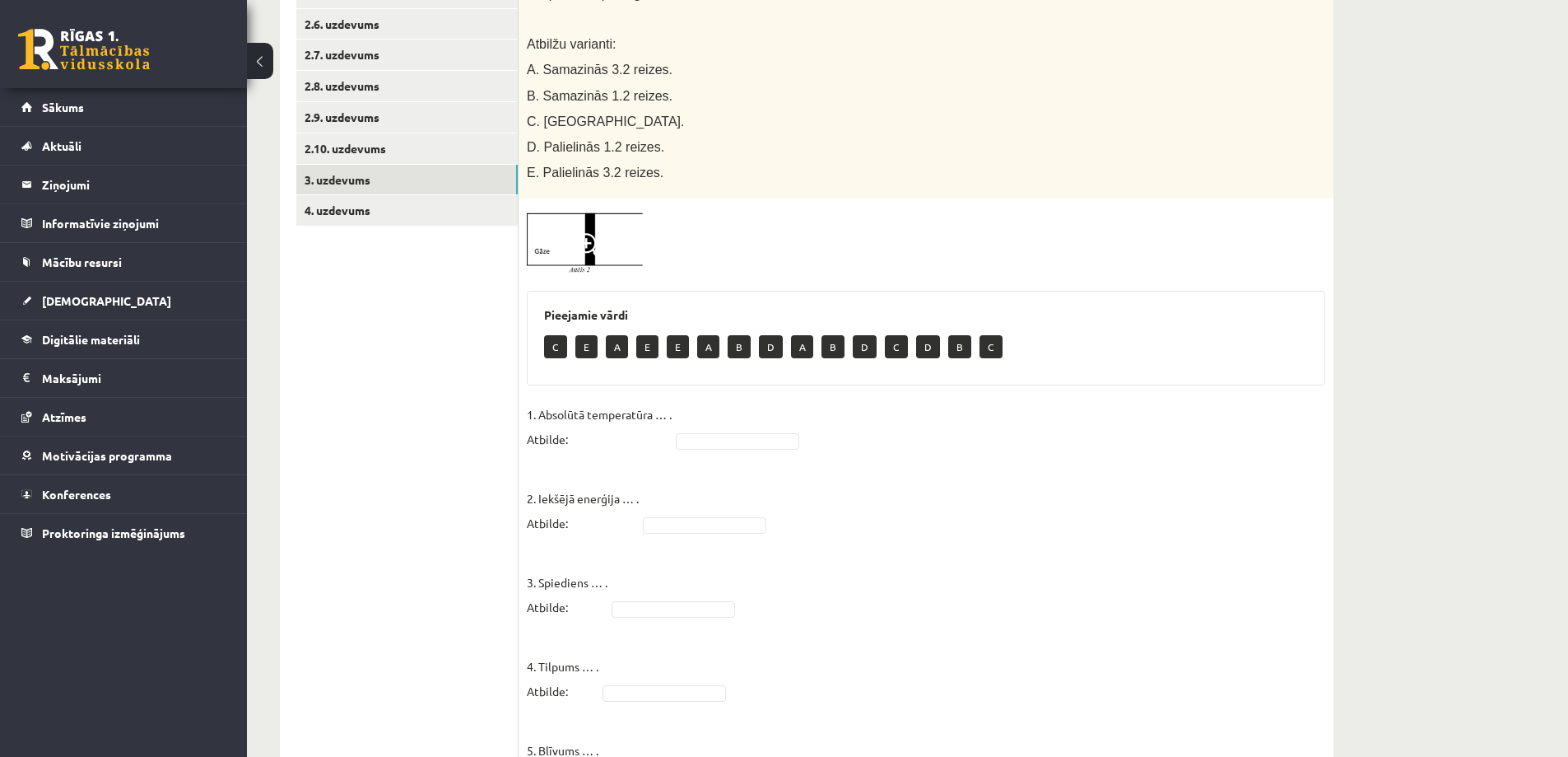
scroll to position [556, 0]
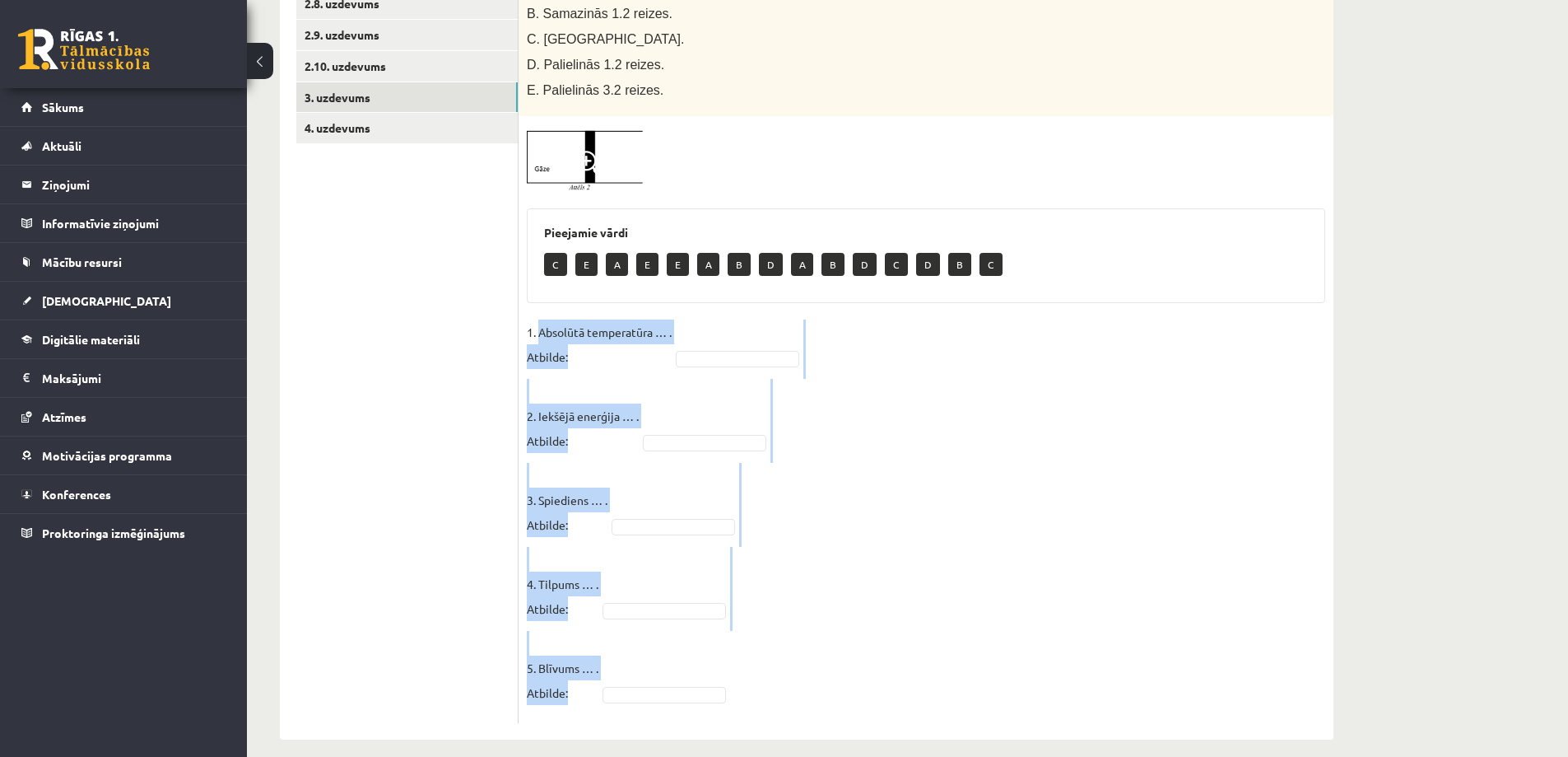
drag, startPoint x: 538, startPoint y: 313, endPoint x: 690, endPoint y: 651, distance: 370.6
click at [690, 661] on fieldset "1. Absolūtā temperatūra … . Atbilde: 2. Iekšējā enerģija … . Atbilde: 3. Spiedi…" at bounding box center [926, 517] width 799 height 395
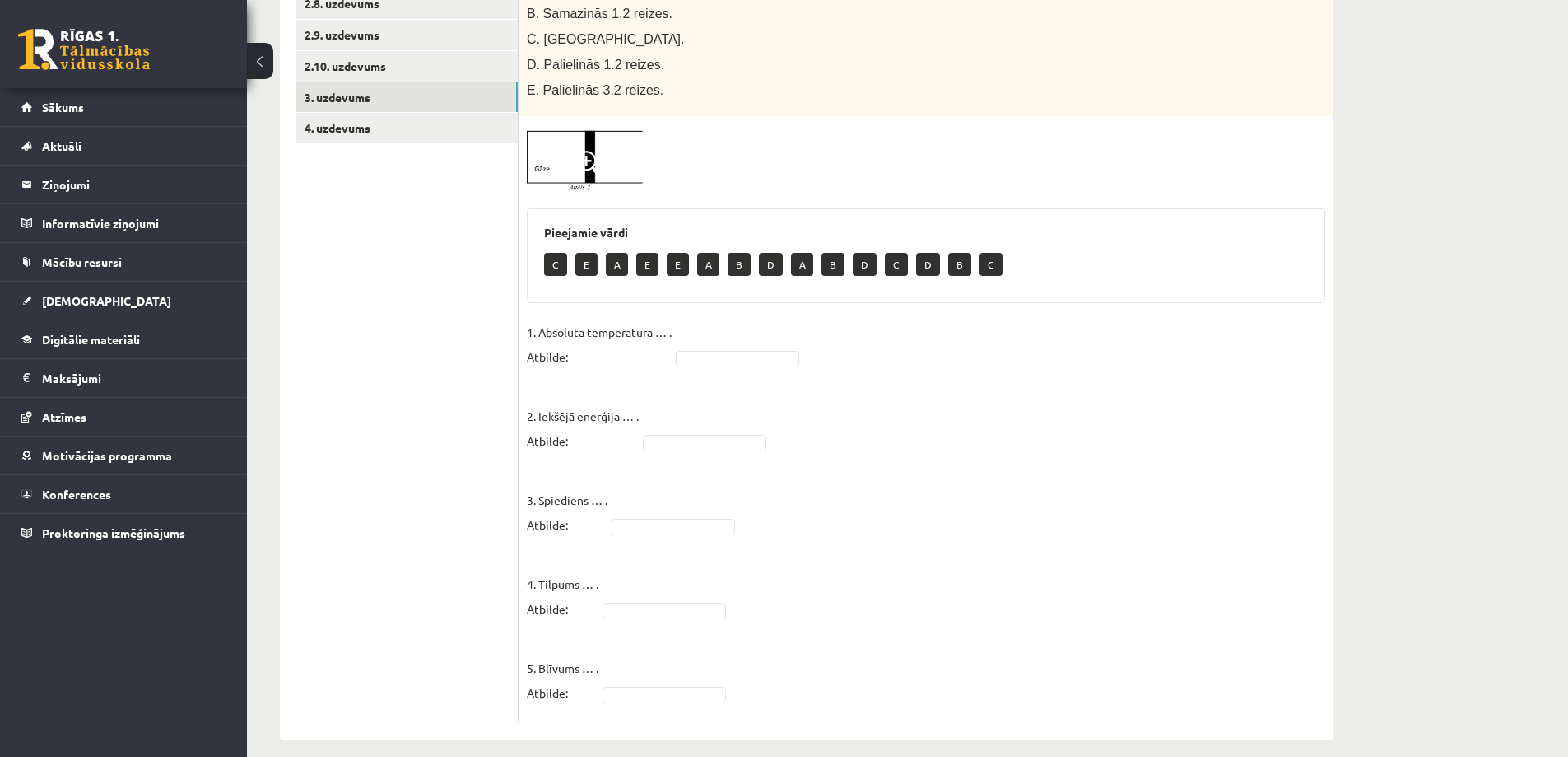
click at [421, 398] on ul "1. uzdevums 2.1. uzdevums 2.2. uzdevums 2.3. uzdevums 2.4. uzdevums 2.5. uzdevu…" at bounding box center [407, 232] width 222 height 984
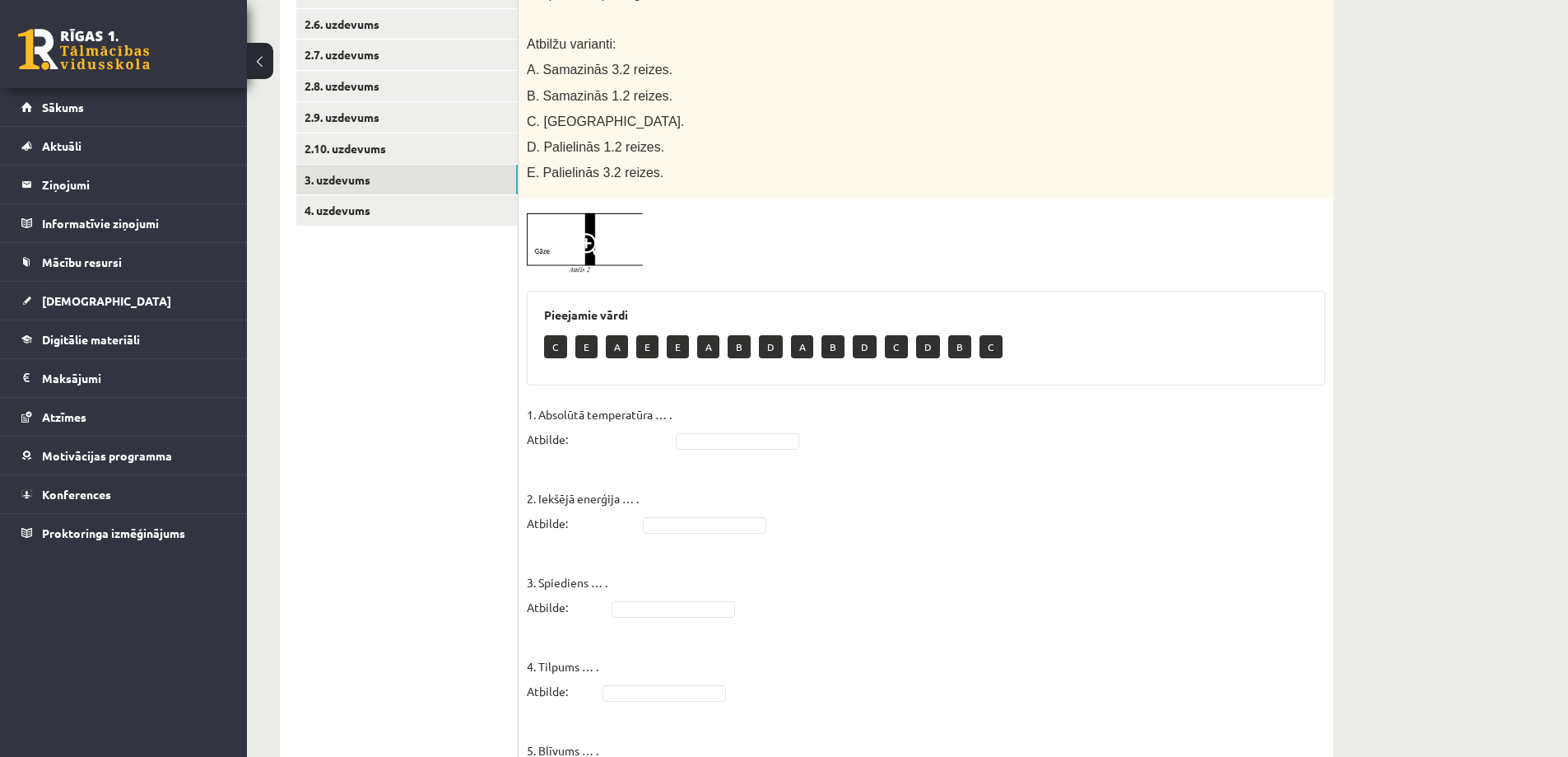
scroll to position [309, 0]
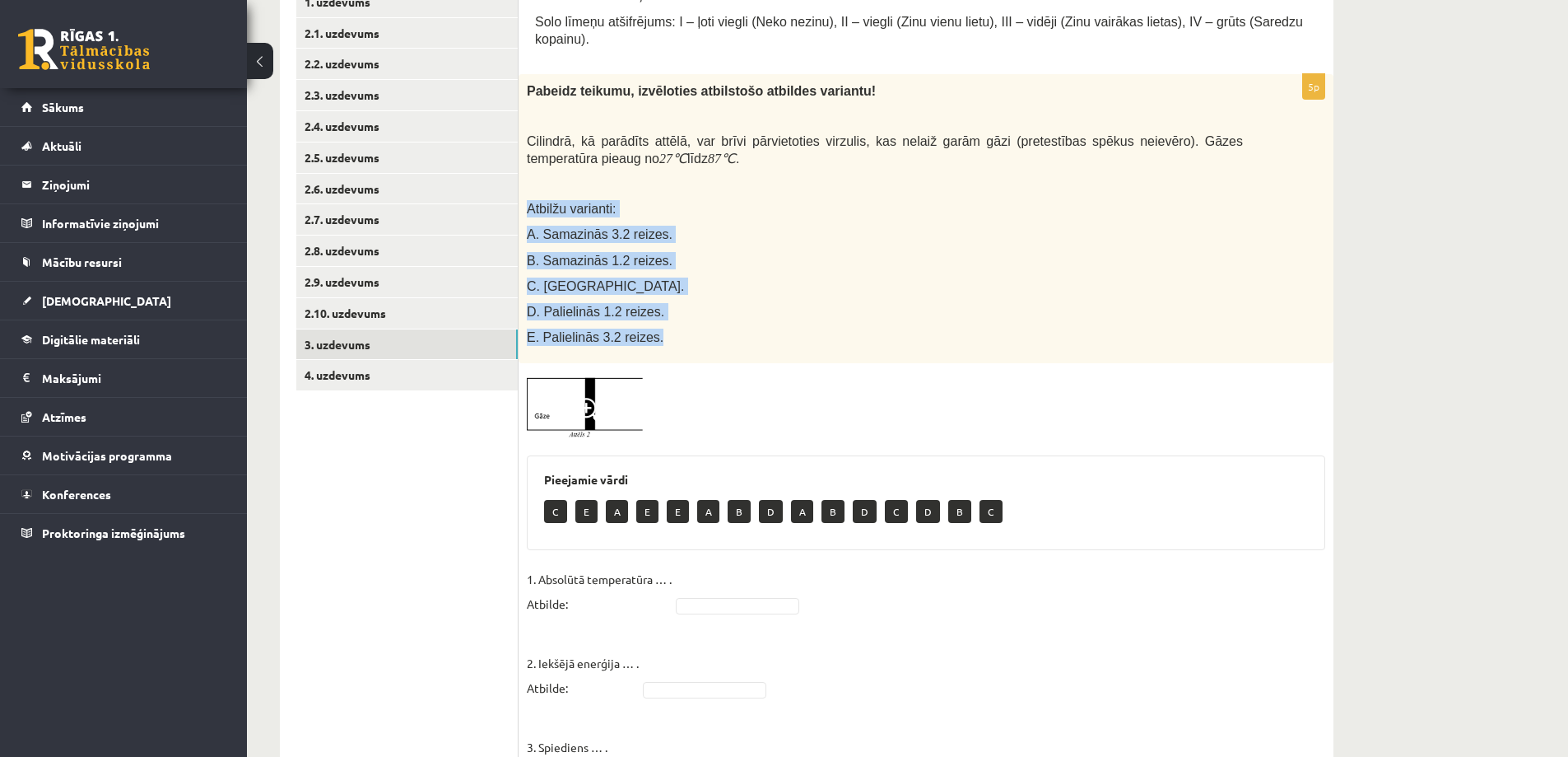
drag, startPoint x: 524, startPoint y: 185, endPoint x: 678, endPoint y: 317, distance: 202.8
click at [678, 317] on div "Pabeidz teikumu, izvēloties atbilstošo atbildes variantu! Cilindrā, kā parādīts…" at bounding box center [926, 219] width 815 height 289
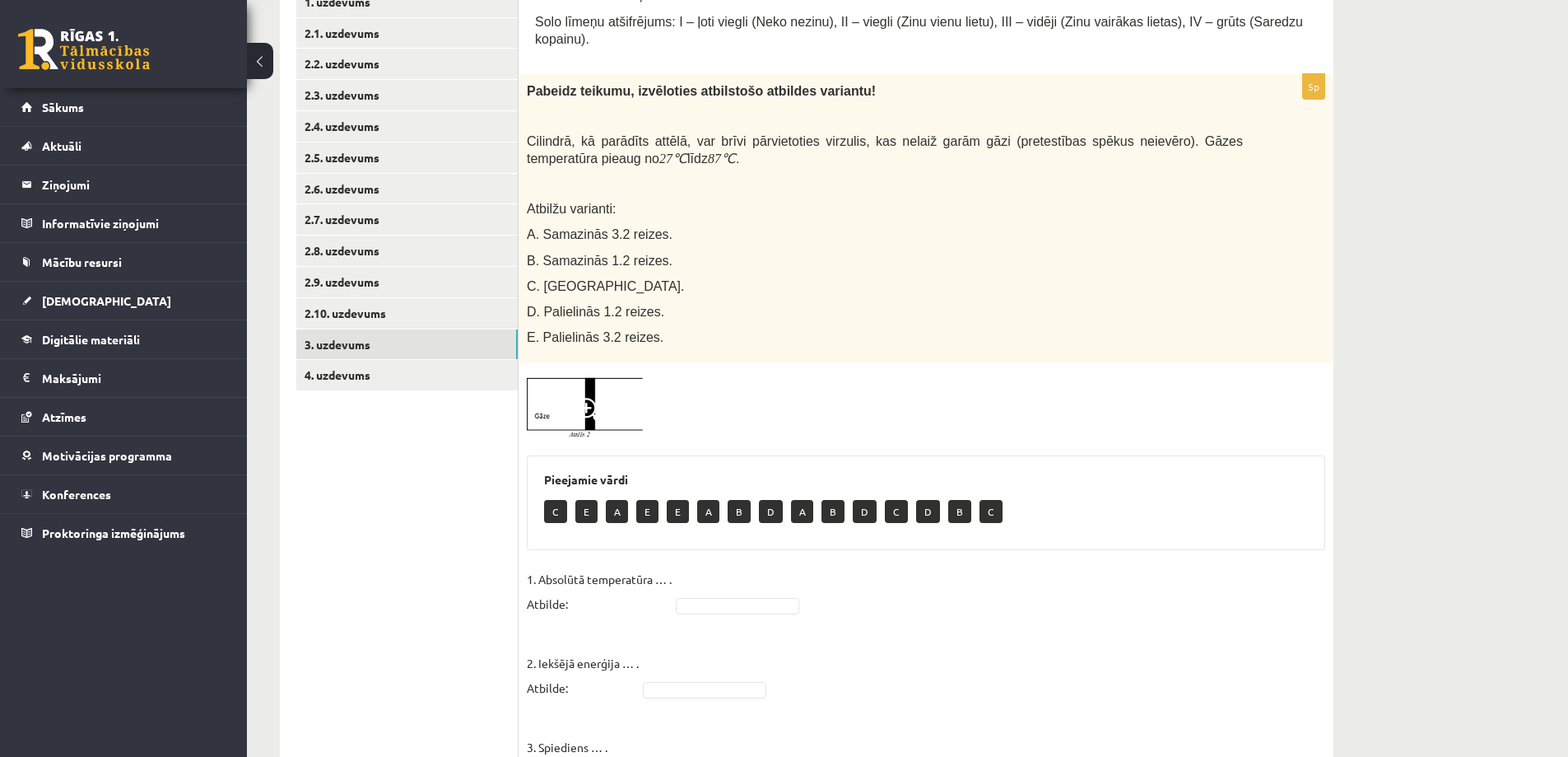
click at [534, 175] on p at bounding box center [885, 183] width 717 height 17
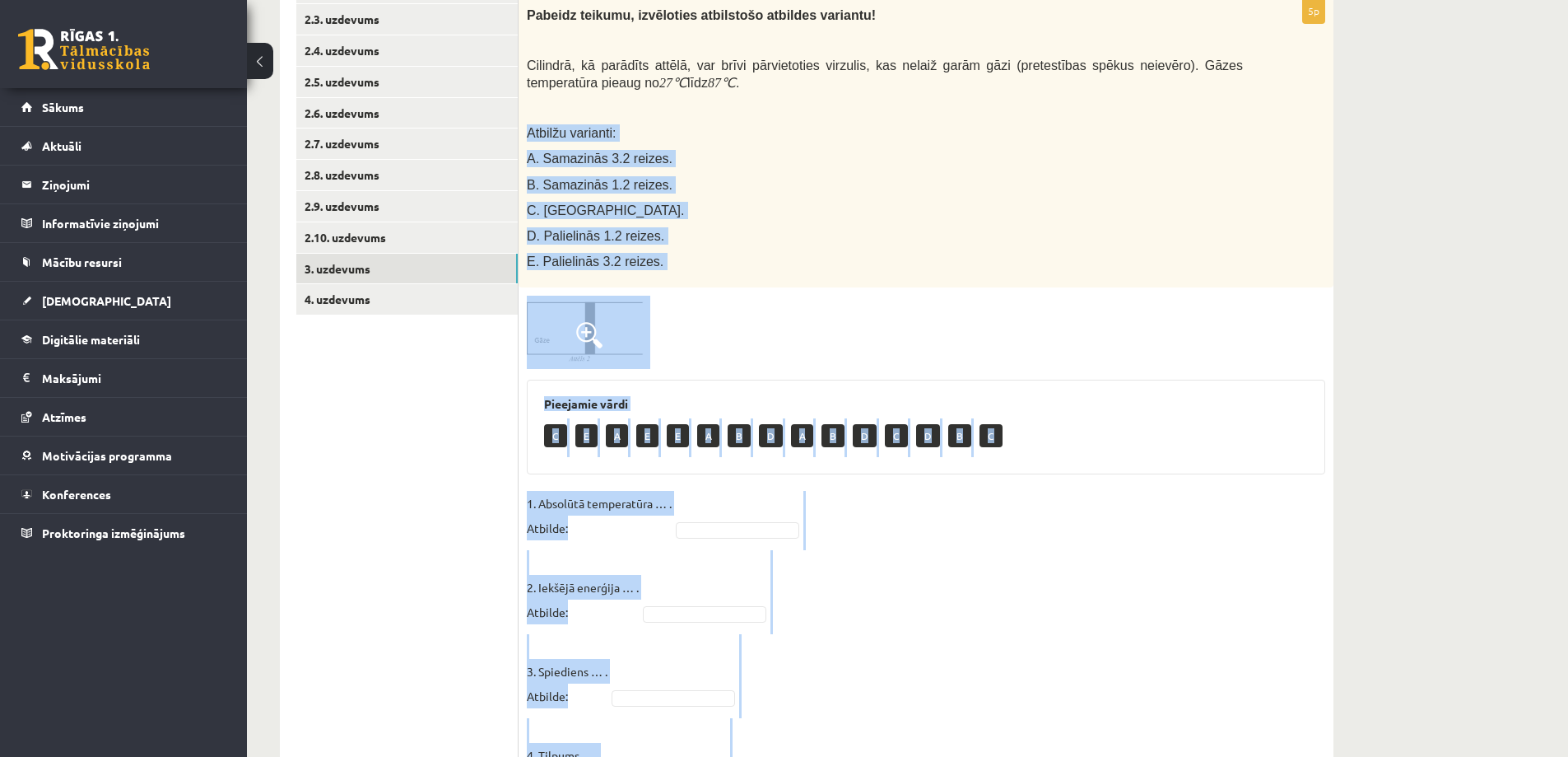
scroll to position [556, 0]
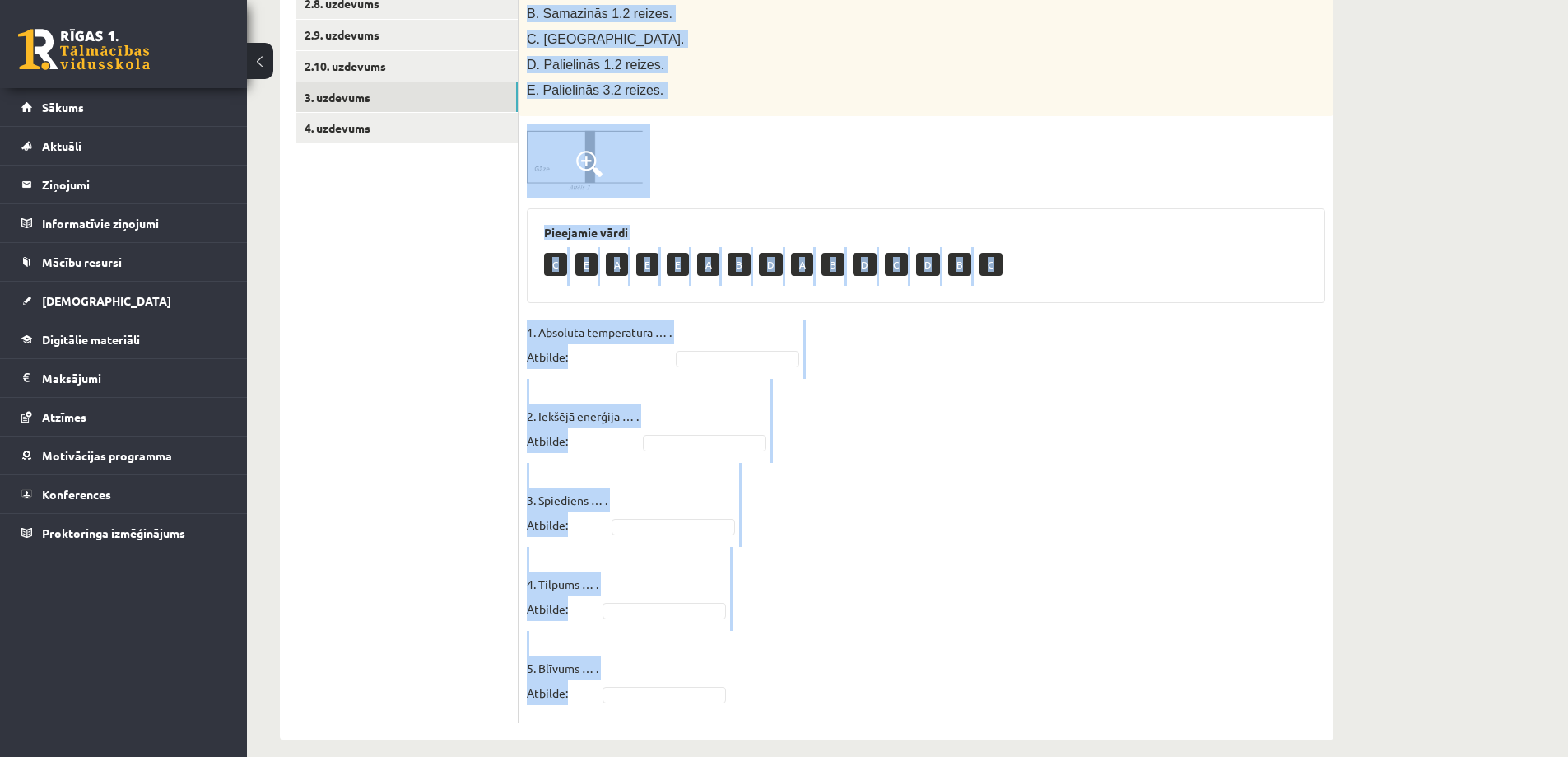
drag, startPoint x: 524, startPoint y: 185, endPoint x: 735, endPoint y: 678, distance: 536.3
click at [735, 679] on div "5p Pabeidz teikumu, izvēloties atbilstošo atbildes variantu! Cilindrā, kā parād…" at bounding box center [926, 275] width 815 height 897
click at [605, 335] on p "1. Absolūtā temperatūra … . Atbilde:" at bounding box center [599, 344] width 145 height 50
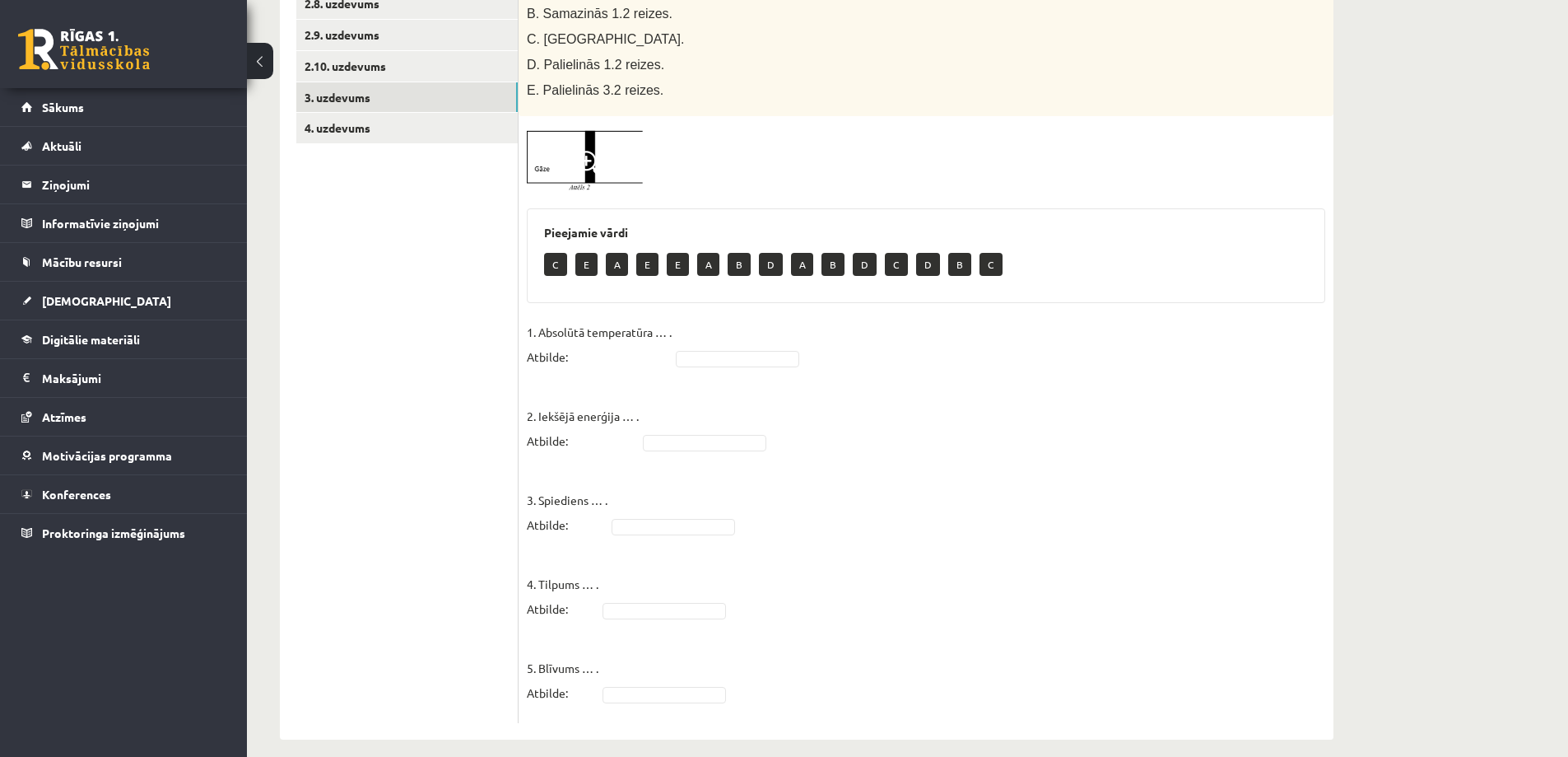
click at [656, 343] on p "1. Absolūtā temperatūra … . Atbilde:" at bounding box center [599, 344] width 145 height 50
click at [675, 349] on span at bounding box center [737, 356] width 132 height 15
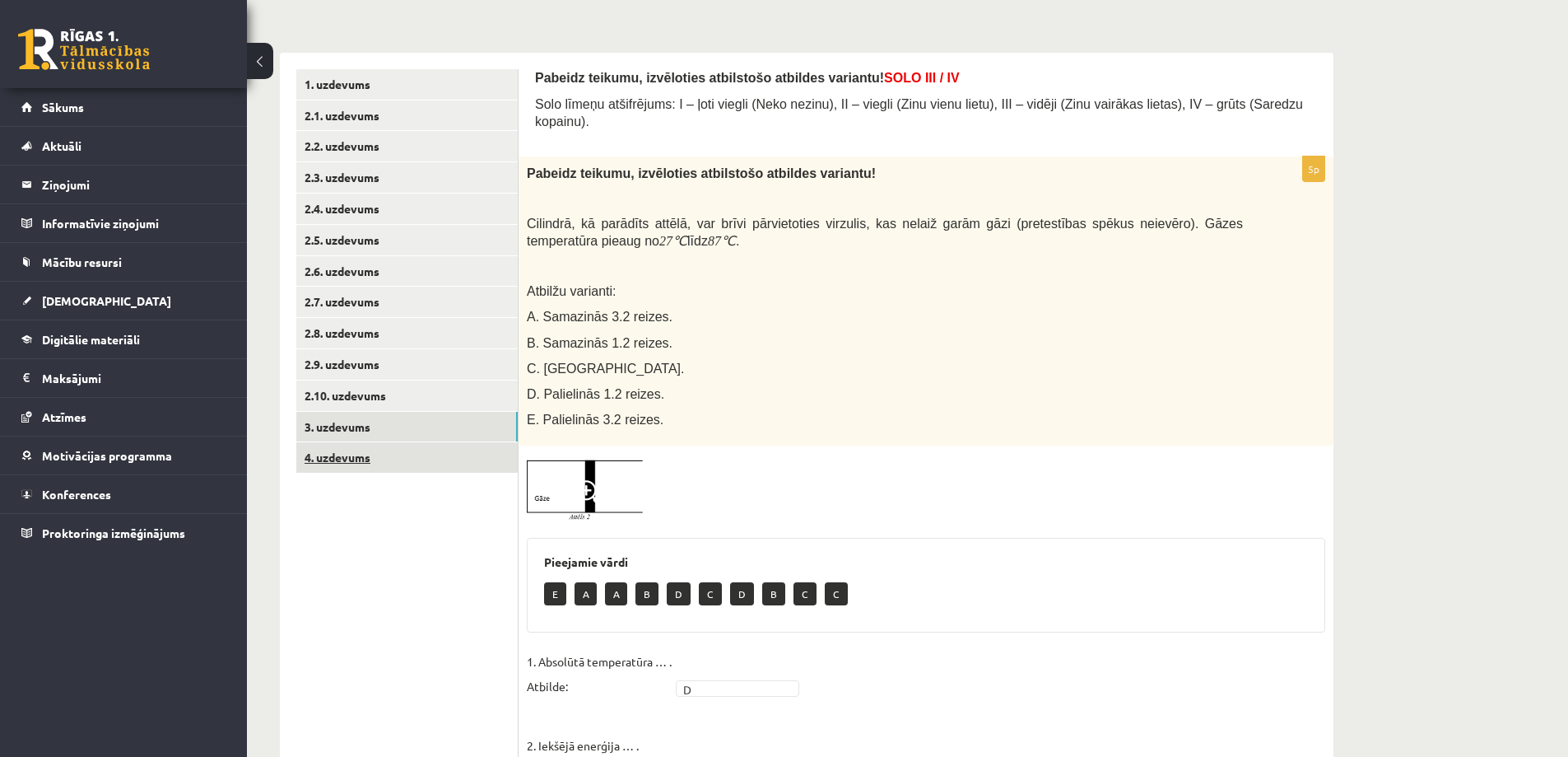
click at [372, 460] on link "4. uzdevums" at bounding box center [407, 457] width 222 height 30
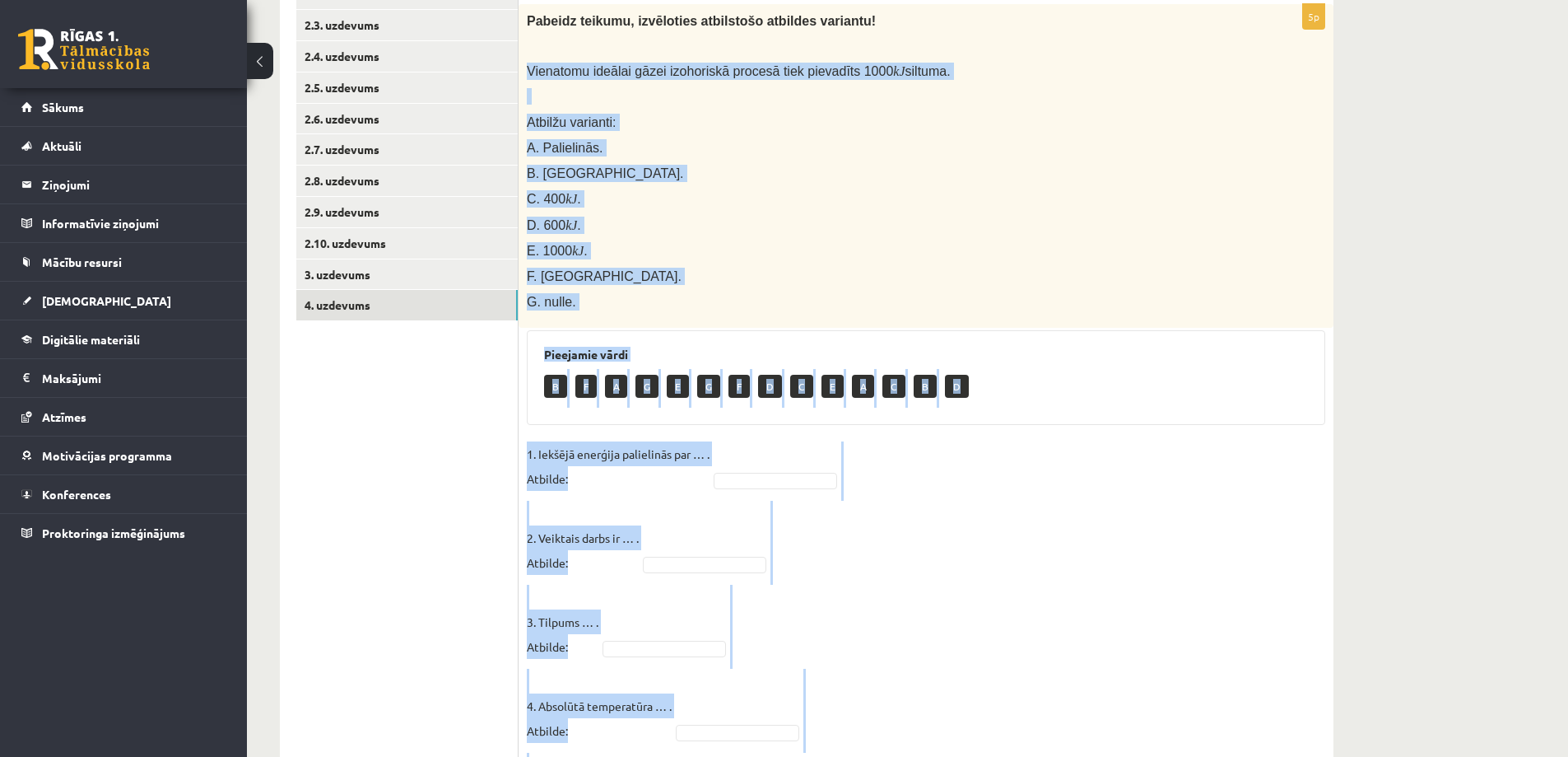
scroll to position [502, 0]
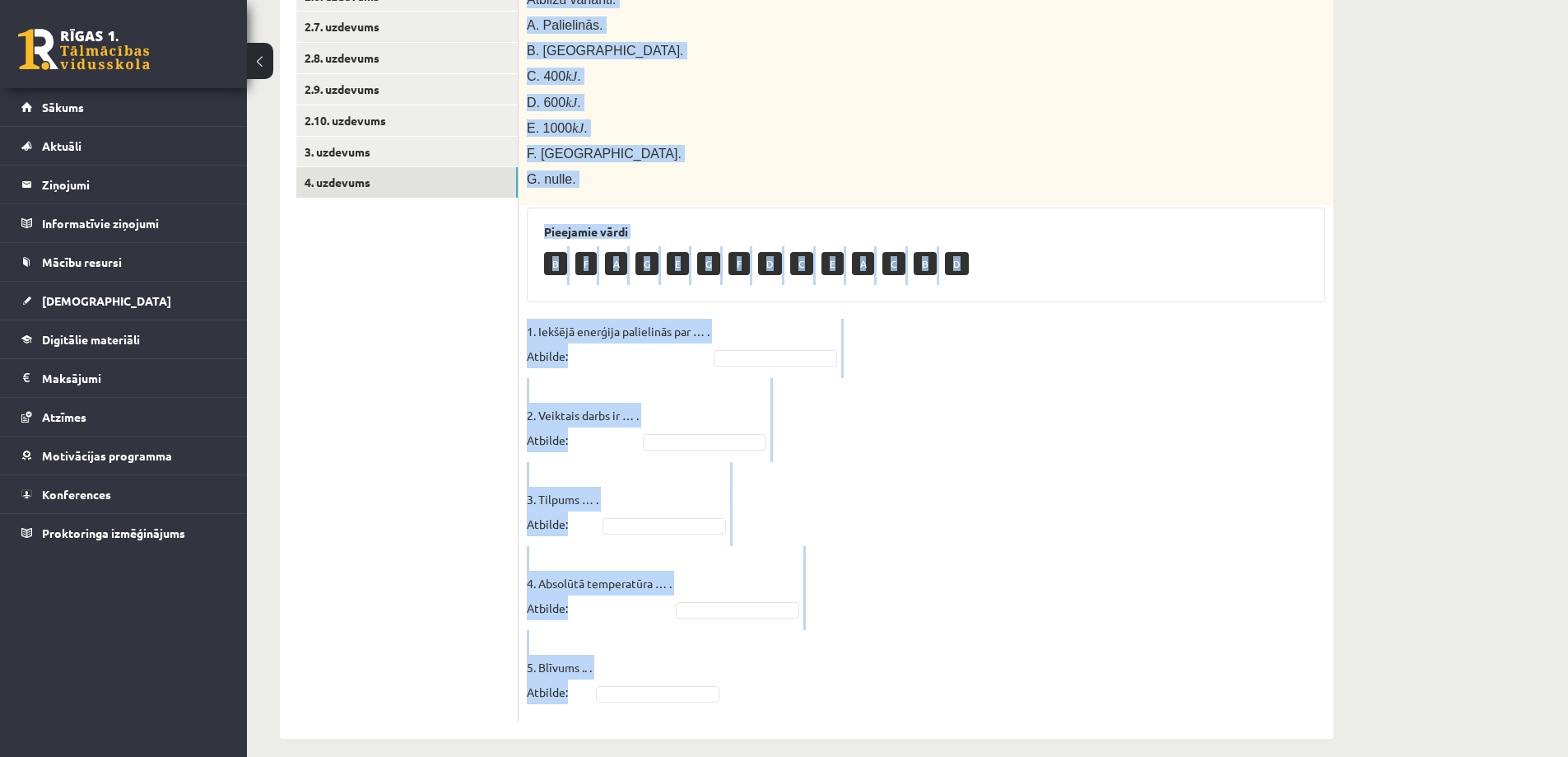
drag, startPoint x: 529, startPoint y: 169, endPoint x: 807, endPoint y: 700, distance: 599.4
click at [807, 700] on div "5p Pabeidz teikumu, izvēloties atbilstošo atbildes variantu! Vienatomu ideālai …" at bounding box center [926, 302] width 815 height 842
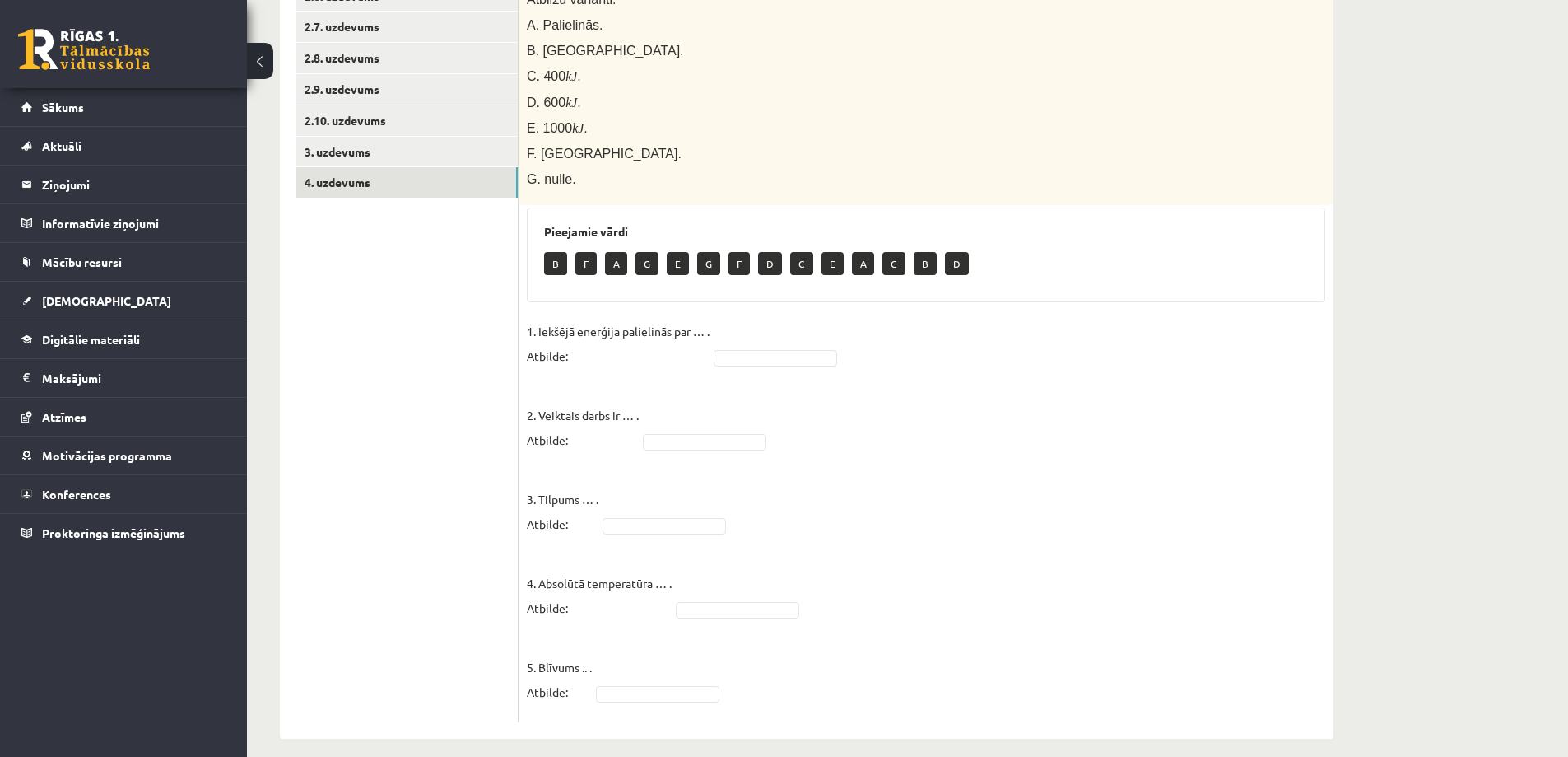
click at [456, 399] on ul "1. uzdevums 2.1. uzdevums 2.2. uzdevums 2.3. uzdevums 2.4. uzdevums 2.5. uzdevu…" at bounding box center [407, 258] width 222 height 929
click at [775, 357] on fieldset "1. Iekšējā enerģija palielinās par … . Atbilde: 2. Veiktais darbs ir … . Atbild…" at bounding box center [926, 516] width 799 height 395
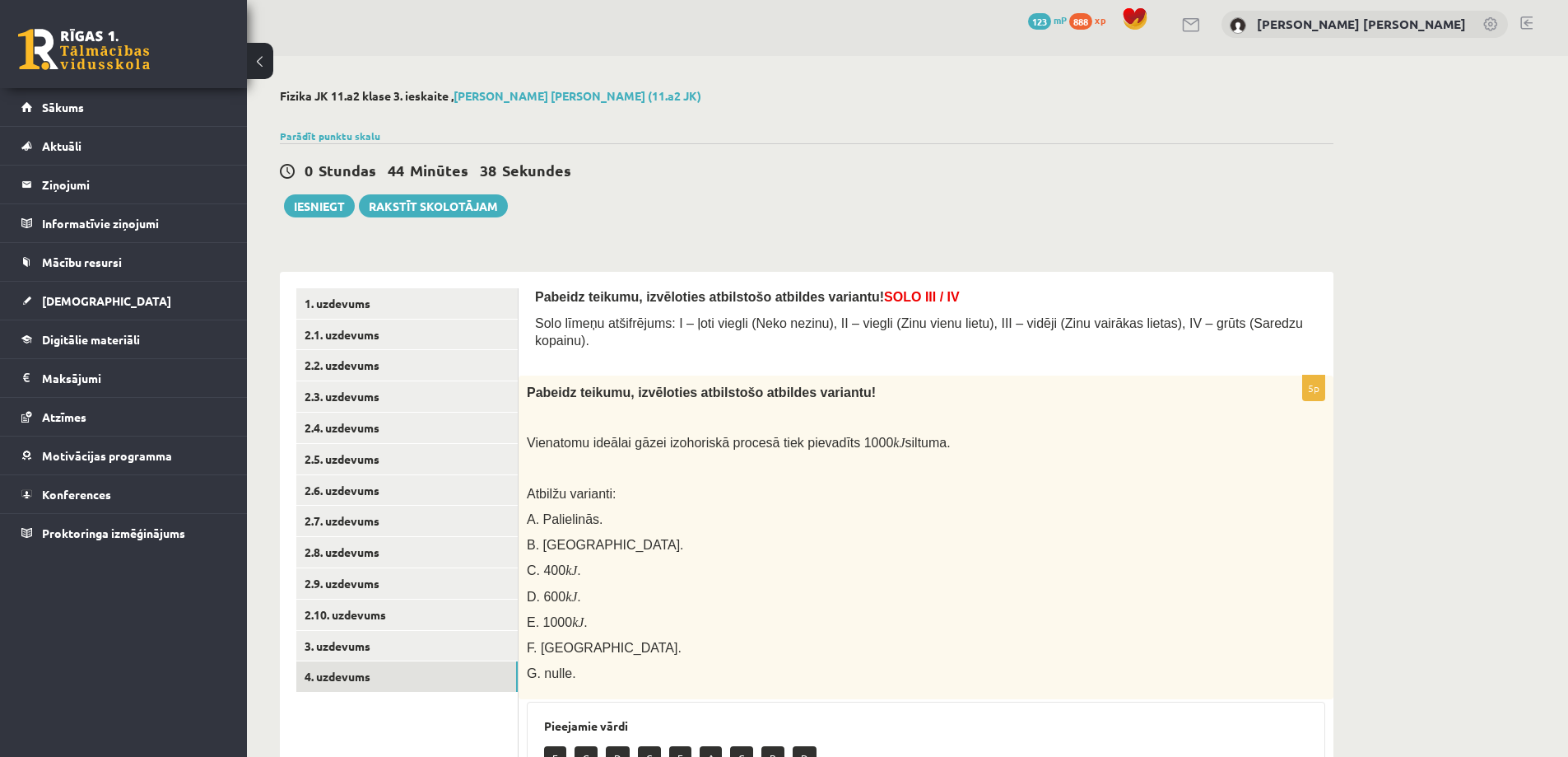
scroll to position [0, 0]
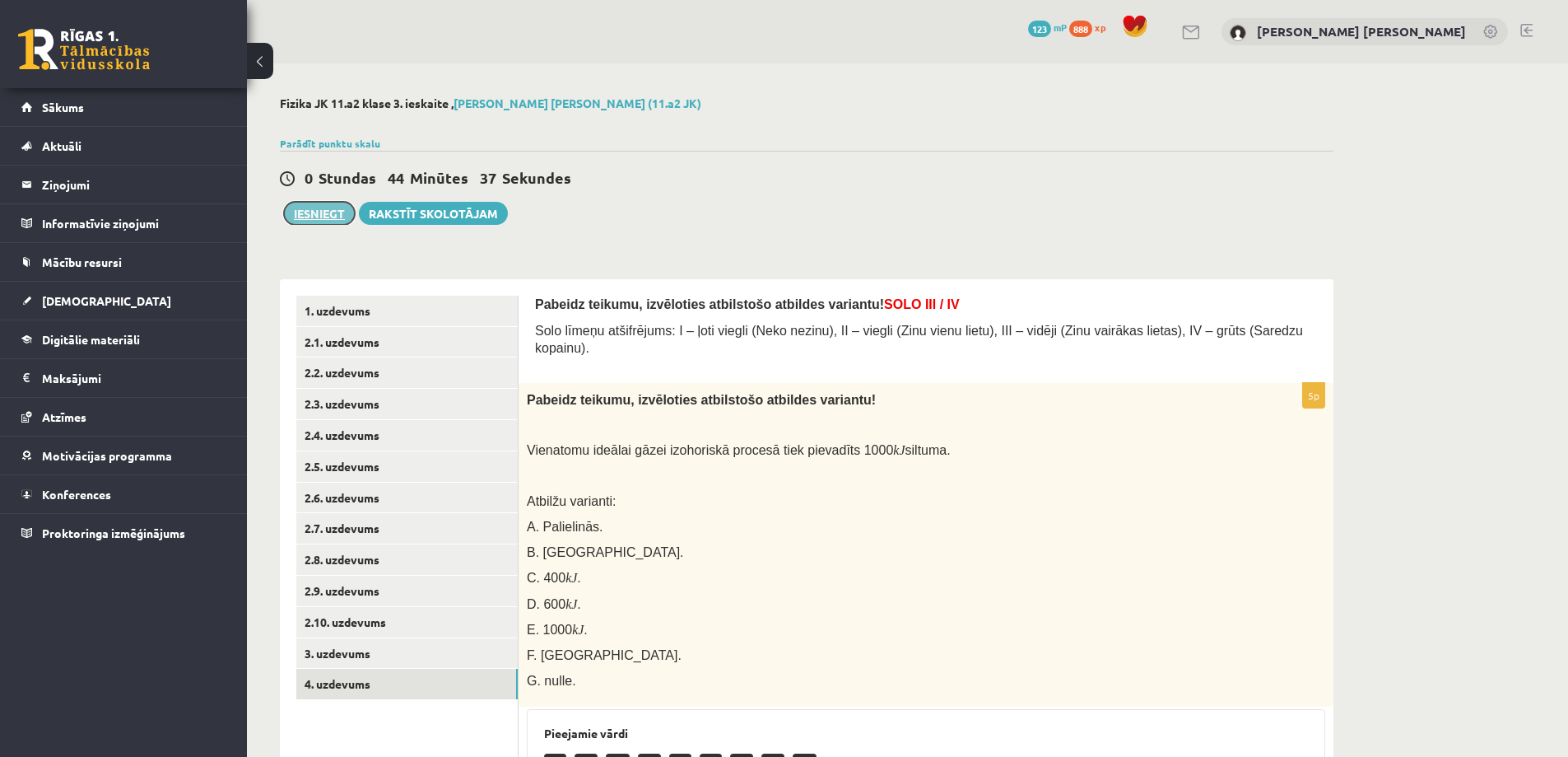
click at [330, 210] on button "Iesniegt" at bounding box center [319, 213] width 70 height 23
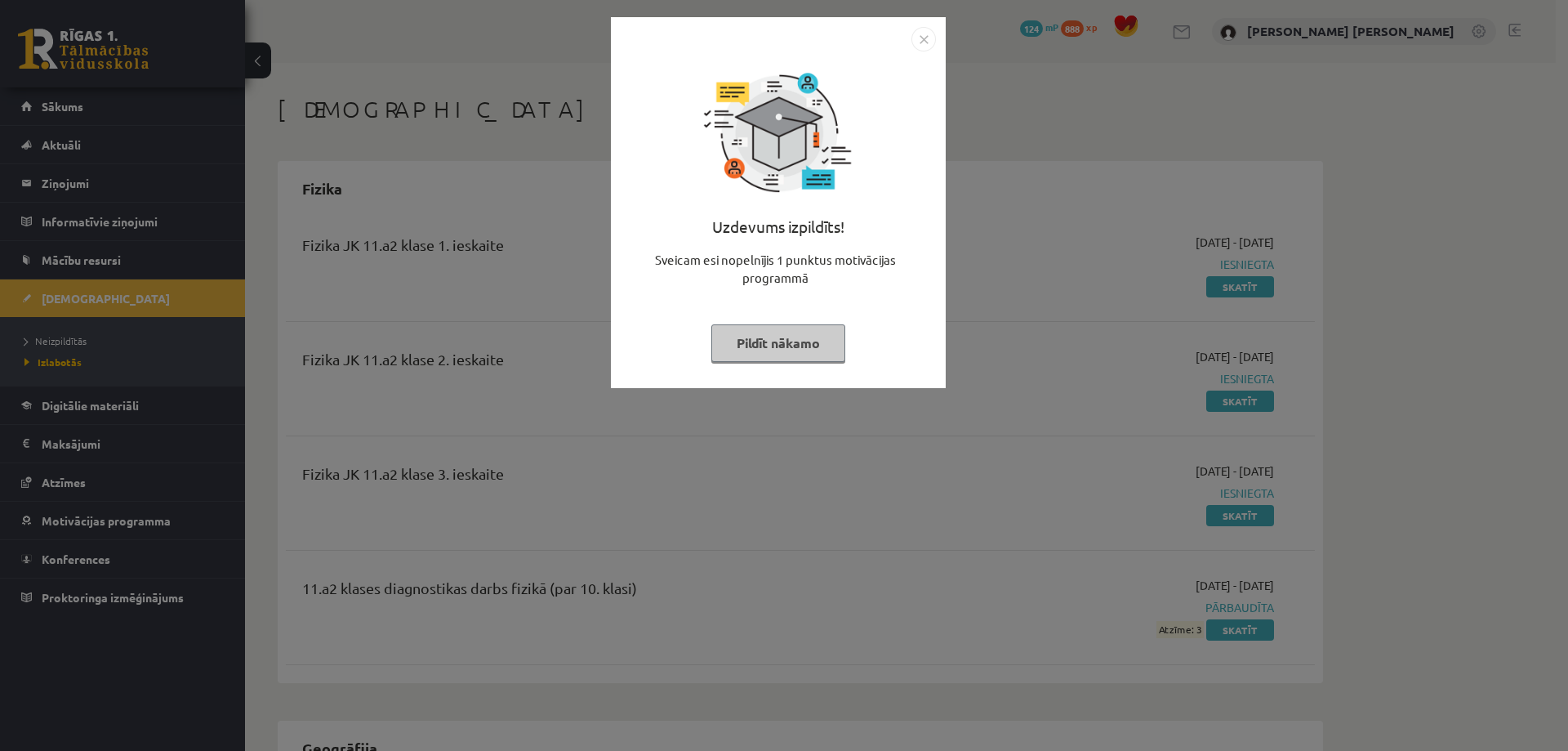
click at [925, 35] on img "Close" at bounding box center [923, 39] width 24 height 24
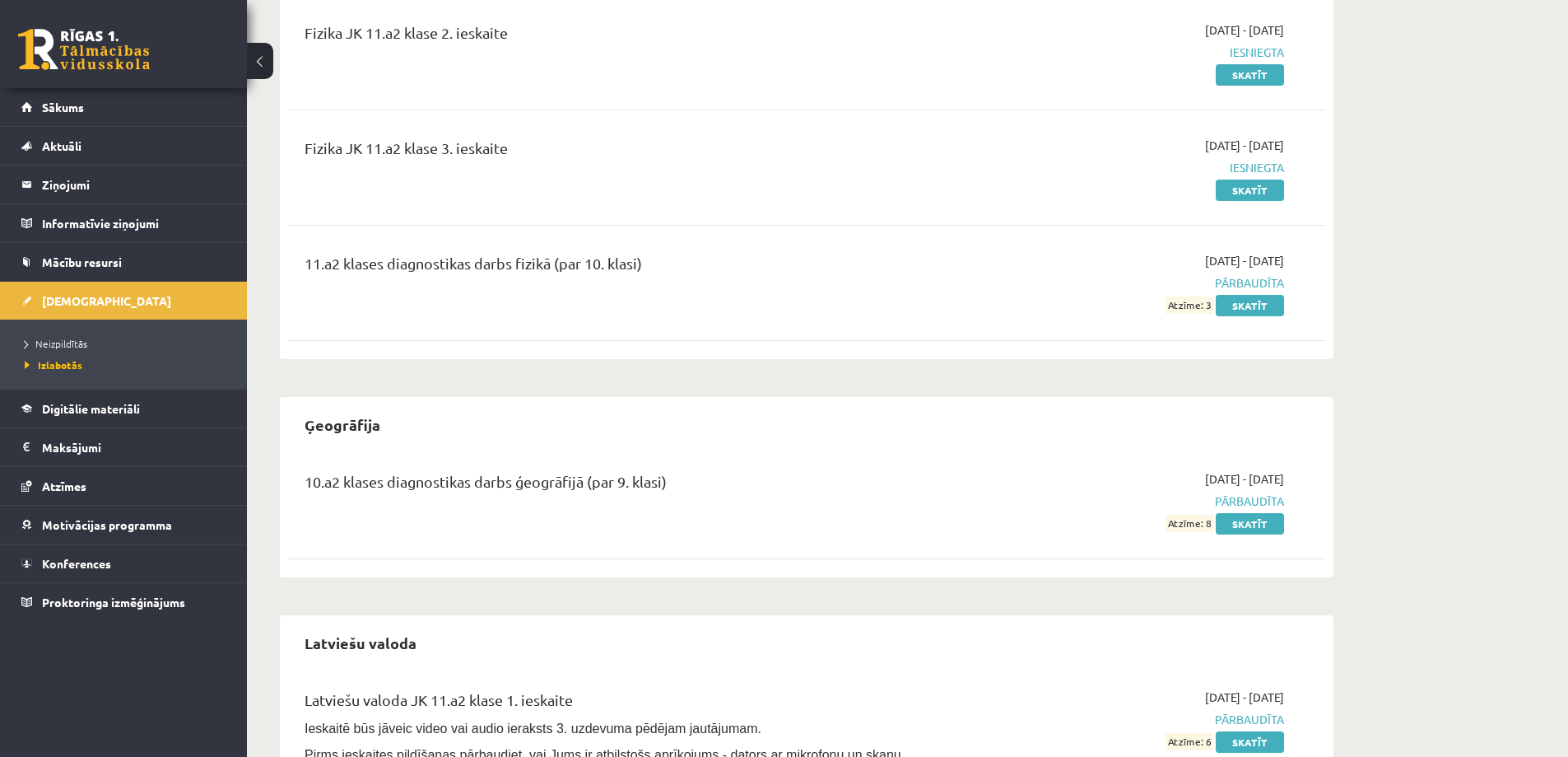
scroll to position [412, 0]
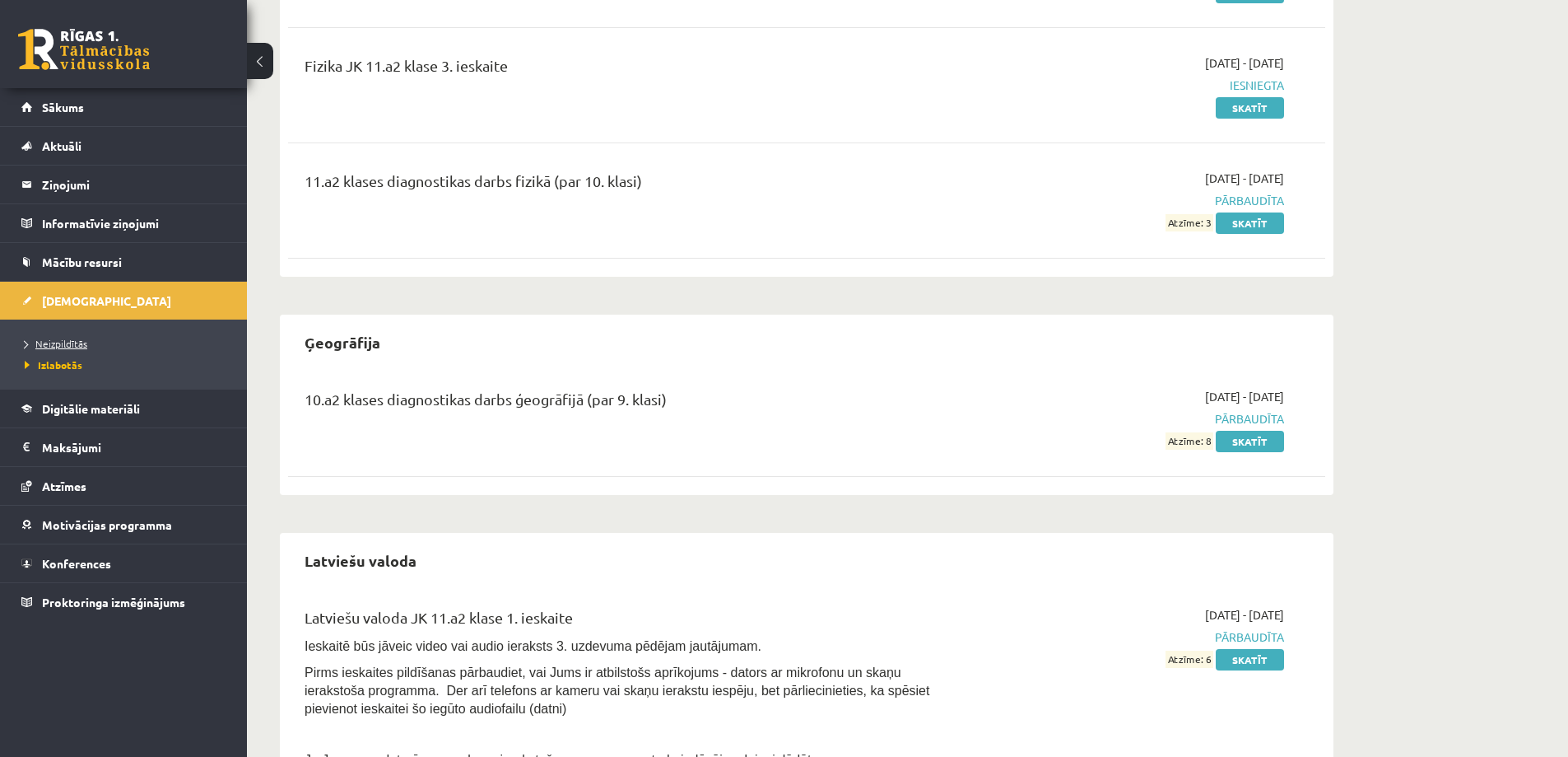
click at [60, 340] on span "Neizpildītās" at bounding box center [56, 342] width 63 height 13
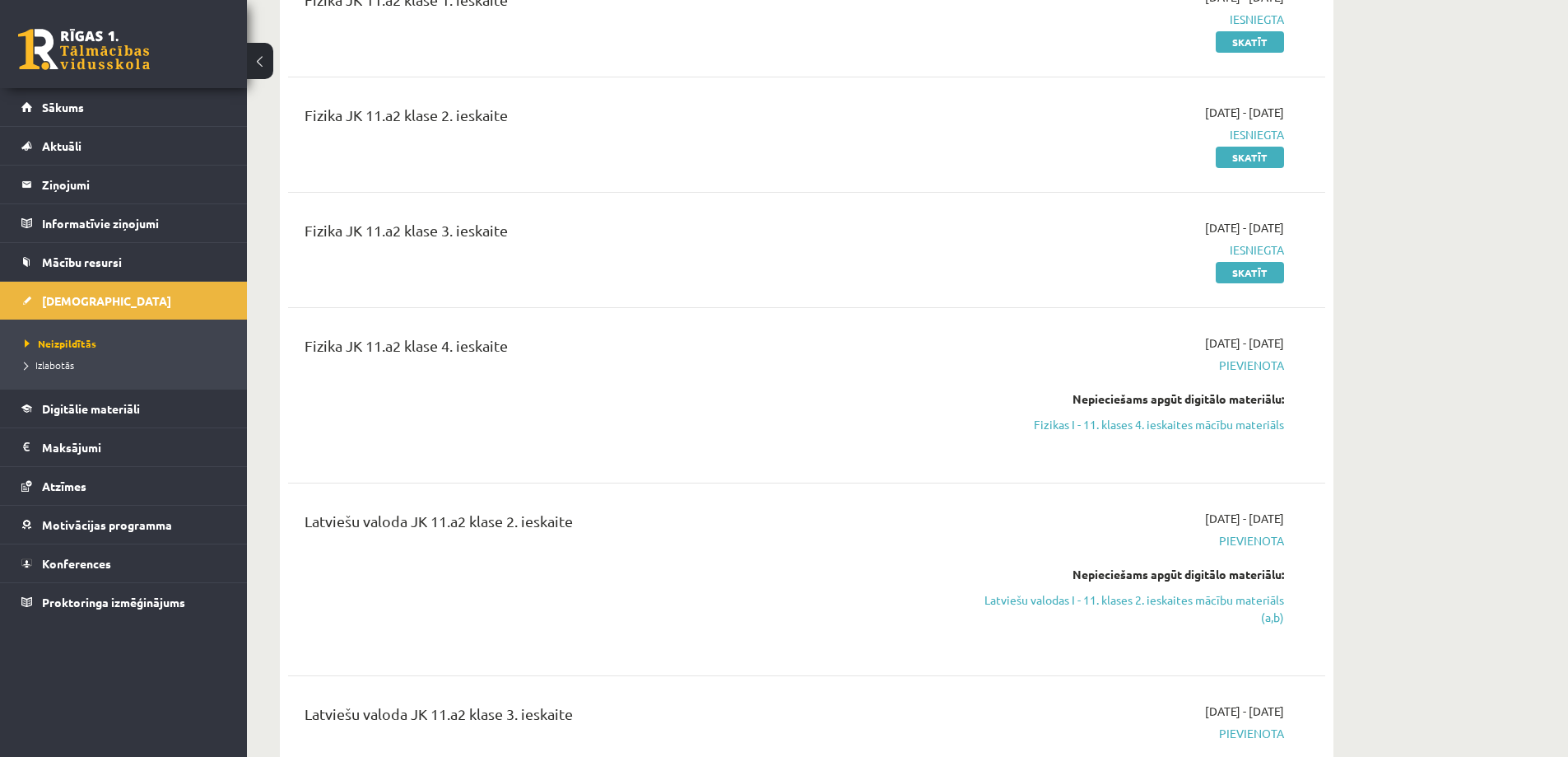
scroll to position [164, 0]
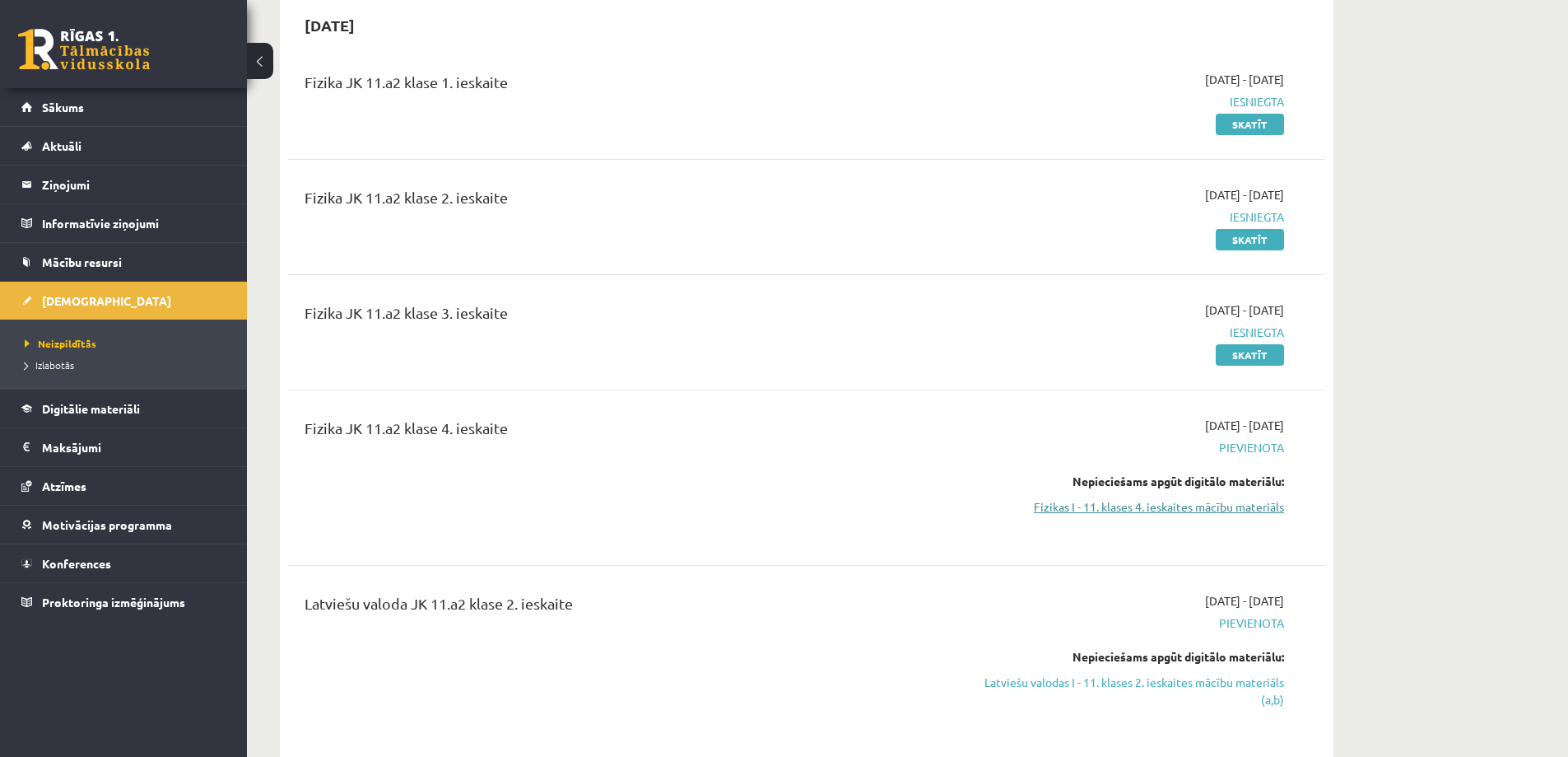
click at [1076, 505] on link "Fizikas I - 11. klases 4. ieskaites mācību materiāls" at bounding box center [1128, 507] width 310 height 18
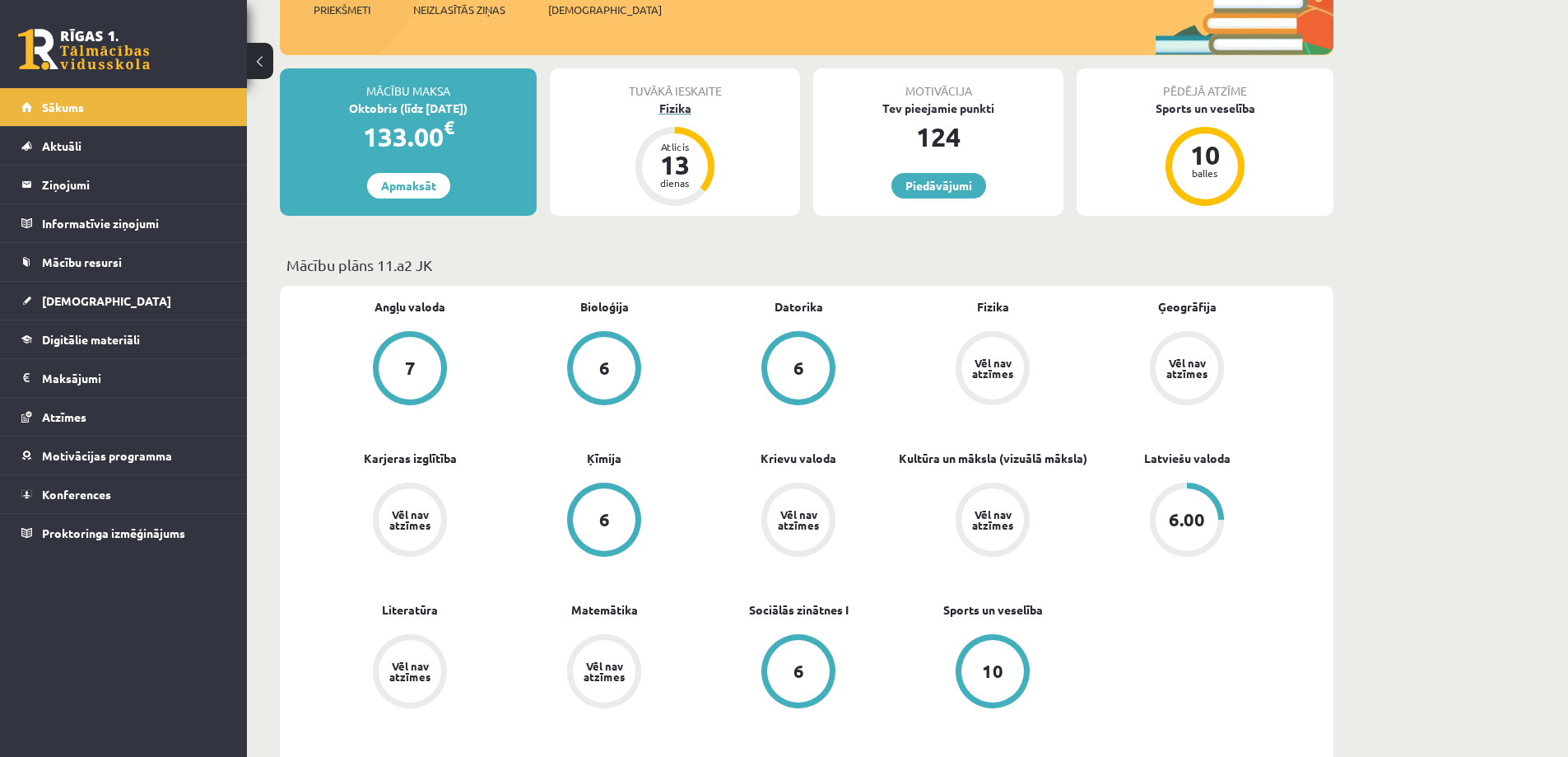
scroll to position [412, 0]
